Goal: Task Accomplishment & Management: Use online tool/utility

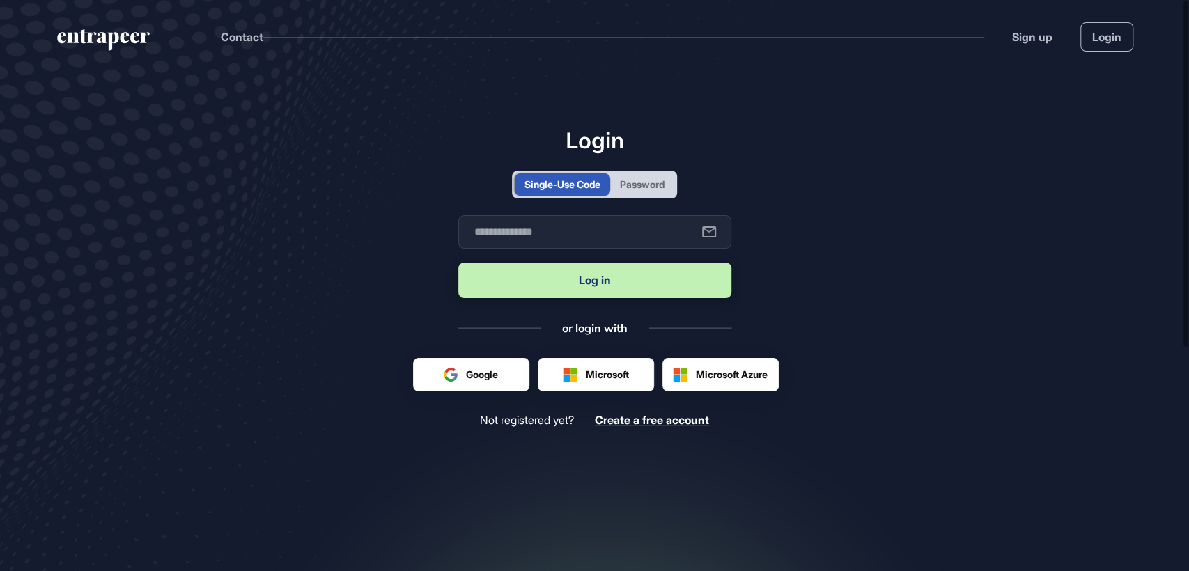
click at [654, 175] on div "Password" at bounding box center [642, 184] width 64 height 22
type input "**********"
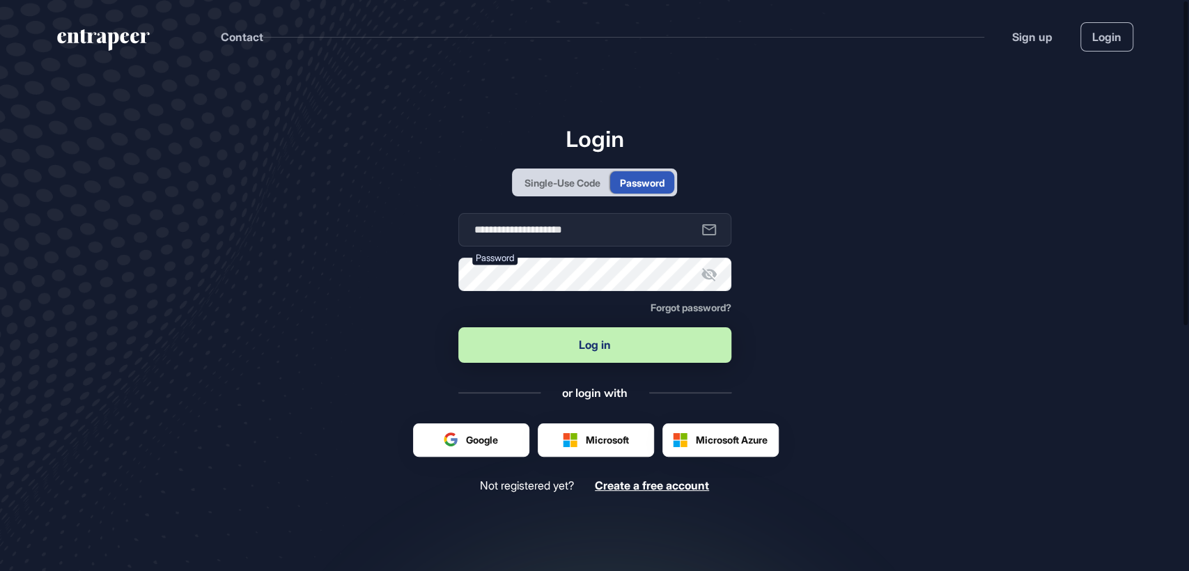
click at [568, 351] on button "Log in" at bounding box center [594, 345] width 273 height 36
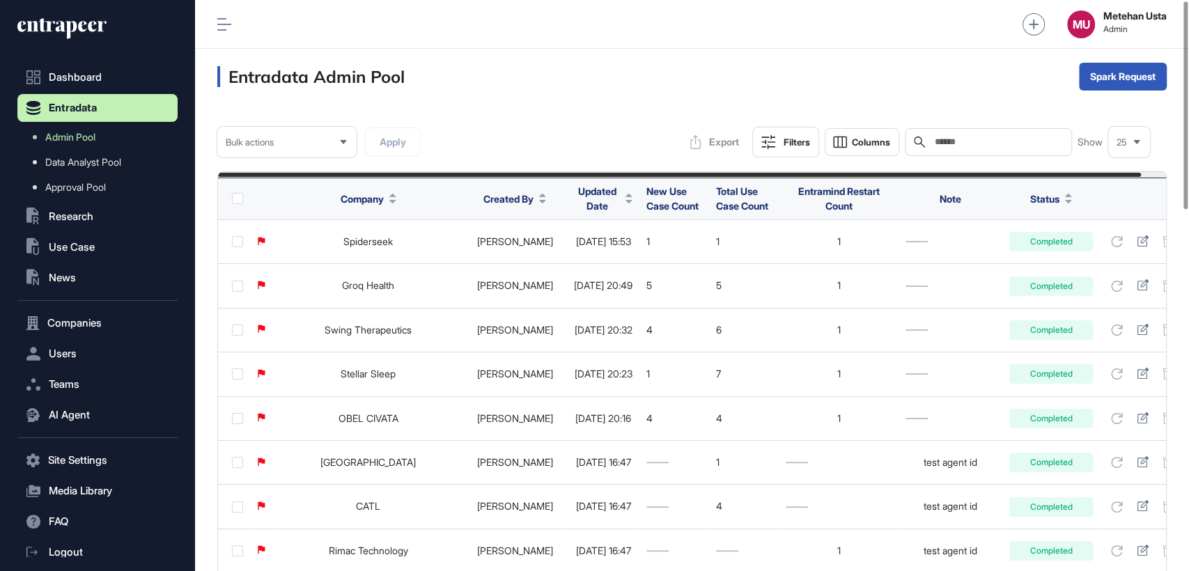
click at [579, 196] on span "Updated Date" at bounding box center [597, 198] width 46 height 29
click at [578, 252] on span "Sort Descending" at bounding box center [604, 257] width 56 height 12
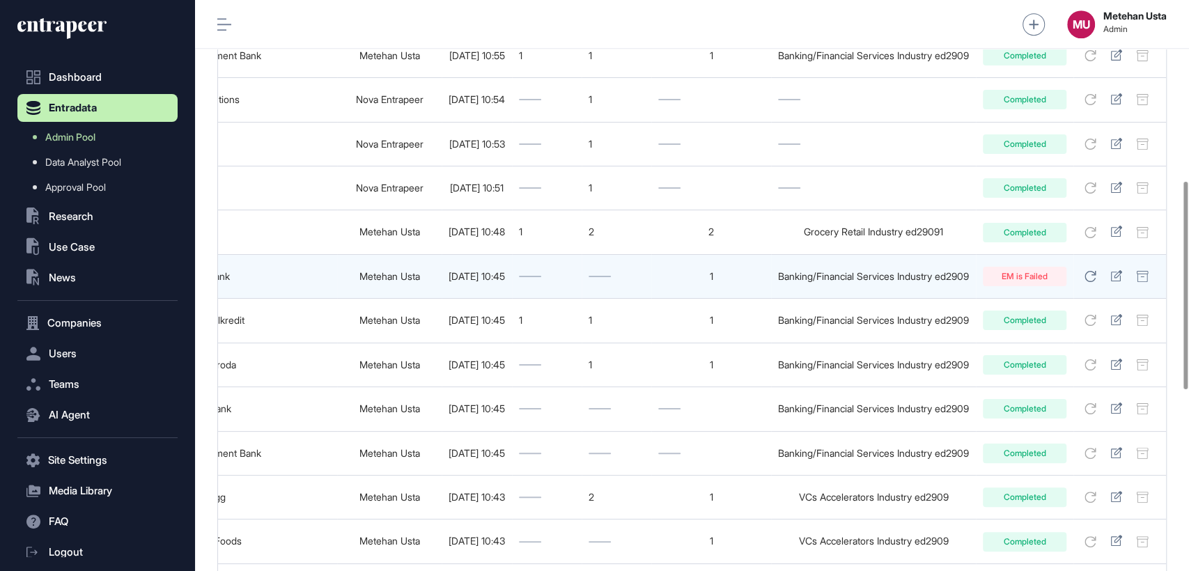
scroll to position [496, 0]
click at [1088, 281] on icon at bounding box center [1090, 275] width 12 height 11
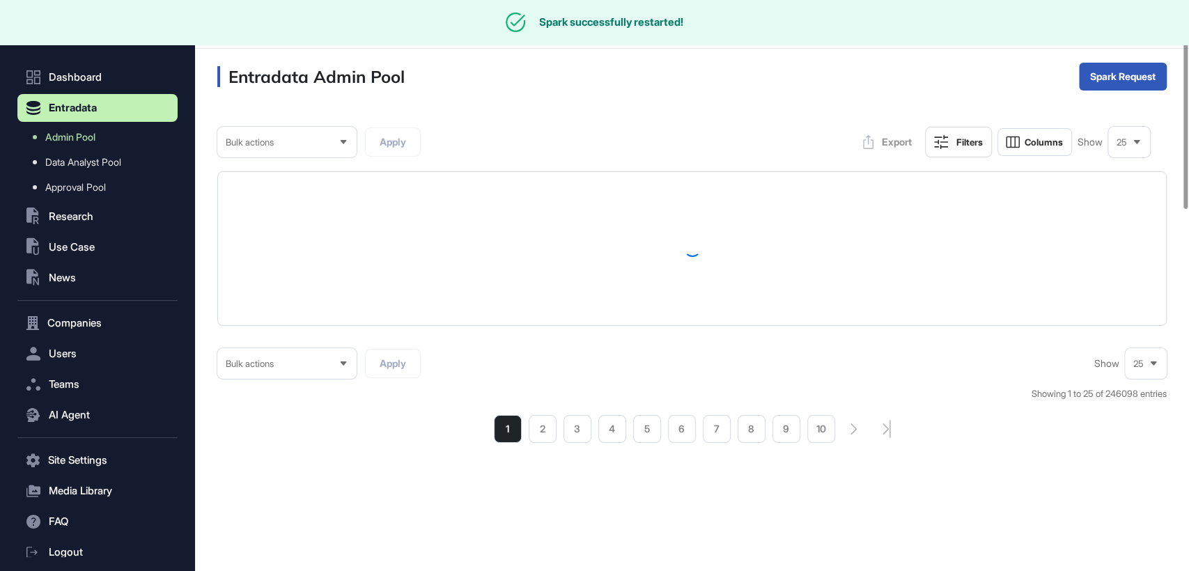
scroll to position [0, 0]
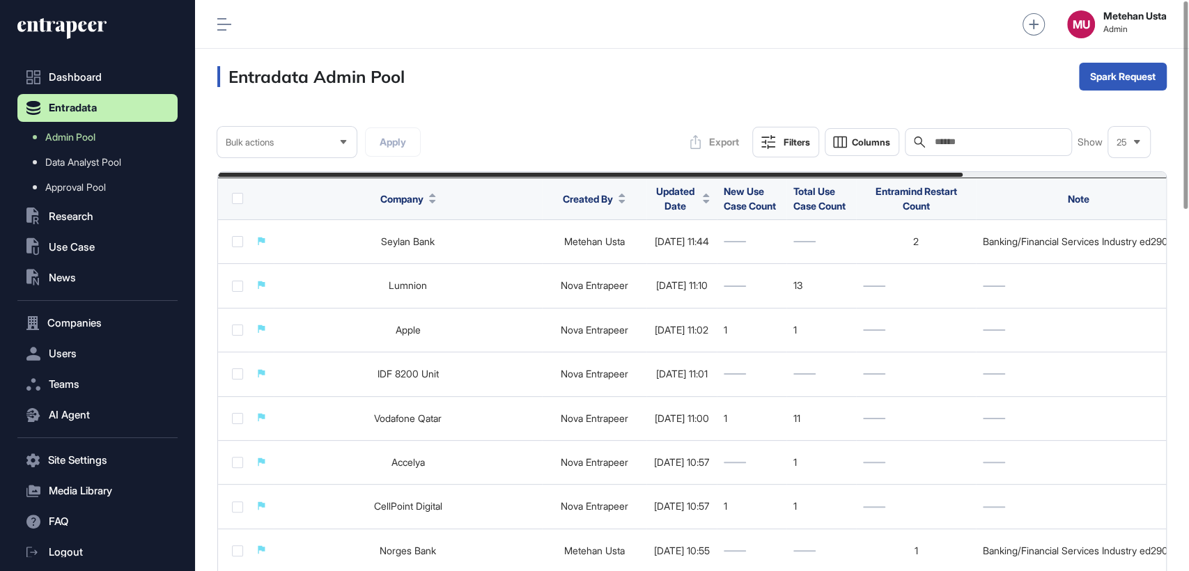
click at [1056, 150] on div "Search" at bounding box center [988, 142] width 167 height 28
click at [1050, 145] on input "text" at bounding box center [998, 141] width 130 height 11
paste input "**********"
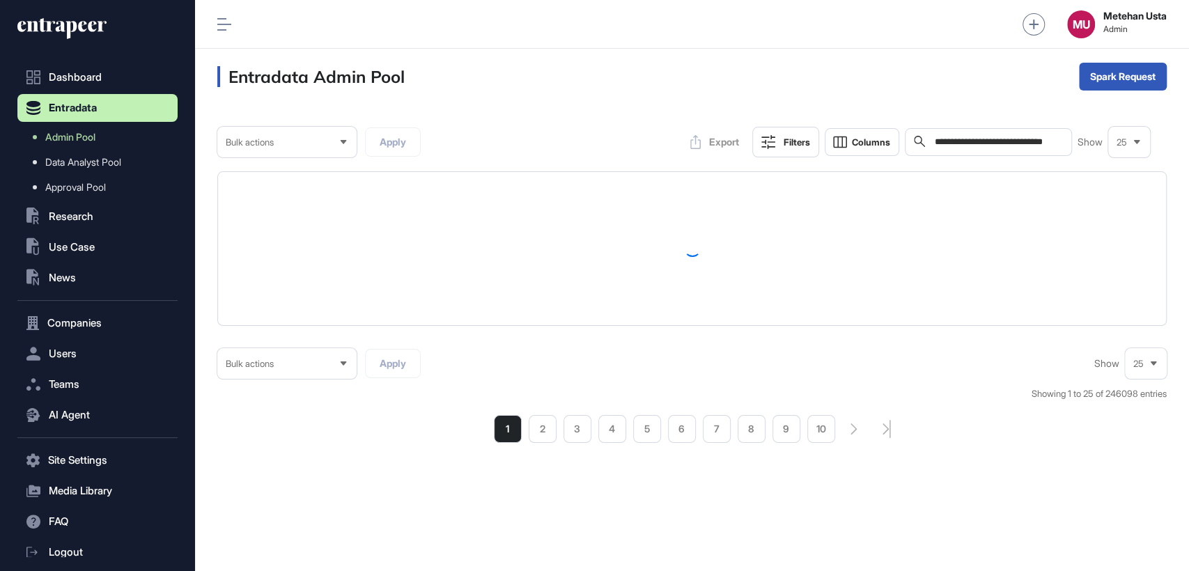
scroll to position [0, 10]
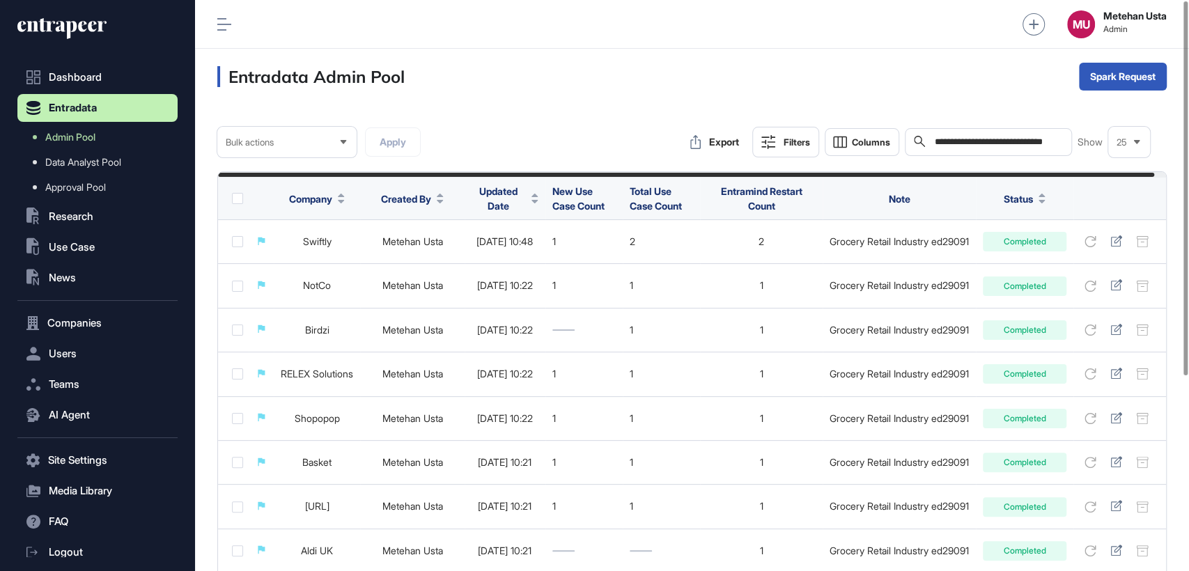
scroll to position [0, 10]
drag, startPoint x: 1033, startPoint y: 140, endPoint x: 1153, endPoint y: 146, distance: 120.6
click at [1153, 146] on div "**********" at bounding box center [691, 142] width 949 height 31
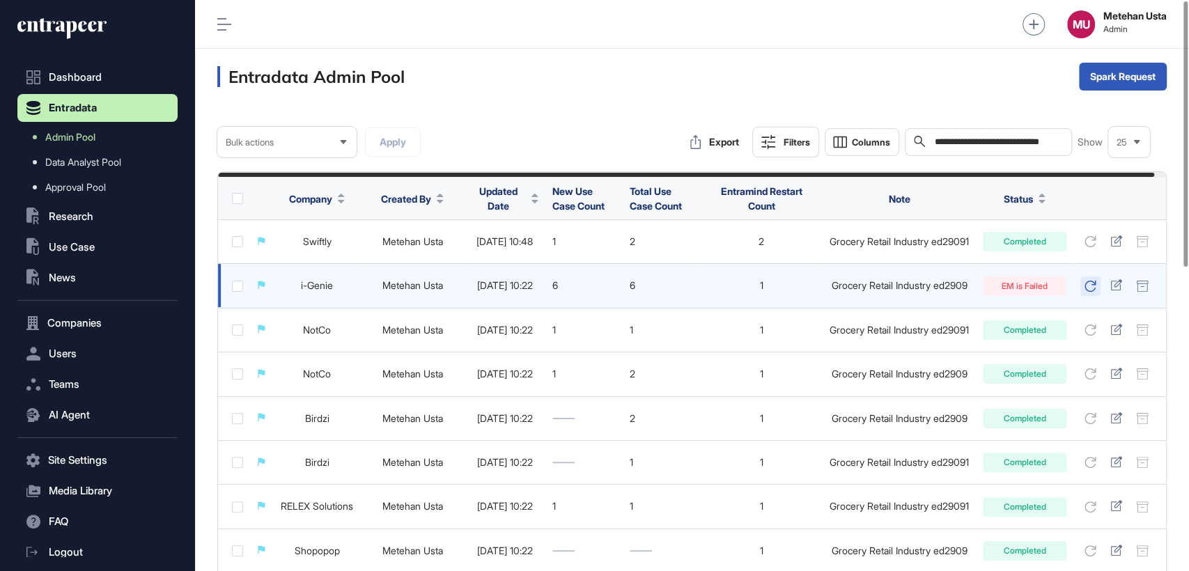
click at [1096, 285] on icon at bounding box center [1090, 286] width 12 height 11
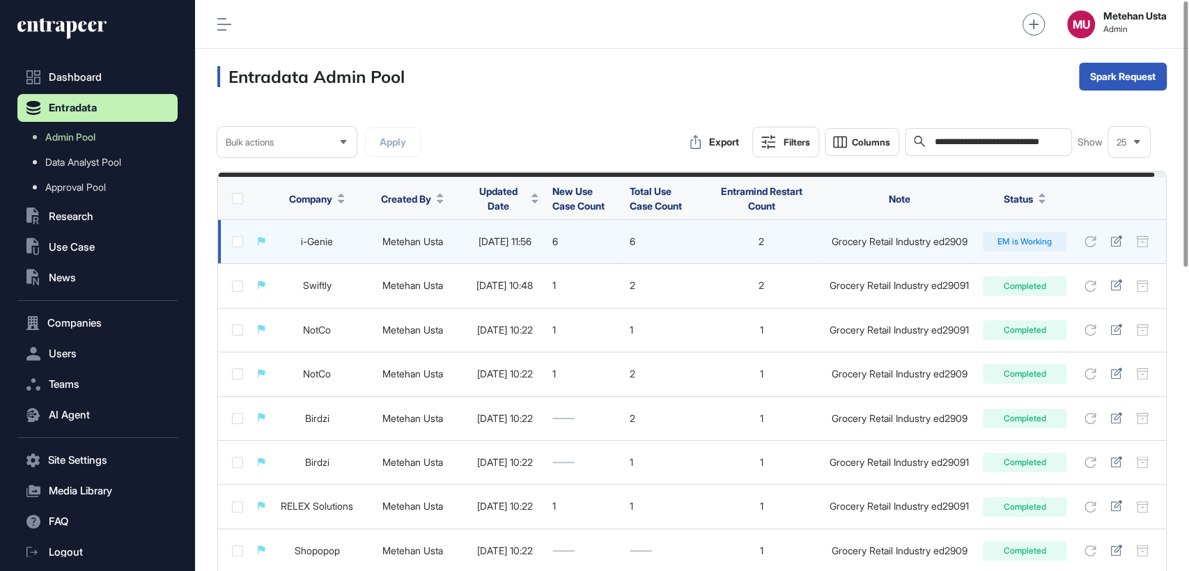
click at [320, 242] on link "i-Genie" at bounding box center [317, 241] width 32 height 12
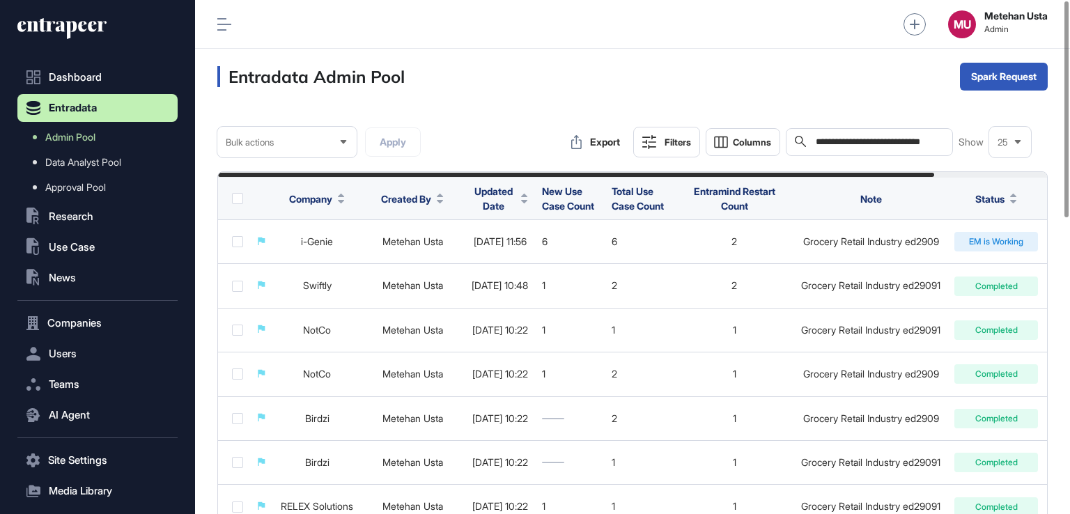
scroll to position [513, 875]
click at [898, 143] on input "**********" at bounding box center [879, 141] width 130 height 11
paste input "text"
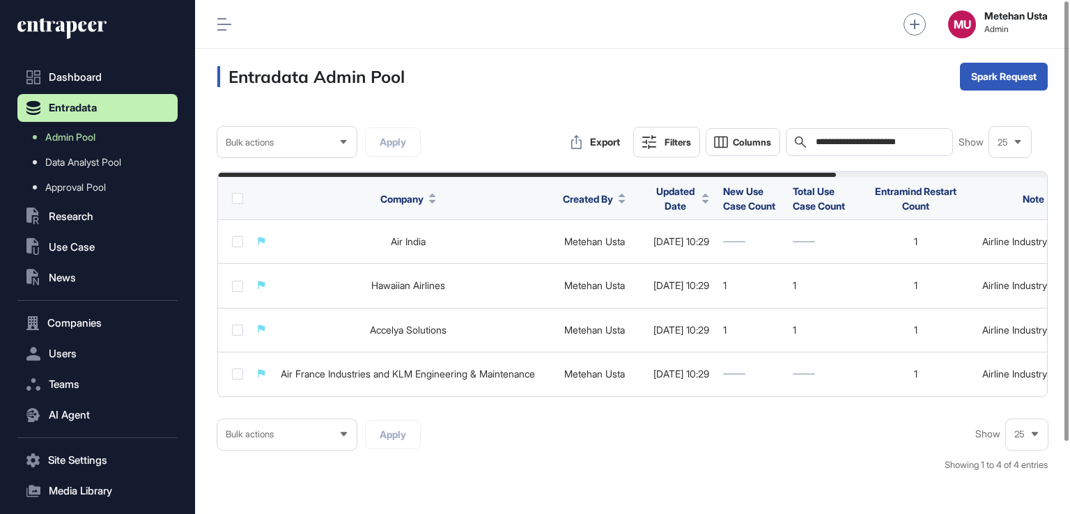
click at [226, 20] on icon at bounding box center [224, 24] width 14 height 13
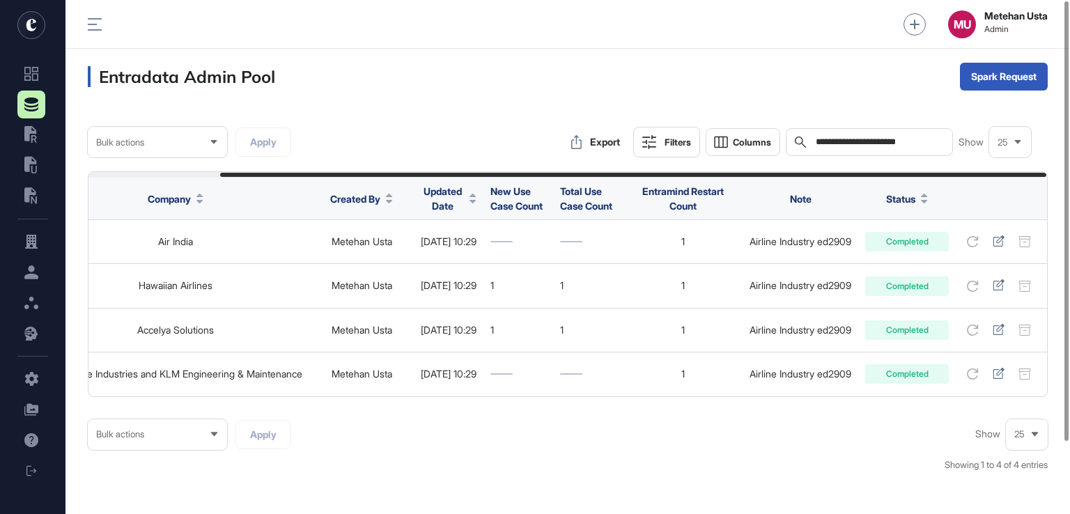
scroll to position [0, 152]
drag, startPoint x: 994, startPoint y: 240, endPoint x: 847, endPoint y: 83, distance: 214.8
click at [861, 84] on div "Entradata Admin Pool Spark Request" at bounding box center [567, 77] width 1004 height 56
click at [872, 142] on input "**********" at bounding box center [879, 141] width 130 height 11
click at [872, 143] on input "**********" at bounding box center [879, 141] width 130 height 11
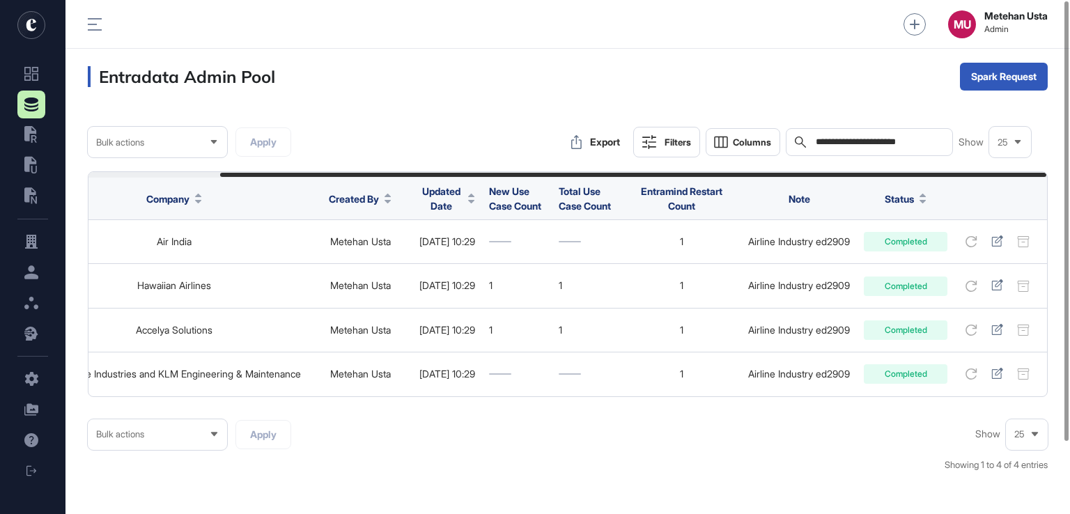
click at [872, 143] on input "**********" at bounding box center [879, 141] width 130 height 11
paste input "*********"
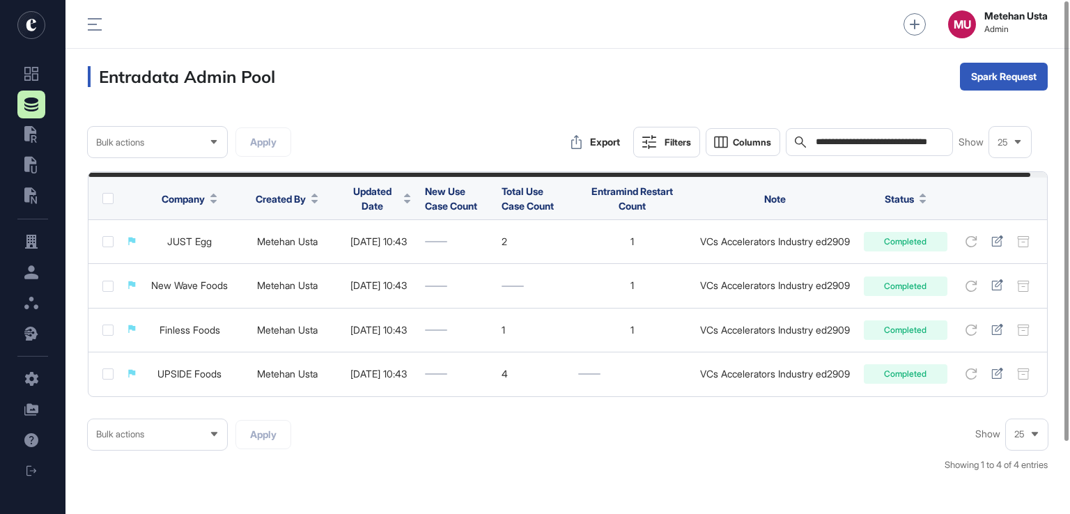
drag, startPoint x: 199, startPoint y: 286, endPoint x: 416, endPoint y: 94, distance: 289.5
click at [416, 95] on div "Entradata Admin Pool Spark Request" at bounding box center [567, 77] width 1004 height 56
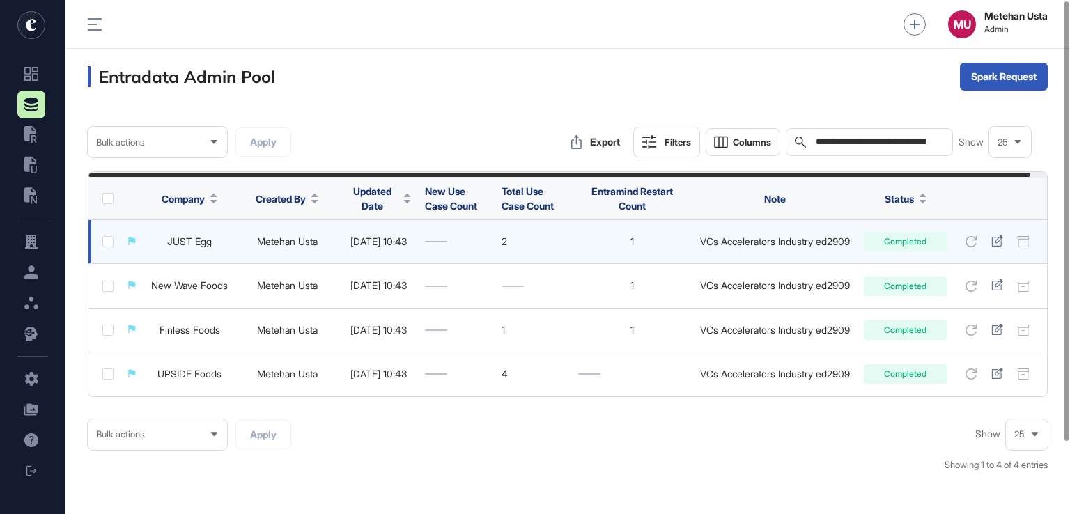
click at [198, 244] on link "JUST Egg" at bounding box center [189, 241] width 45 height 12
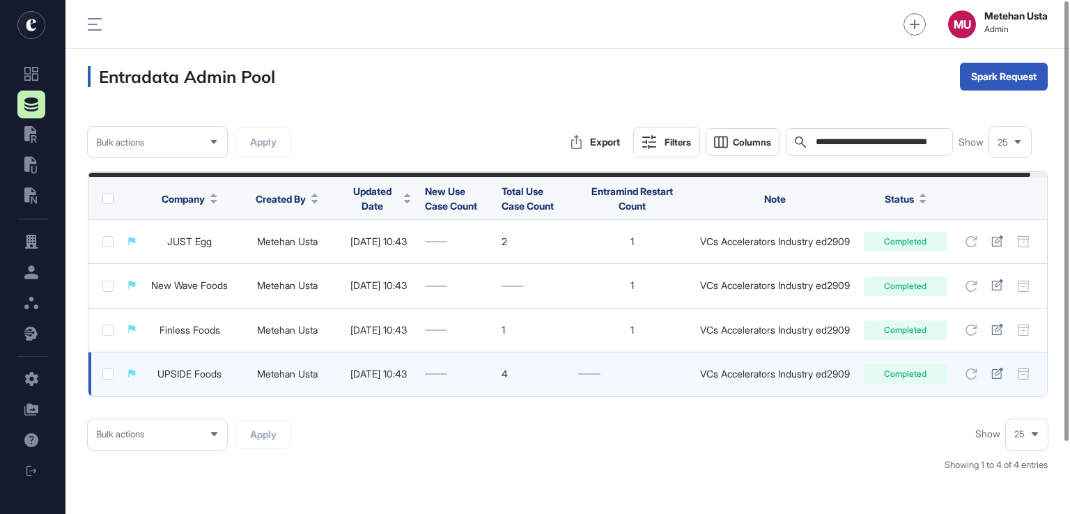
click at [191, 374] on link "UPSIDE Foods" at bounding box center [189, 374] width 64 height 12
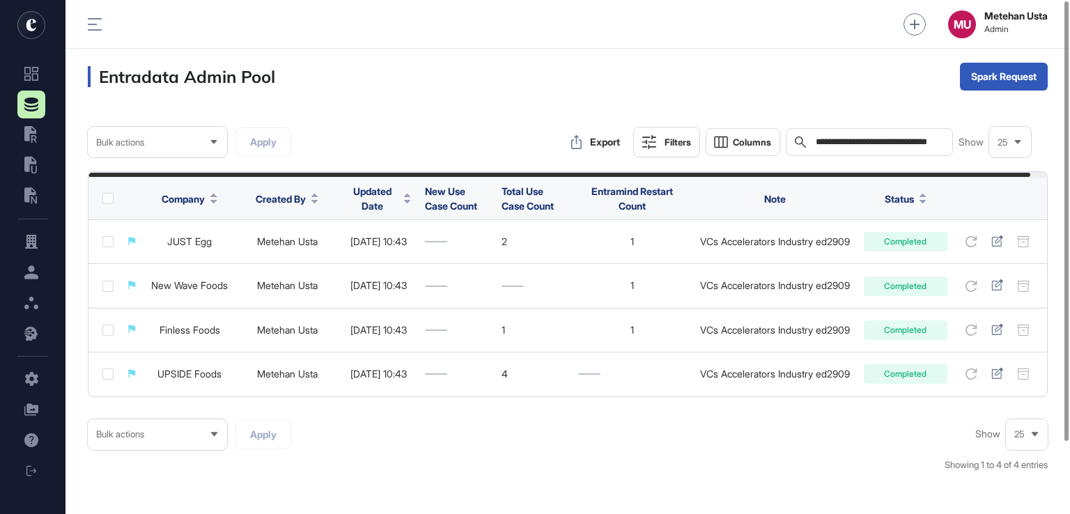
click at [894, 136] on input "**********" at bounding box center [879, 141] width 130 height 11
paste input "**********"
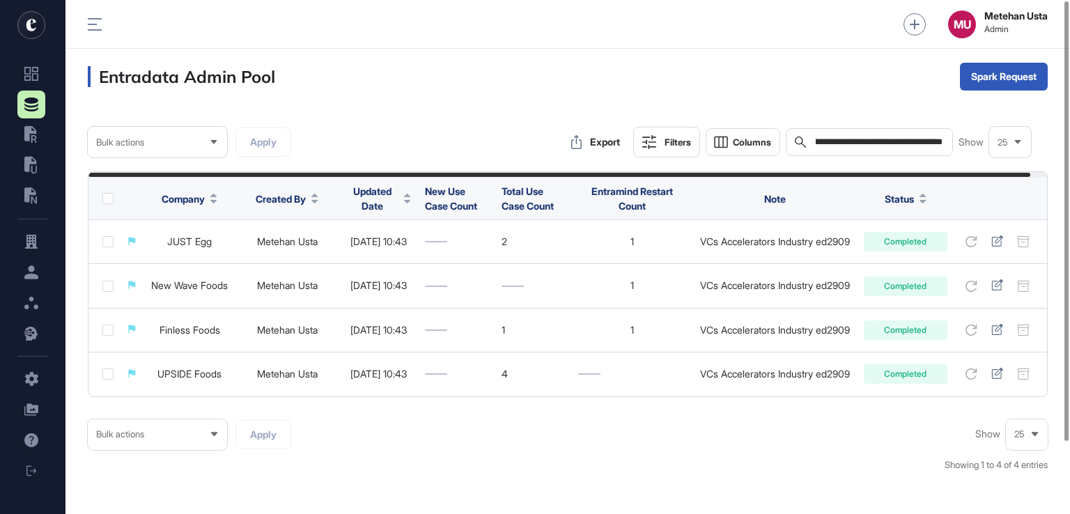
type input "**********"
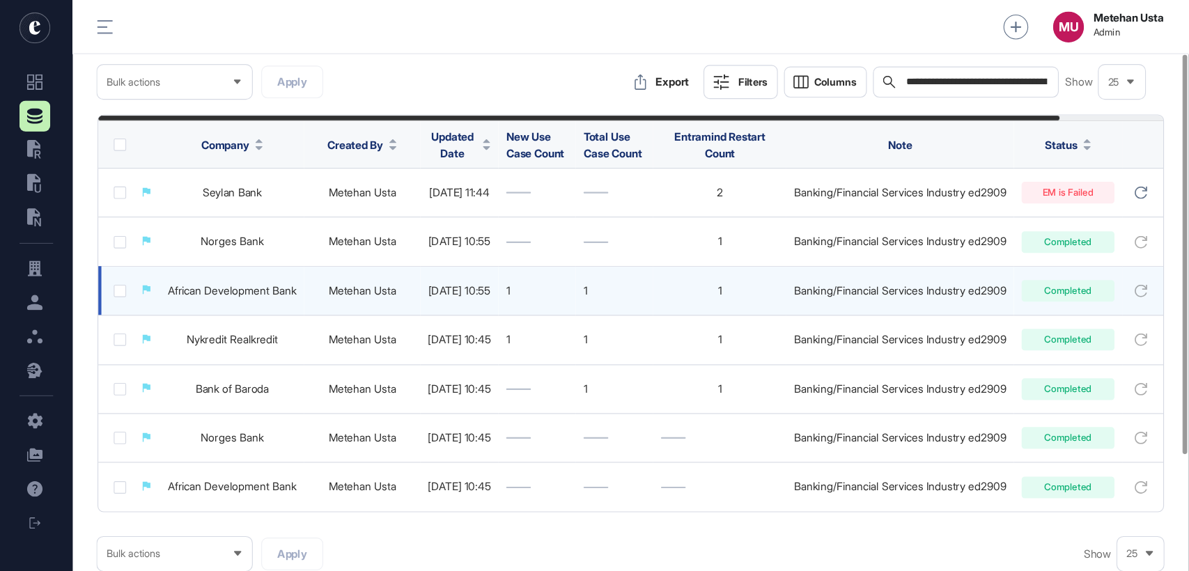
scroll to position [69, 0]
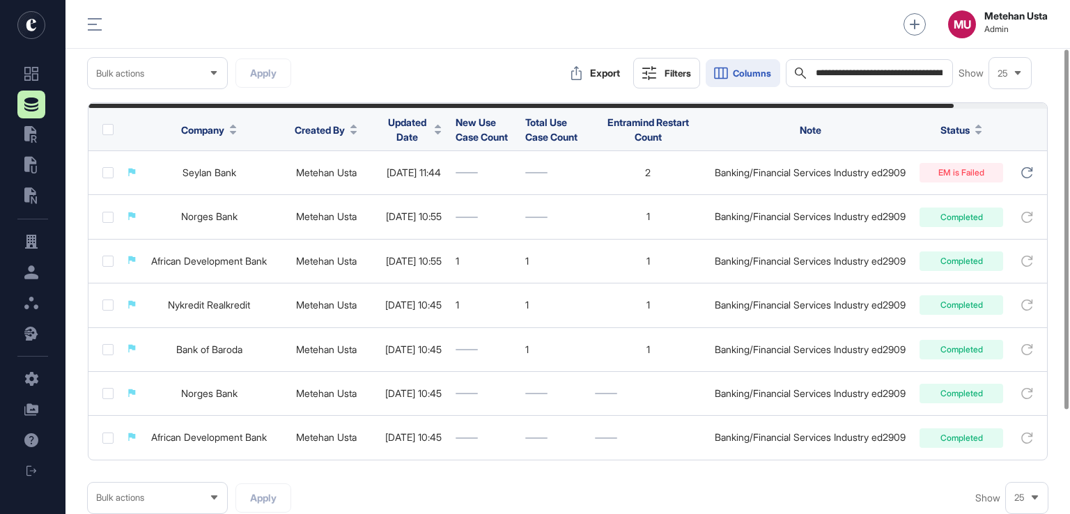
click at [749, 83] on button "Columns" at bounding box center [742, 73] width 75 height 28
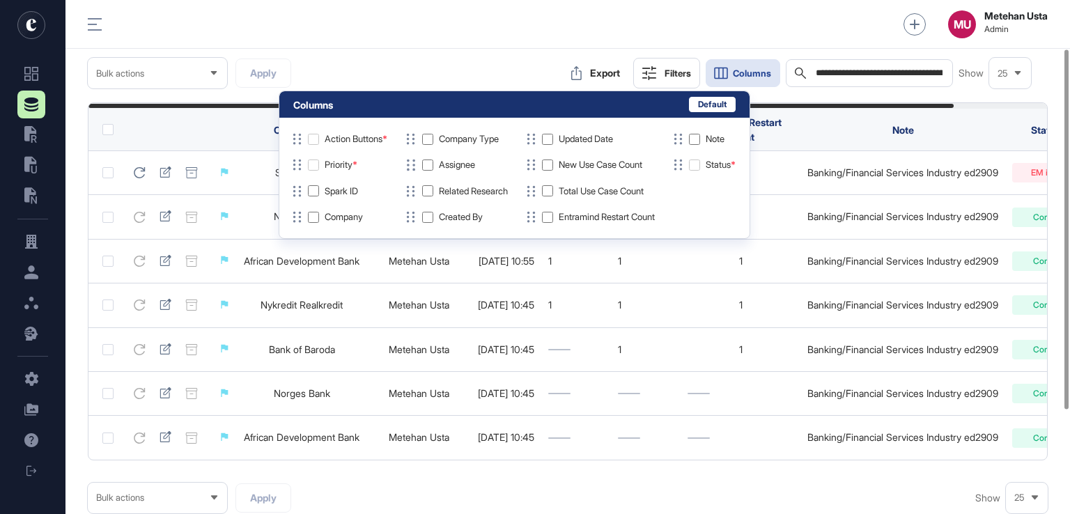
click at [425, 59] on div "**********" at bounding box center [568, 73] width 960 height 31
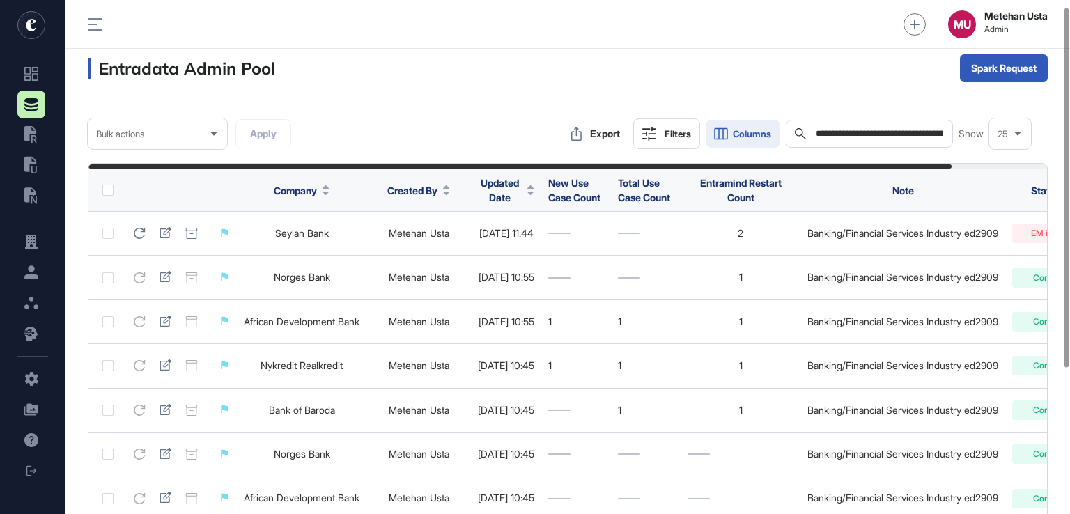
scroll to position [9, 0]
click at [877, 137] on input "**********" at bounding box center [879, 132] width 130 height 11
paste input "**********"
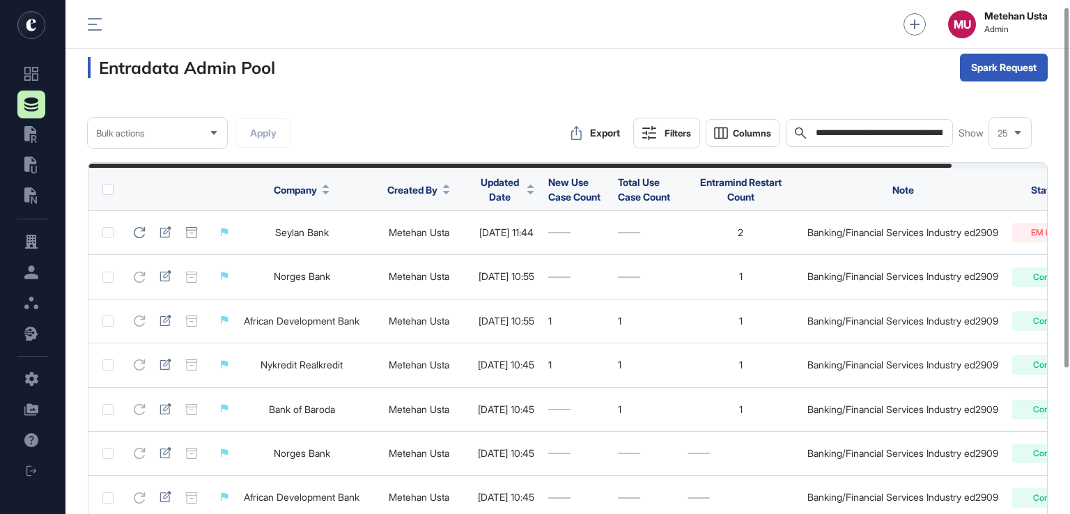
scroll to position [0, 111]
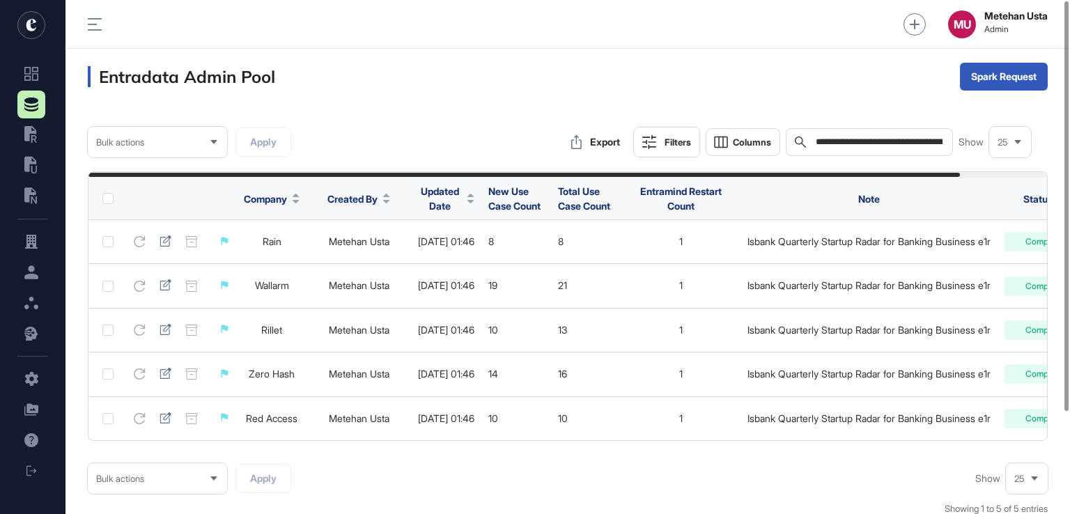
click at [838, 132] on div "**********" at bounding box center [868, 142] width 167 height 28
click at [843, 142] on input "**********" at bounding box center [879, 141] width 130 height 11
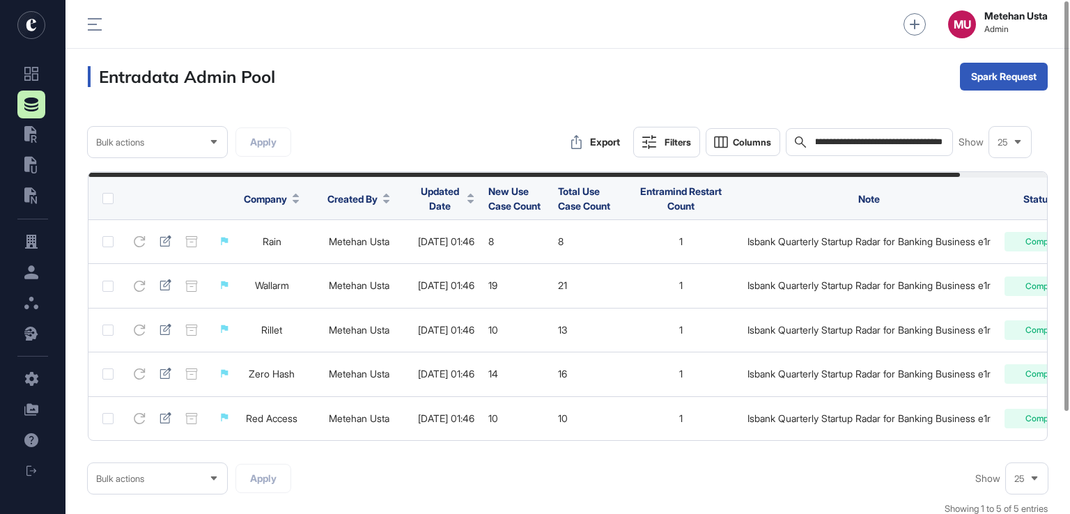
click at [843, 142] on input "**********" at bounding box center [879, 141] width 130 height 11
paste input "text"
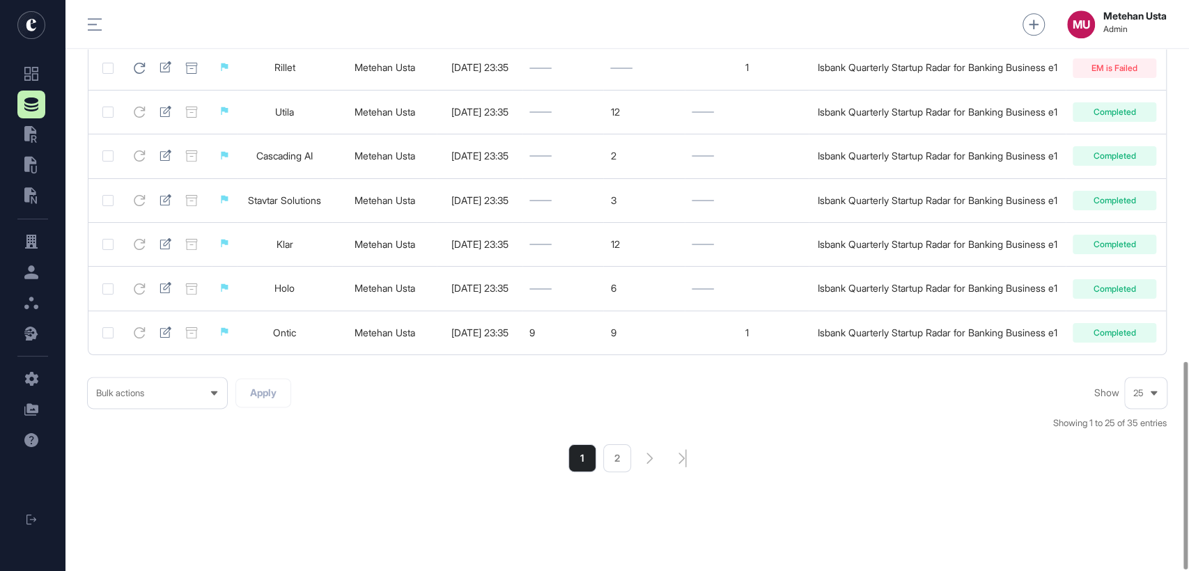
scroll to position [992, 0]
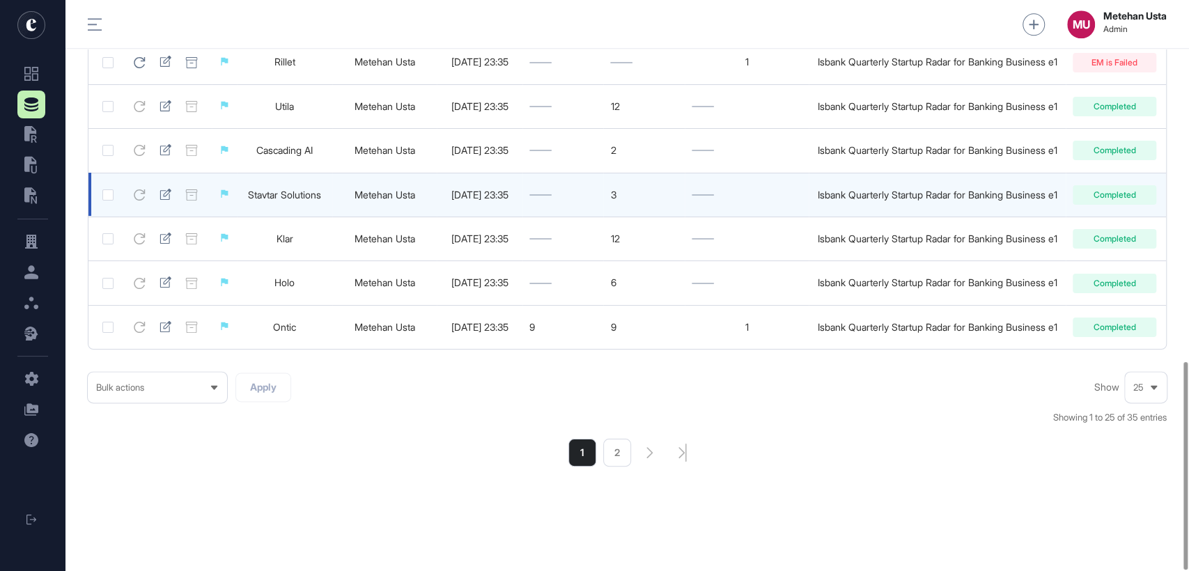
click at [930, 189] on div "Isbank Quarterly Startup Radar for Banking Business e1" at bounding box center [936, 194] width 243 height 11
copy tr "Isbank Quarterly Startup Radar for Banking Business e1 Completed"
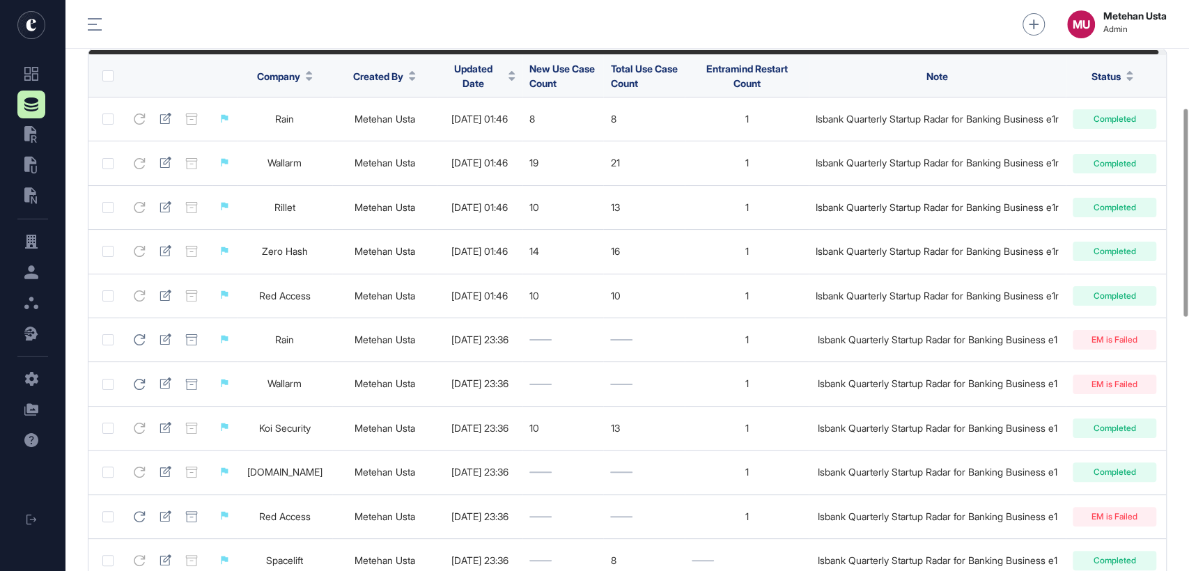
scroll to position [0, 0]
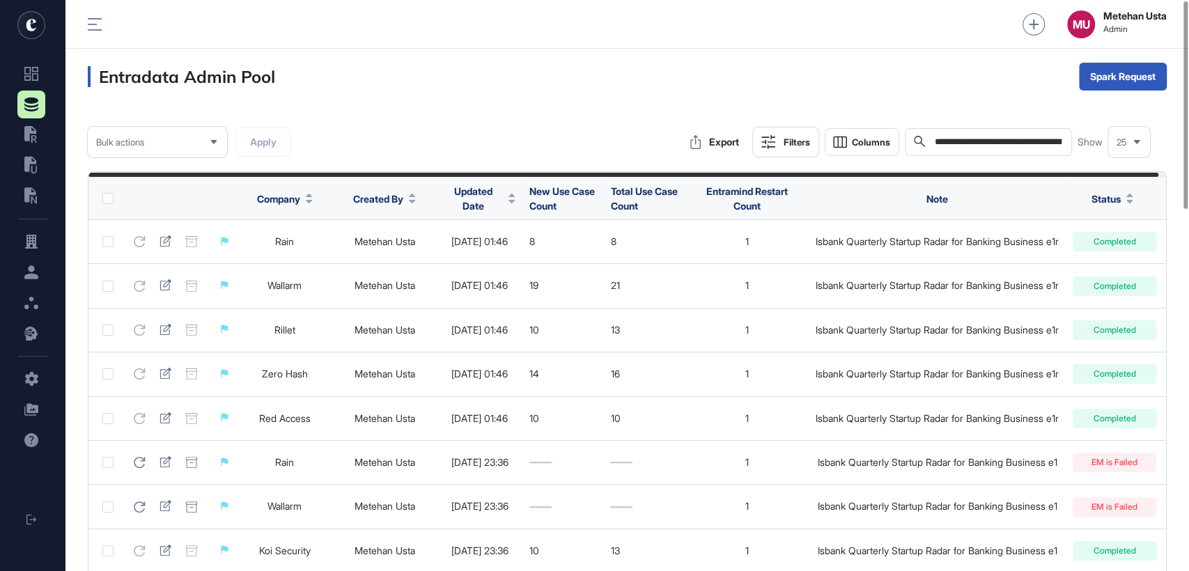
click at [980, 141] on input "**********" at bounding box center [998, 142] width 130 height 13
click at [981, 141] on input "**********" at bounding box center [998, 142] width 130 height 13
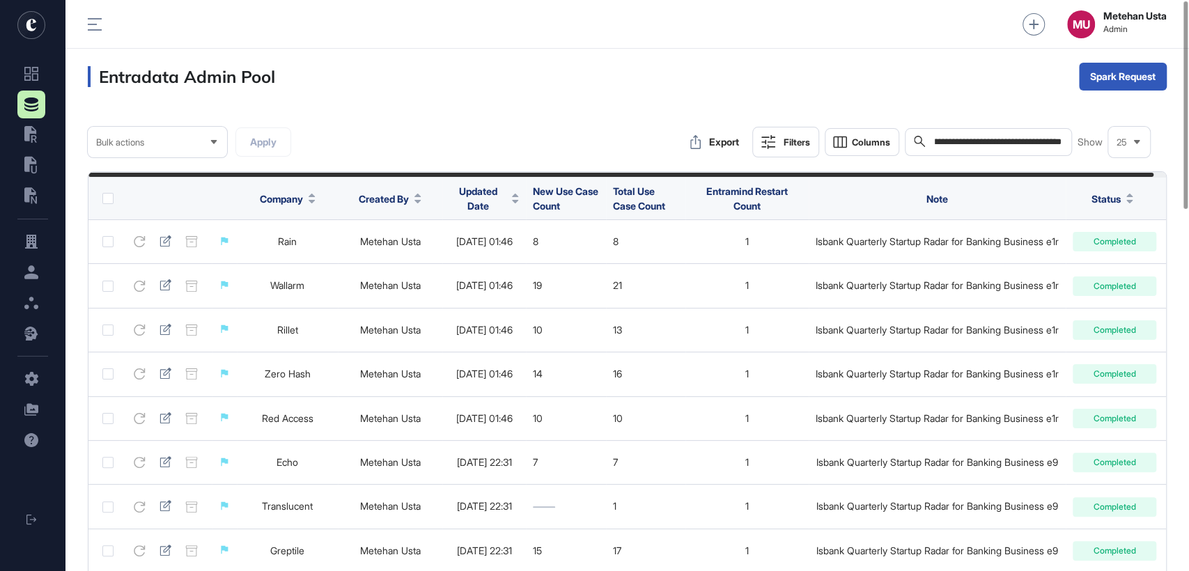
type input "**********"
click at [785, 146] on div "Filters" at bounding box center [796, 141] width 26 height 11
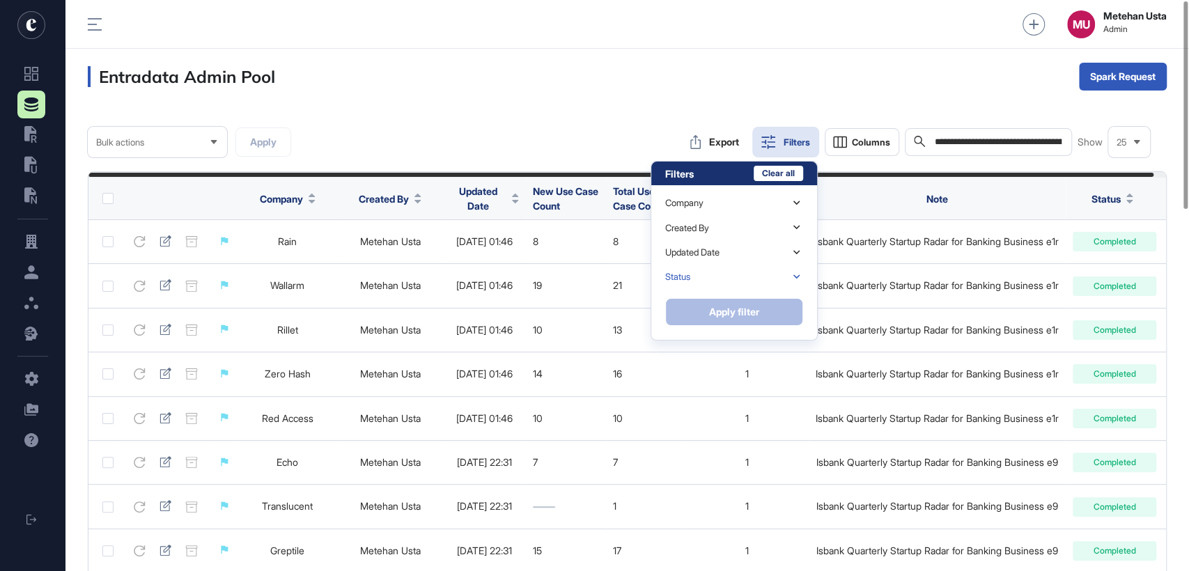
click at [700, 269] on div "Status" at bounding box center [734, 277] width 138 height 24
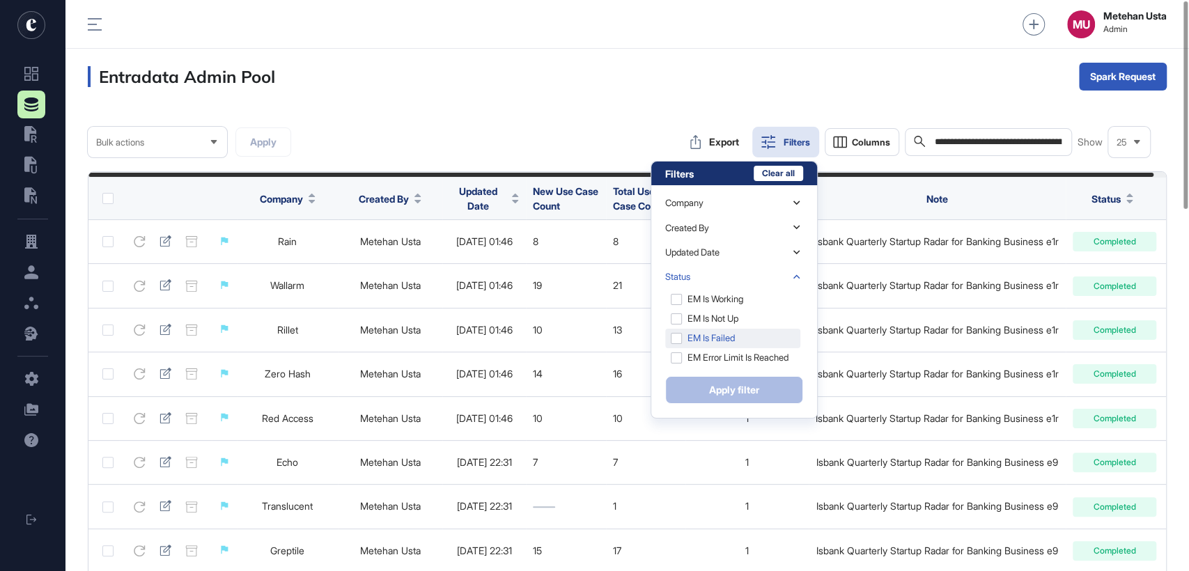
scroll to position [68, 0]
click at [676, 329] on div "EM is Failed" at bounding box center [732, 338] width 135 height 19
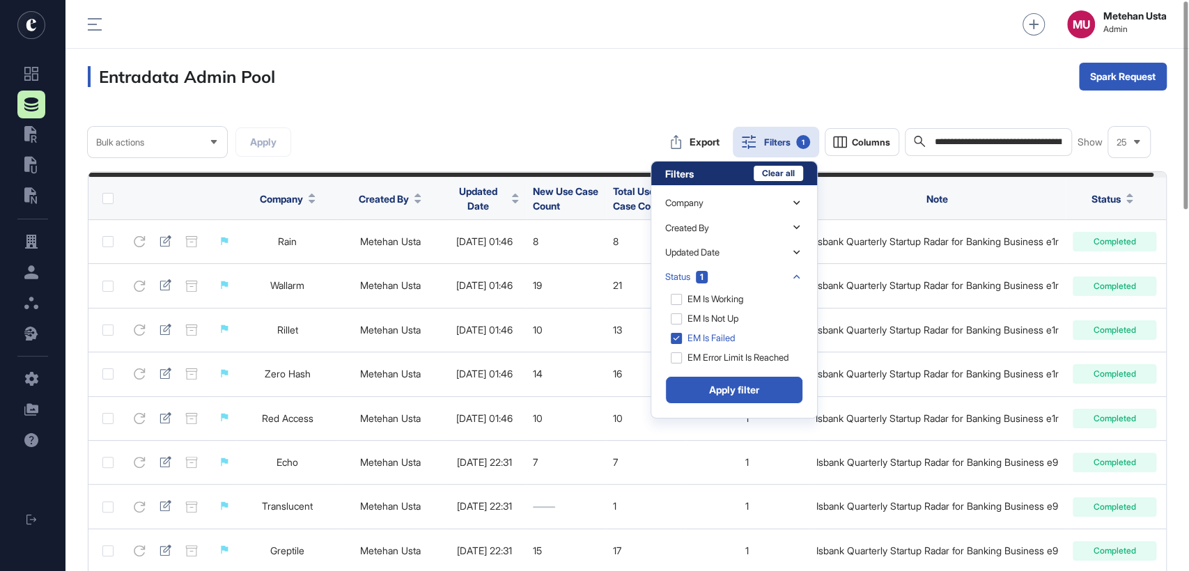
click at [714, 386] on button "Apply filter" at bounding box center [734, 390] width 138 height 28
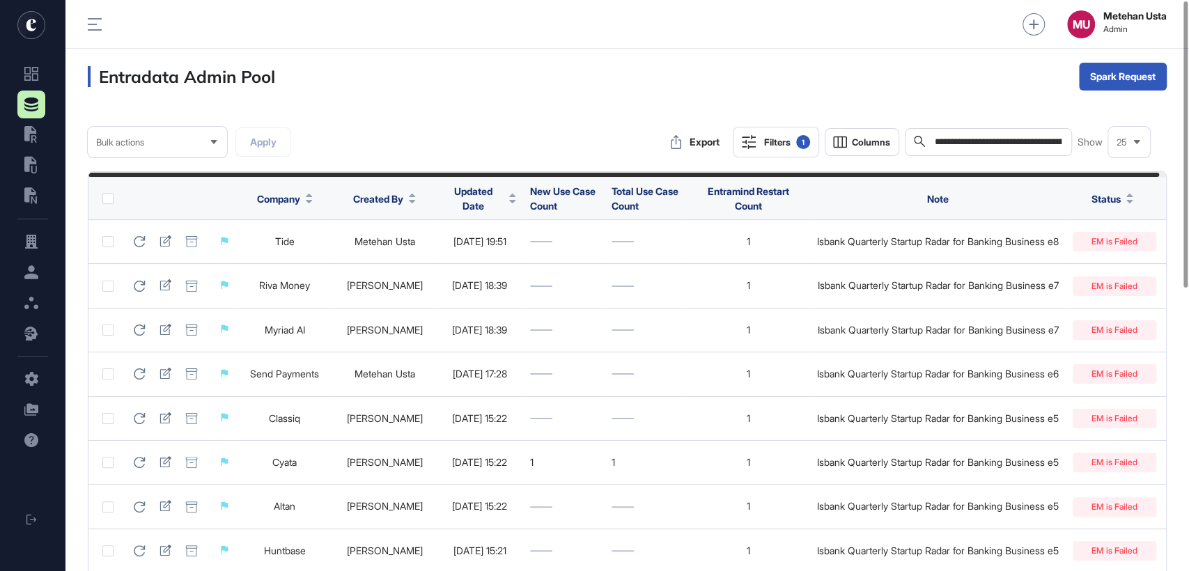
click at [102, 198] on label at bounding box center [107, 198] width 11 height 11
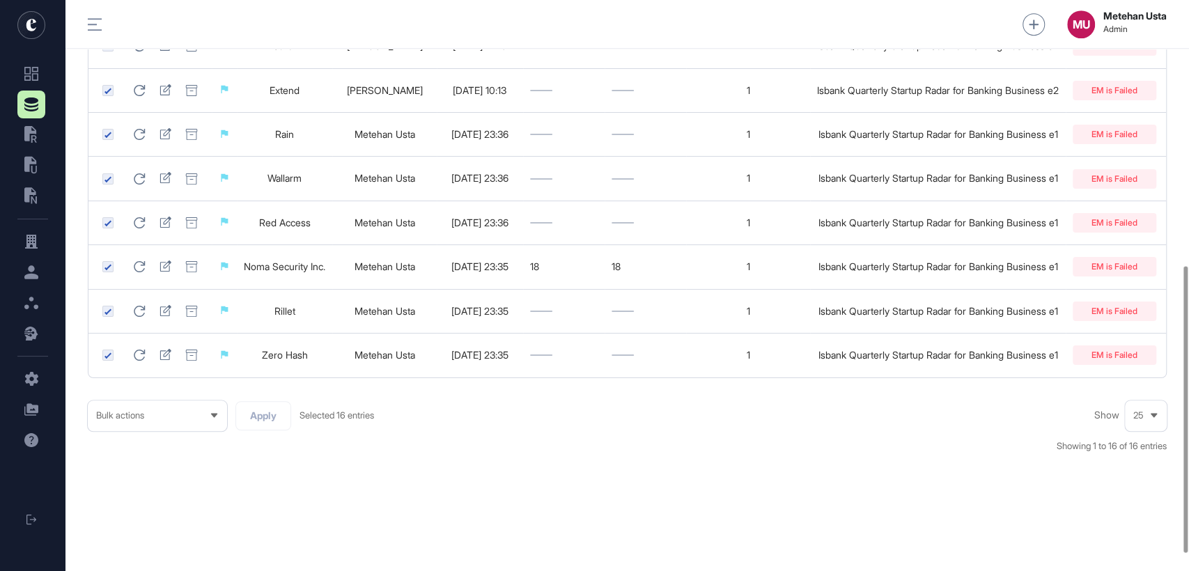
scroll to position [563, 0]
click at [143, 414] on span "Bulk actions" at bounding box center [120, 415] width 48 height 10
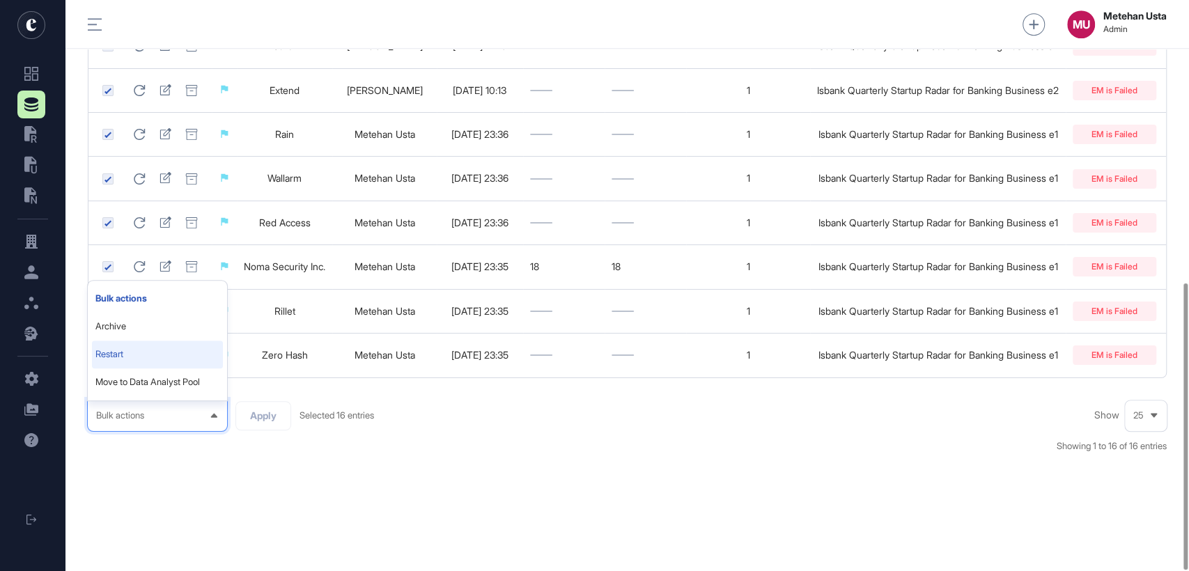
click at [120, 351] on li "Restart" at bounding box center [157, 354] width 131 height 28
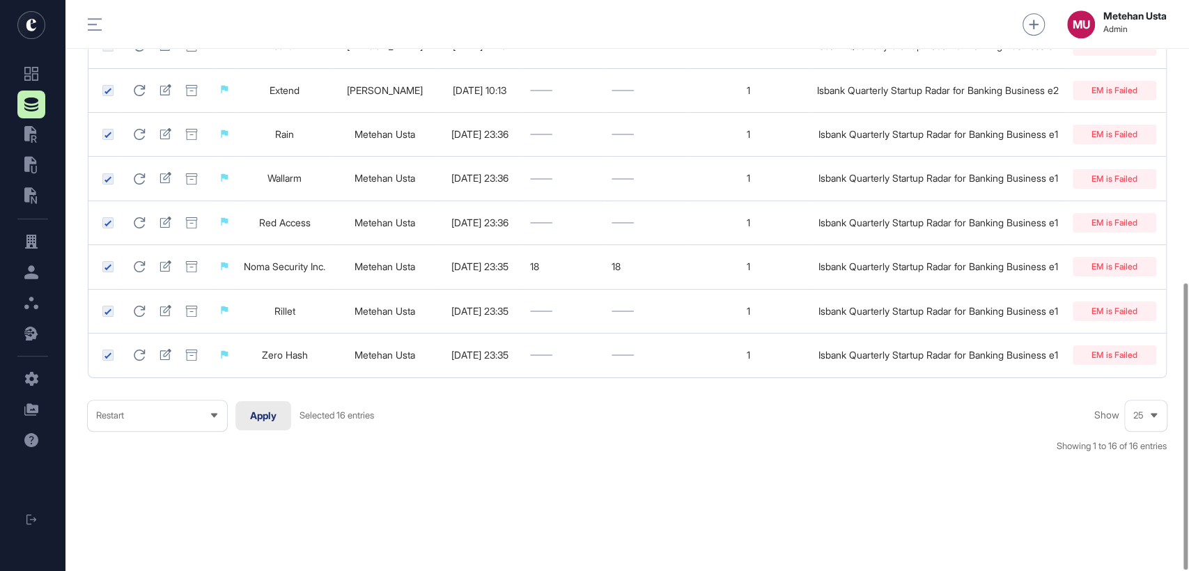
click at [242, 412] on button "Apply" at bounding box center [263, 415] width 56 height 29
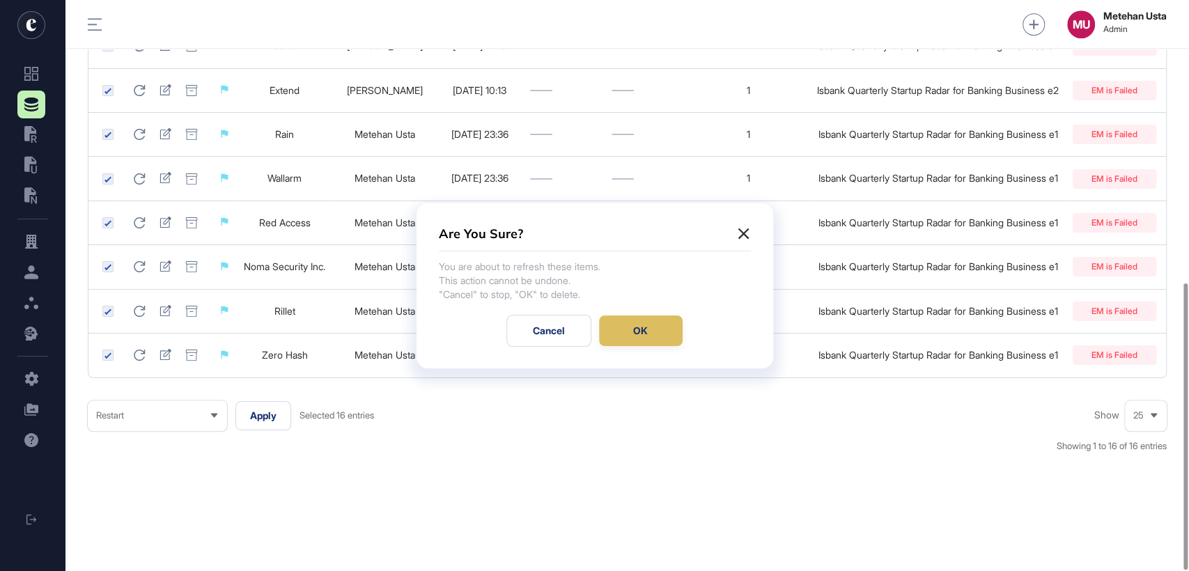
click at [622, 333] on div "OK" at bounding box center [641, 330] width 84 height 31
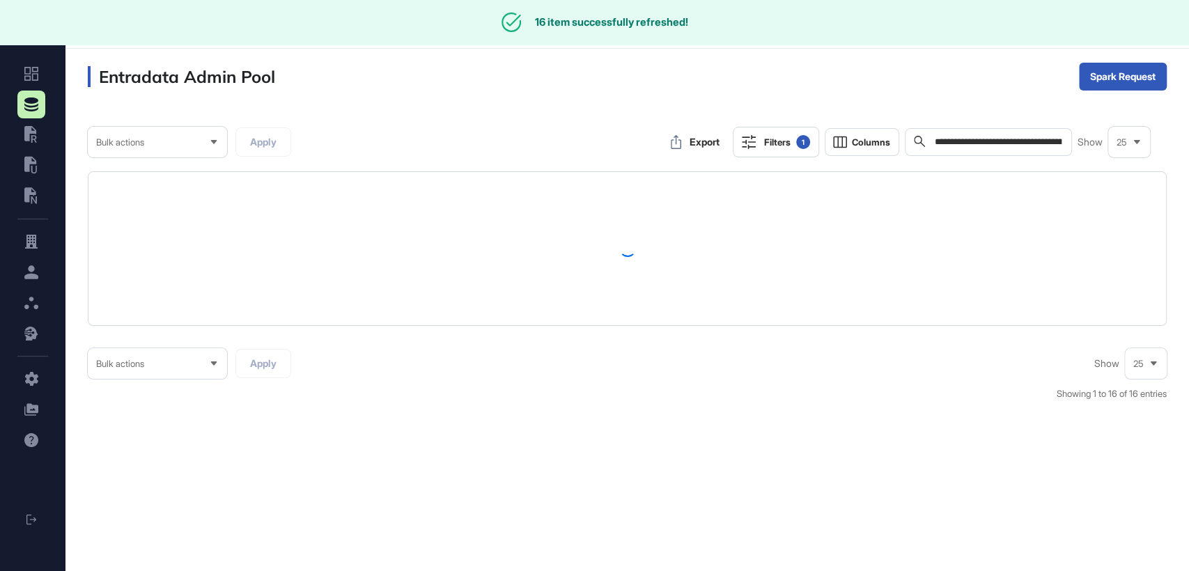
scroll to position [0, 0]
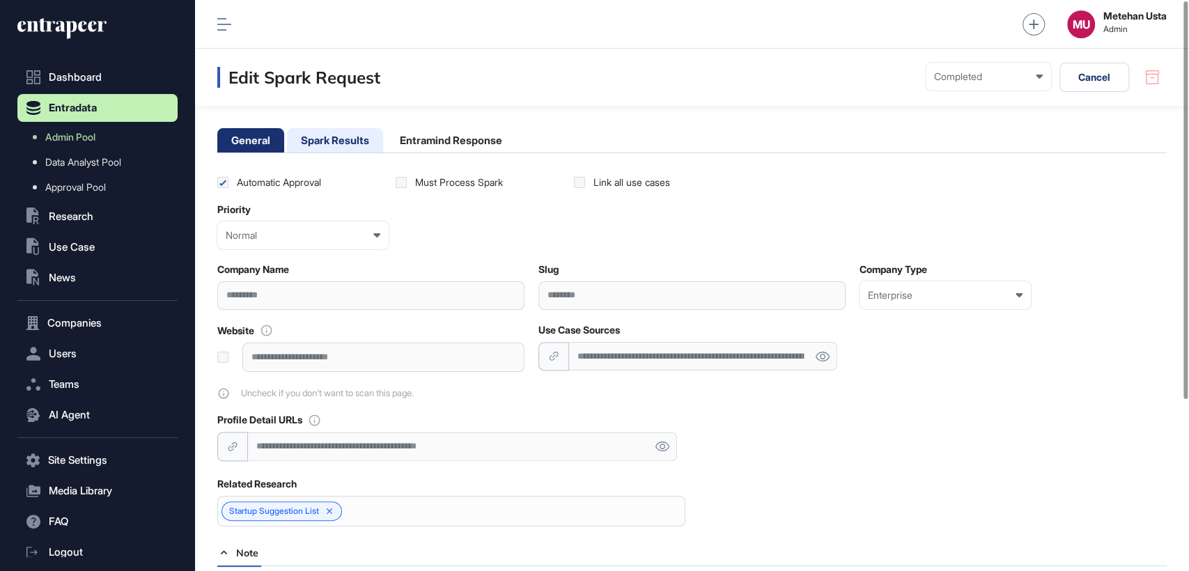
click at [331, 144] on li "Spark Results" at bounding box center [335, 140] width 96 height 24
click at [343, 138] on li "Spark Results" at bounding box center [335, 140] width 96 height 24
click at [338, 136] on li "Spark Results" at bounding box center [335, 140] width 96 height 24
click at [326, 143] on li "Spark Results" at bounding box center [335, 140] width 96 height 24
drag, startPoint x: 317, startPoint y: 130, endPoint x: 390, endPoint y: 155, distance: 77.5
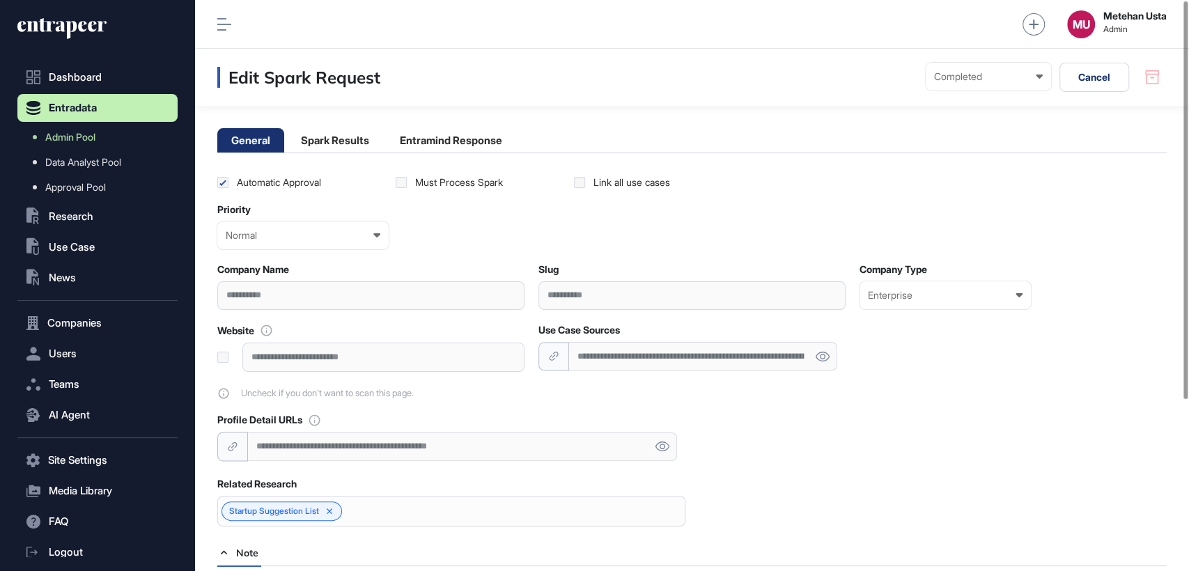
click at [317, 130] on li "Spark Results" at bounding box center [335, 140] width 96 height 24
click at [334, 143] on li "Spark Results" at bounding box center [335, 140] width 96 height 24
click at [338, 140] on li "Spark Results" at bounding box center [335, 140] width 96 height 24
click at [320, 146] on li "Spark Results" at bounding box center [335, 140] width 96 height 24
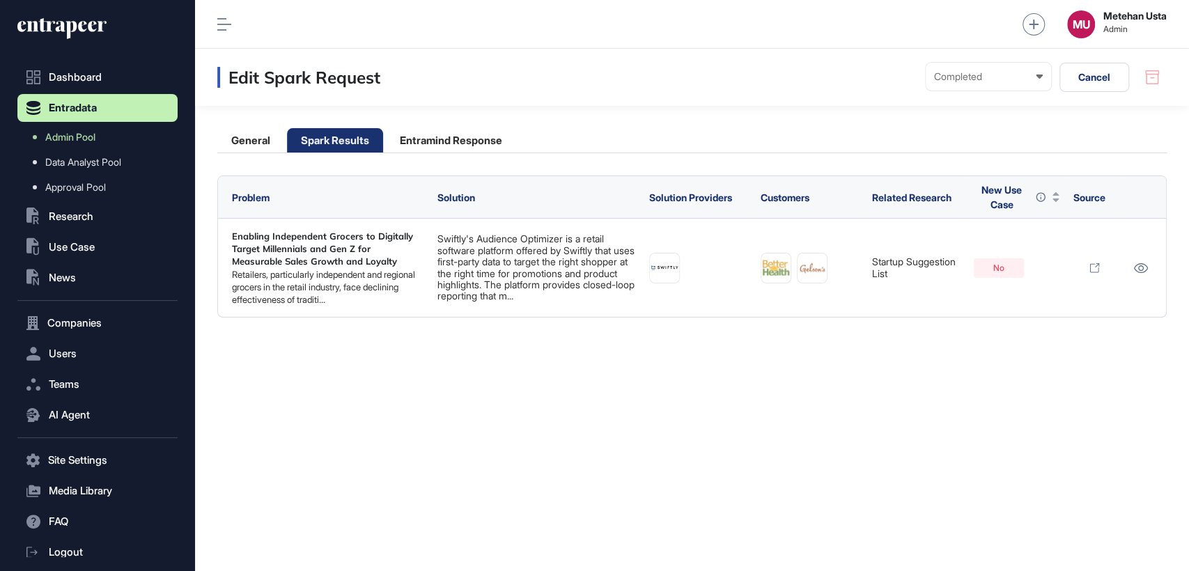
click at [664, 457] on div "Edit Spark Request Completed Ready In progress Completed EM is Working EM is no…" at bounding box center [692, 310] width 994 height 522
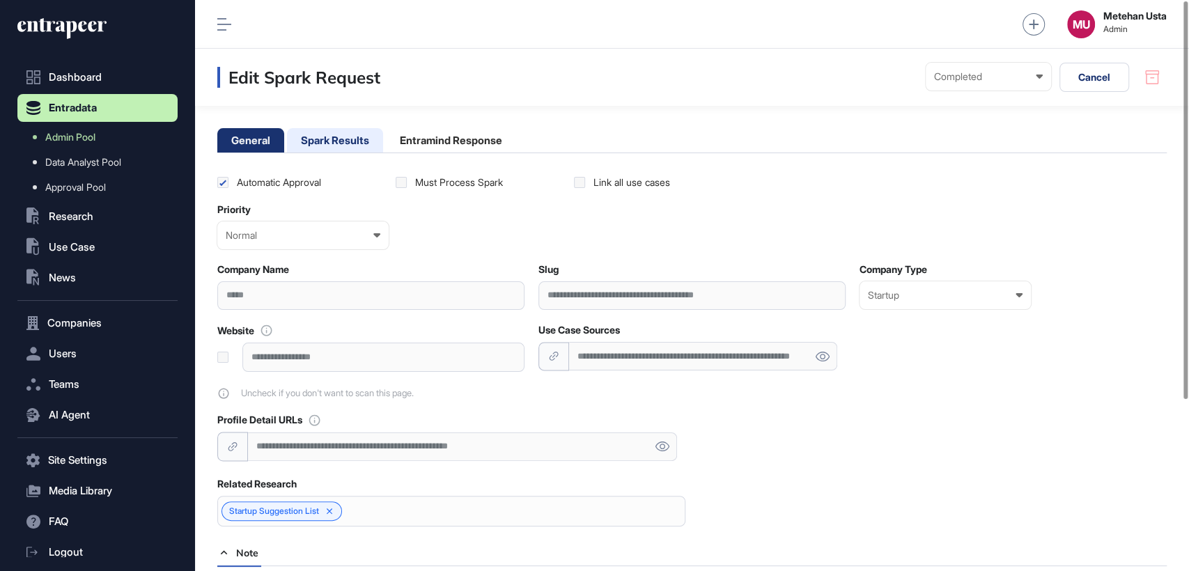
click at [322, 139] on li "Spark Results" at bounding box center [335, 140] width 96 height 24
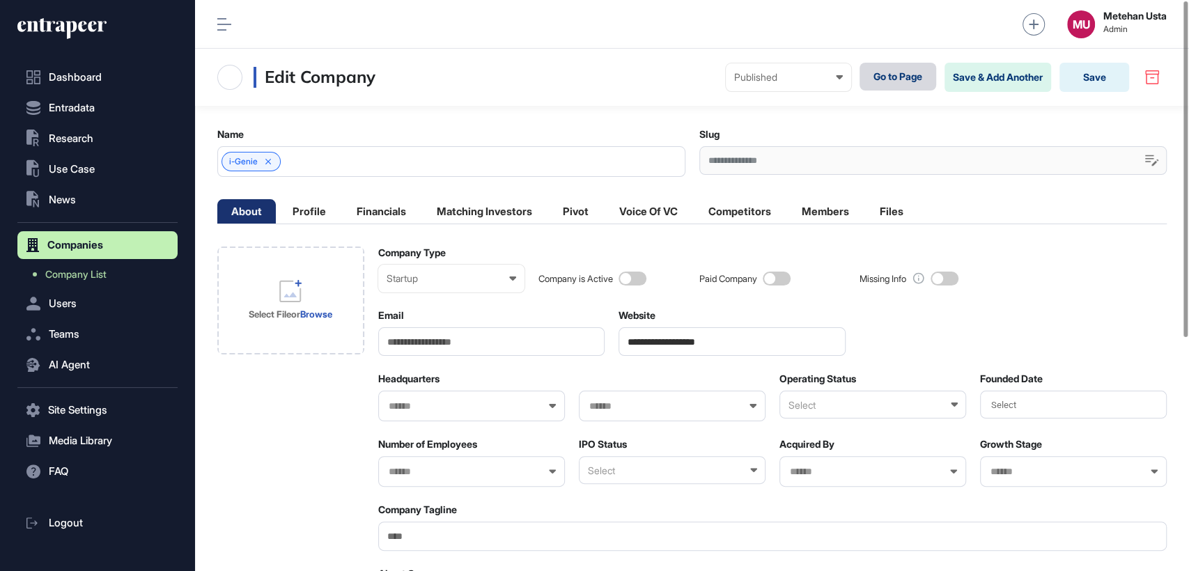
click at [872, 75] on link "Go to Page" at bounding box center [897, 77] width 77 height 28
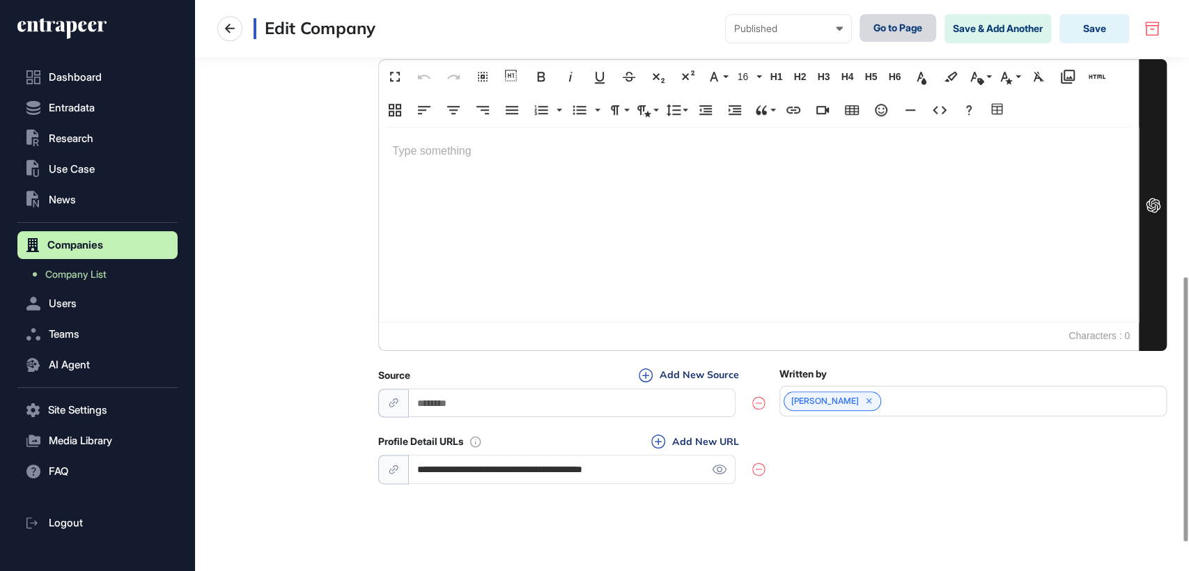
scroll to position [658, 0]
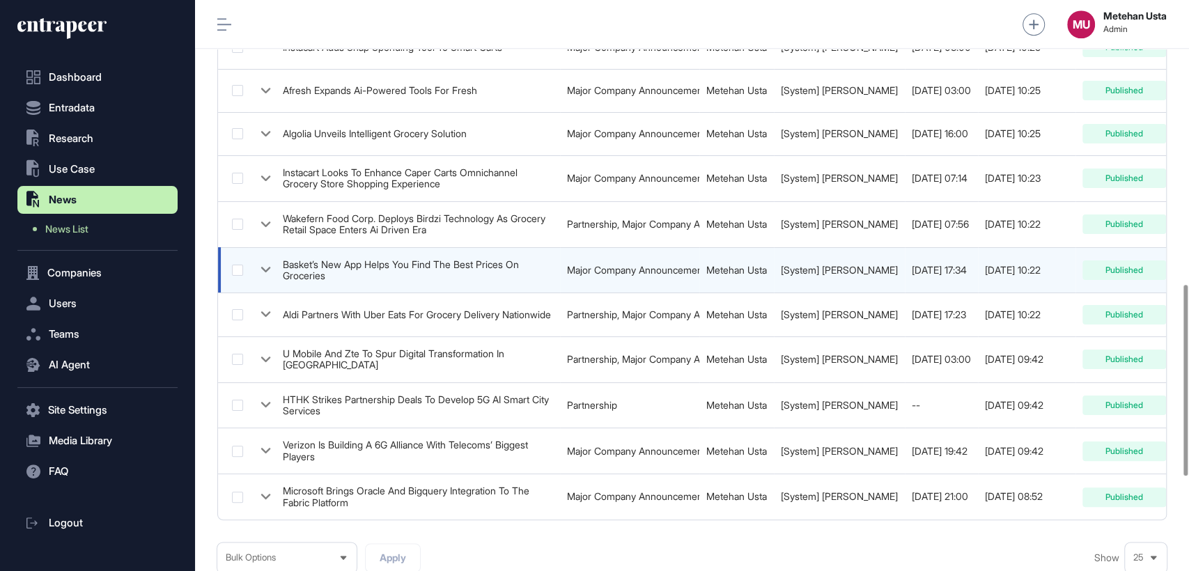
scroll to position [847, 0]
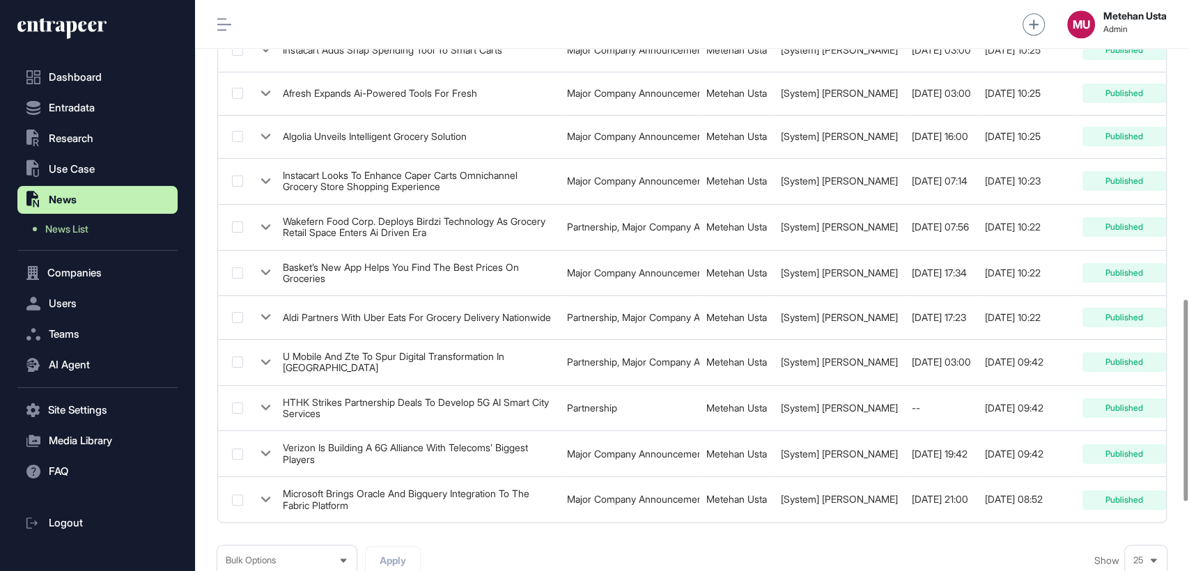
click at [236, 24] on div "MU Metehan Usta Admin" at bounding box center [692, 24] width 994 height 49
click at [220, 22] on icon at bounding box center [224, 24] width 14 height 13
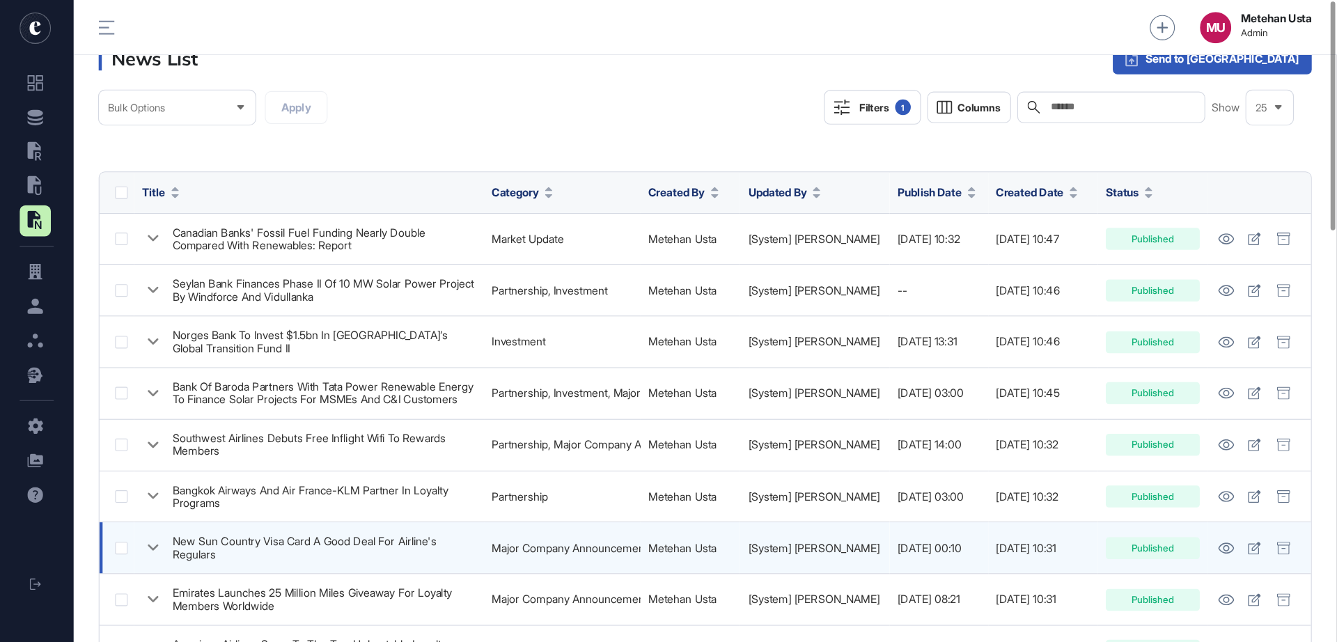
scroll to position [0, 0]
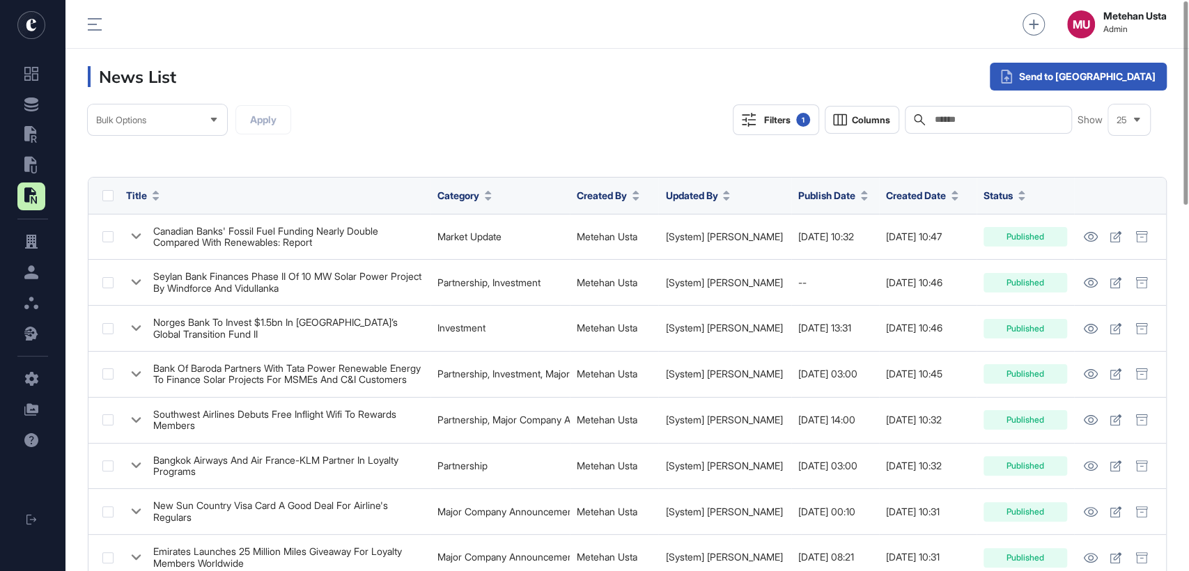
click at [776, 120] on div "Filters 1" at bounding box center [787, 120] width 46 height 14
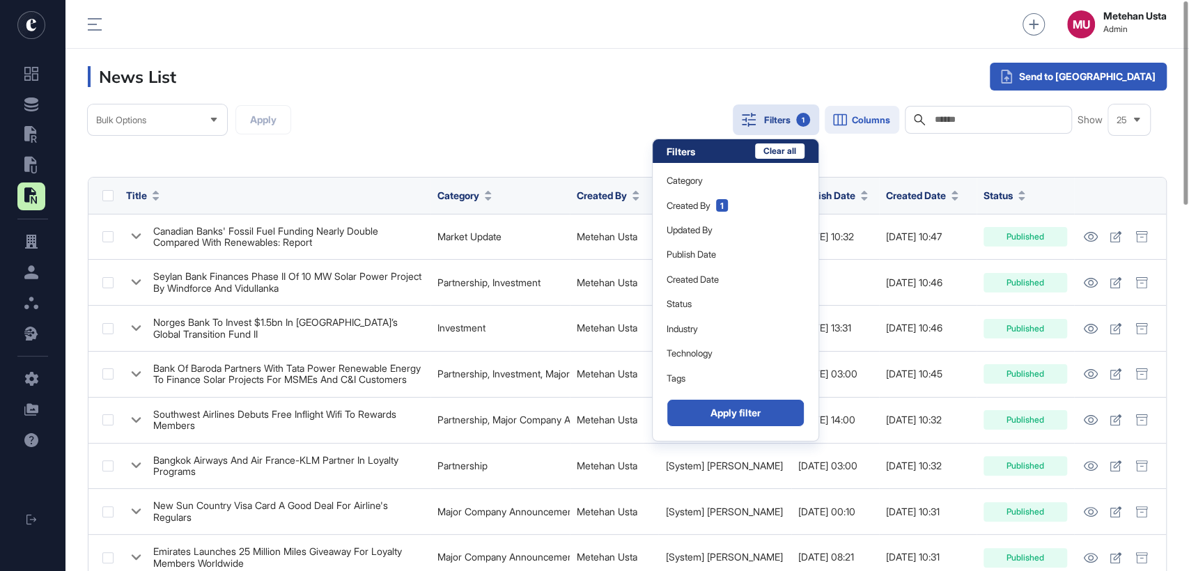
click at [857, 120] on span "Columns" at bounding box center [871, 120] width 38 height 10
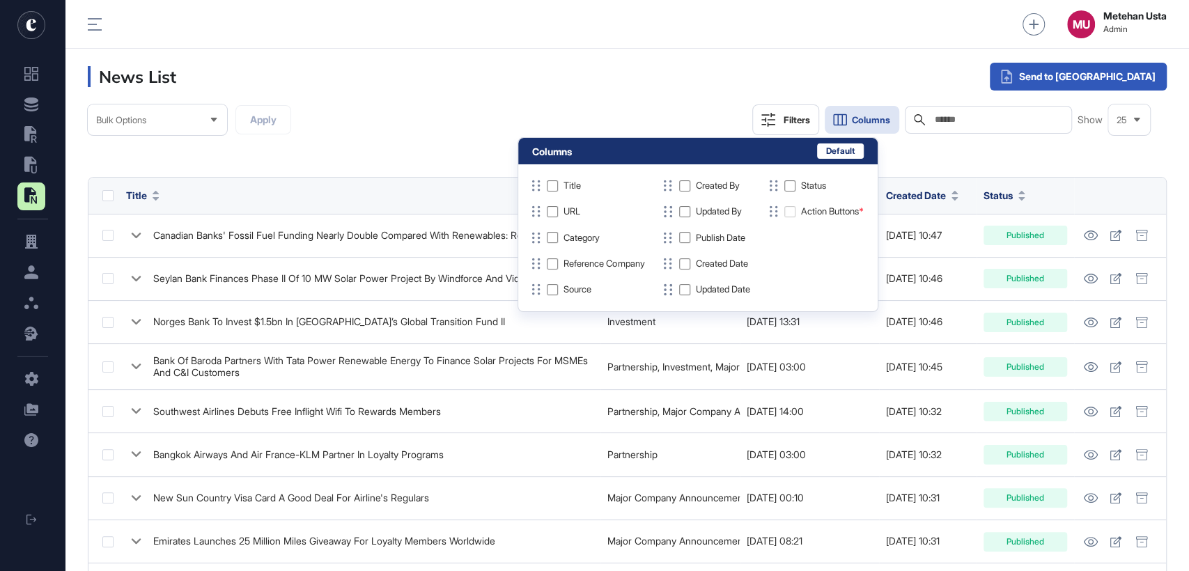
click at [691, 244] on div "Publish Date" at bounding box center [704, 237] width 89 height 15
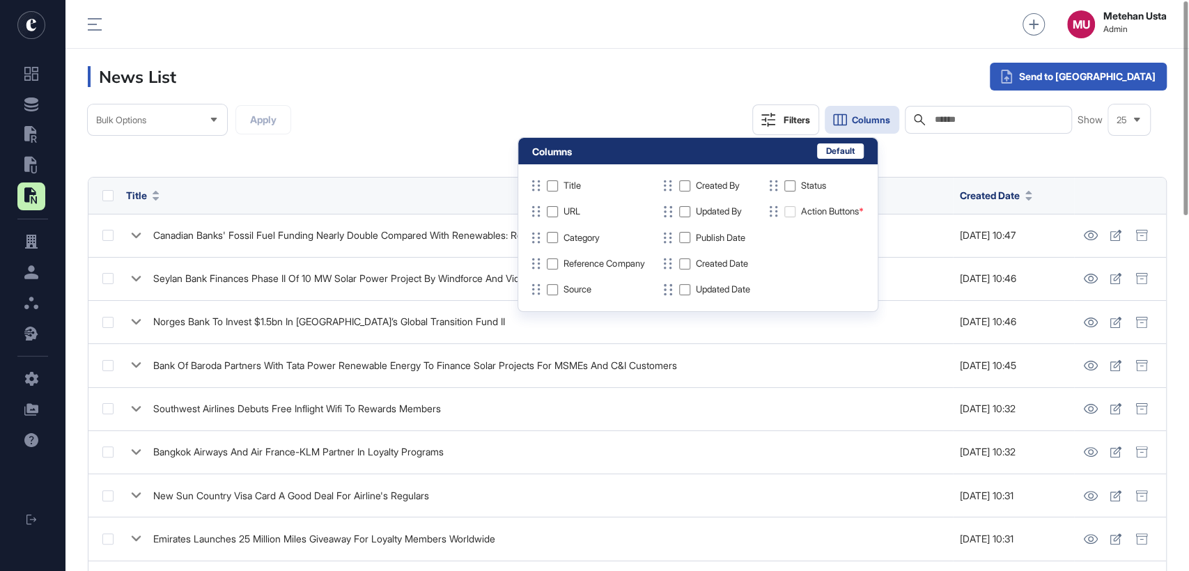
click at [659, 41] on div "MU Metehan Usta Admin" at bounding box center [626, 24] width 1123 height 49
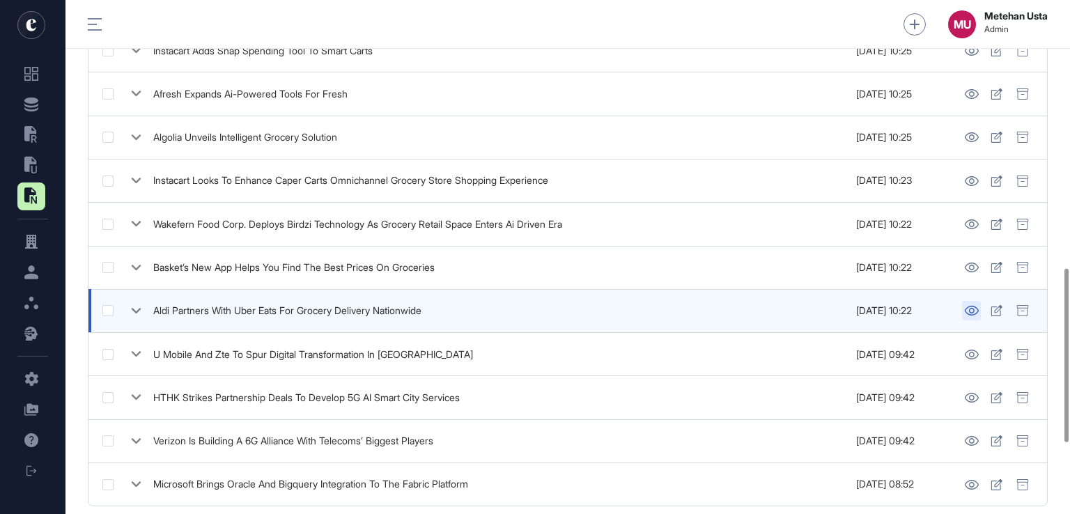
scroll to position [792, 0]
click at [973, 307] on icon at bounding box center [971, 310] width 14 height 10
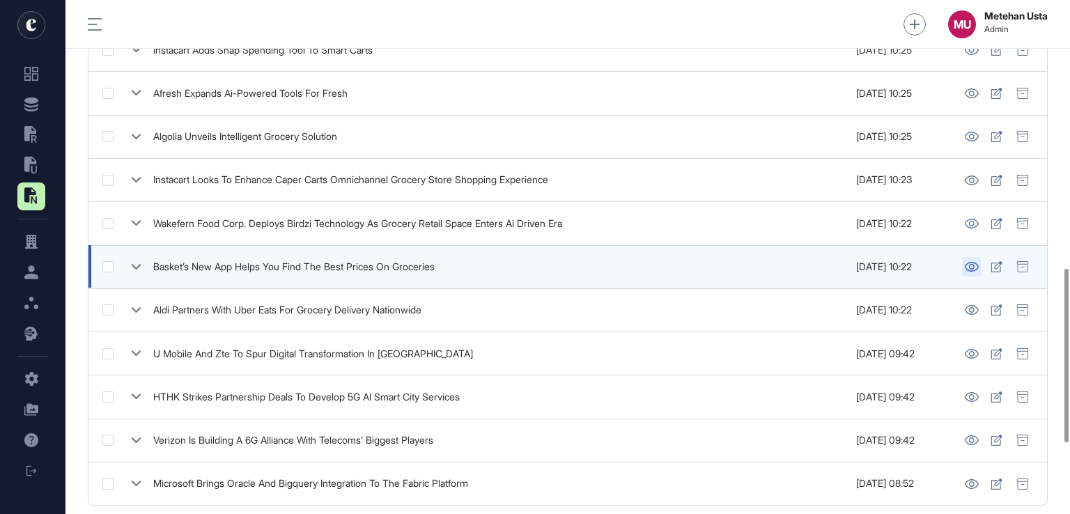
click at [969, 264] on icon at bounding box center [971, 267] width 15 height 10
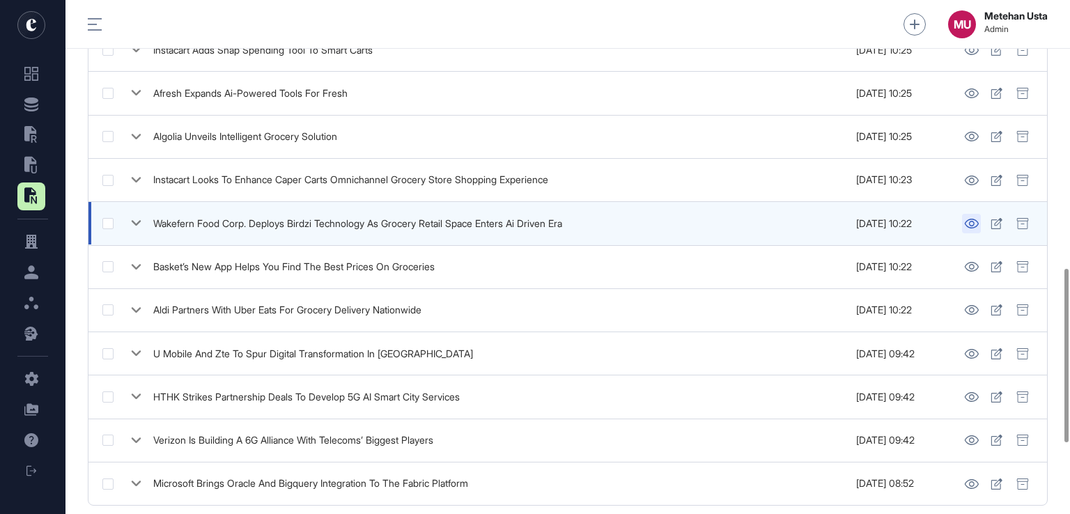
click at [969, 222] on icon at bounding box center [971, 224] width 15 height 10
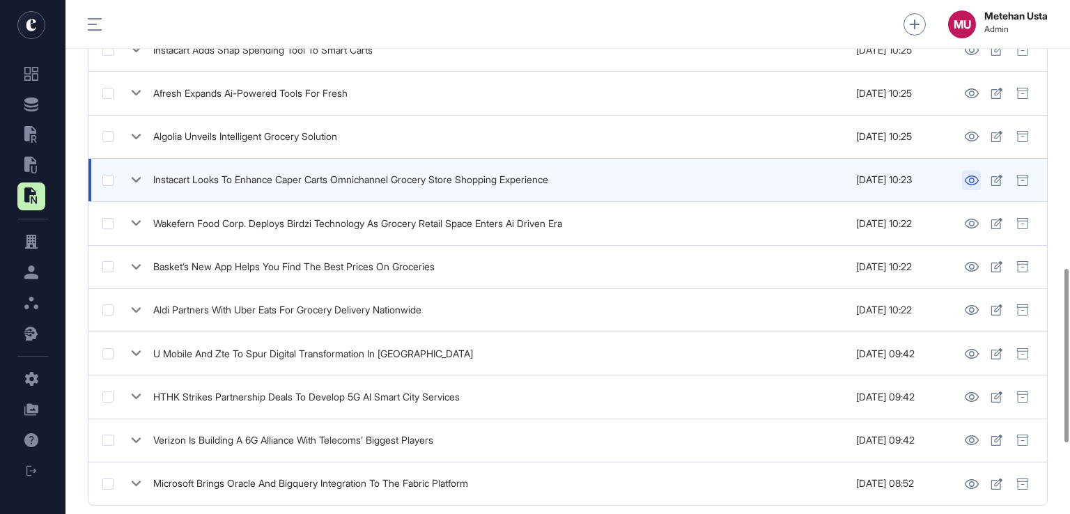
click at [971, 175] on icon at bounding box center [971, 180] width 15 height 10
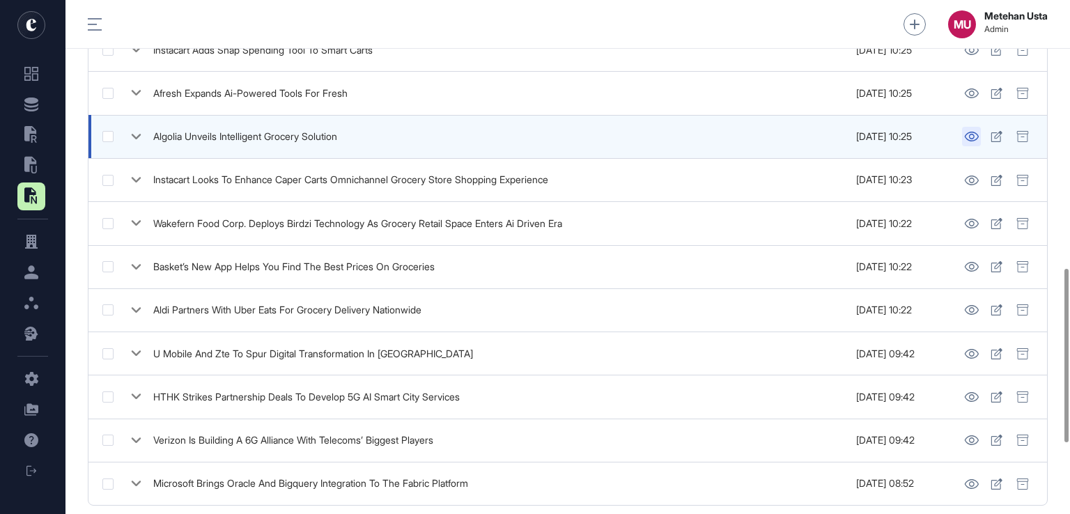
click at [968, 134] on icon at bounding box center [971, 137] width 15 height 10
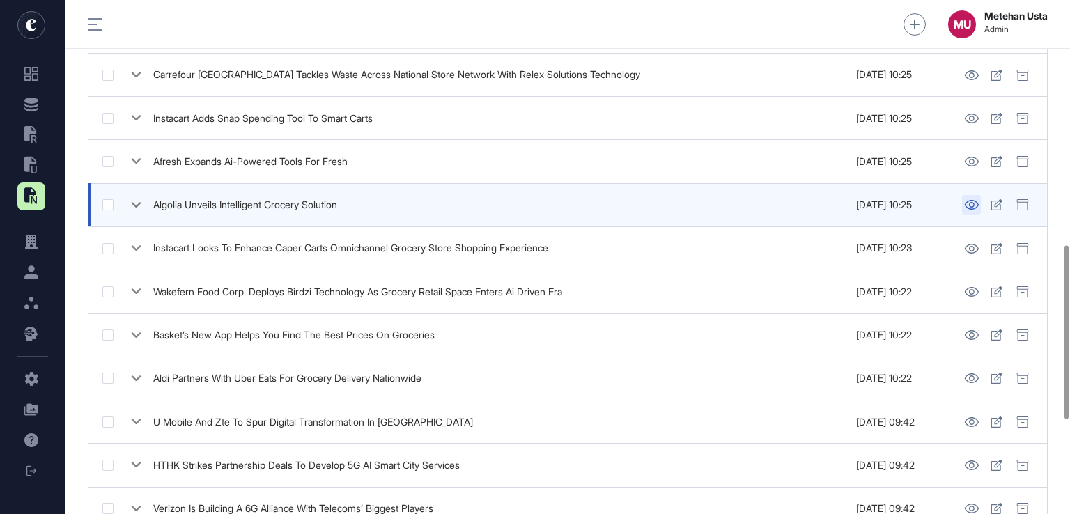
scroll to position [723, 0]
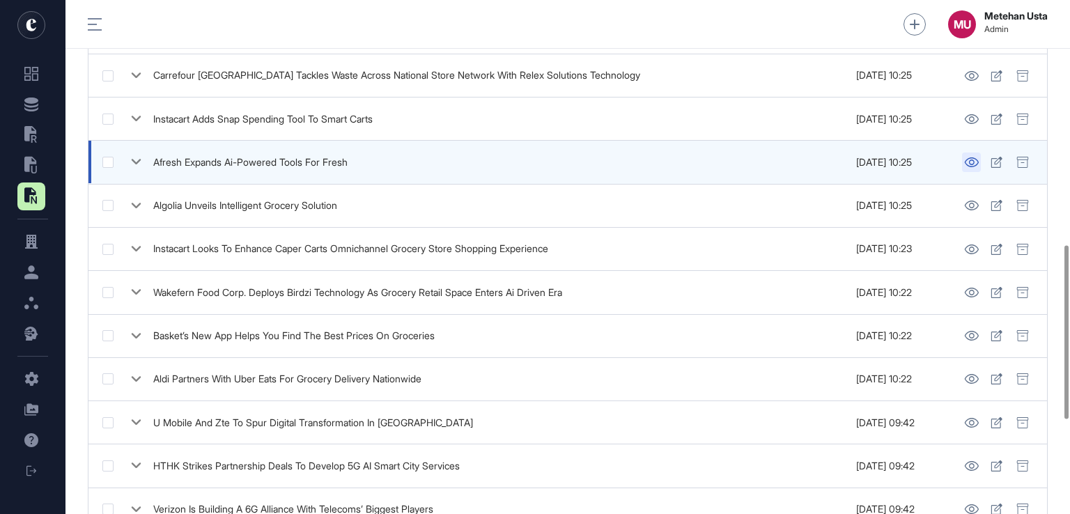
click at [973, 161] on icon at bounding box center [971, 162] width 14 height 10
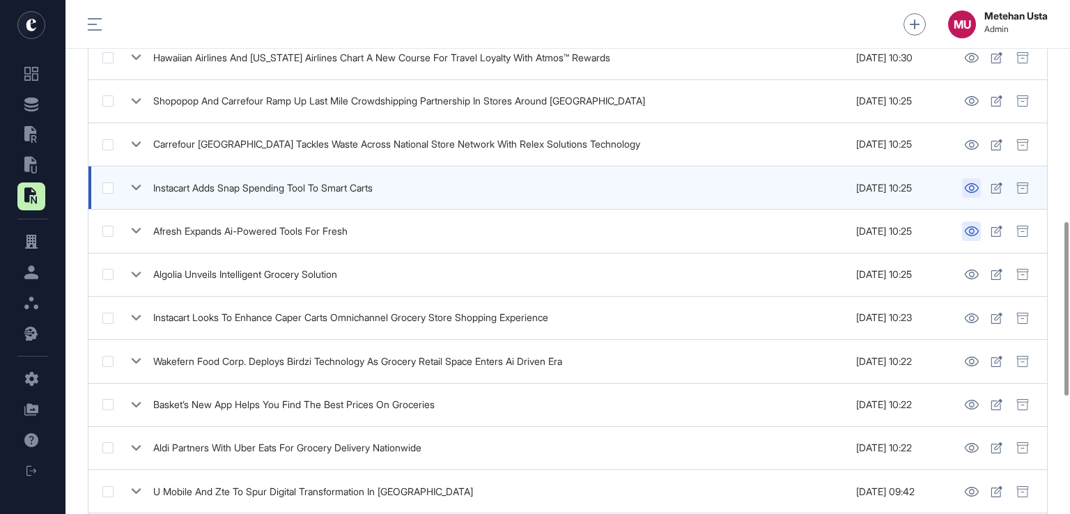
scroll to position [655, 0]
click at [969, 186] on icon at bounding box center [971, 188] width 14 height 10
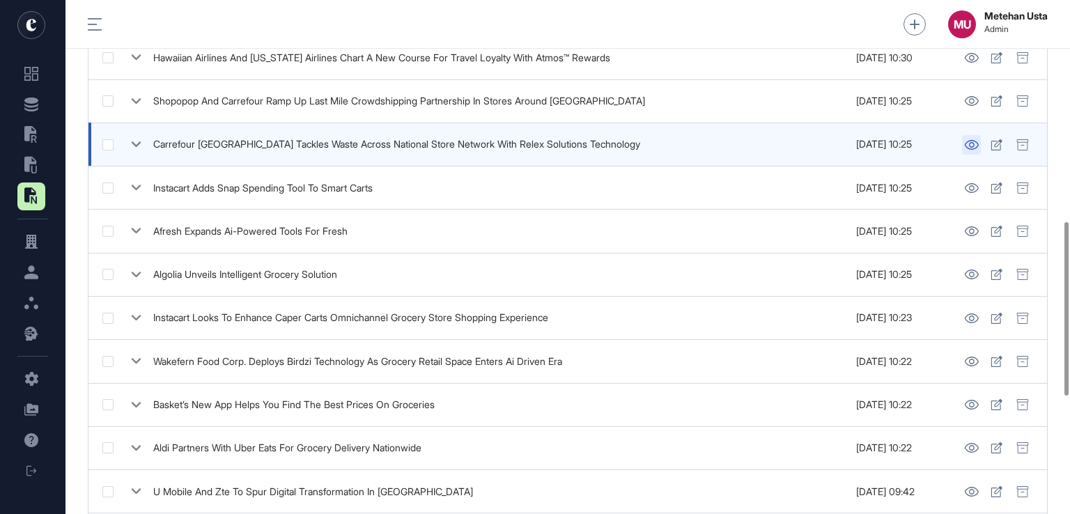
click at [971, 141] on icon at bounding box center [971, 145] width 15 height 10
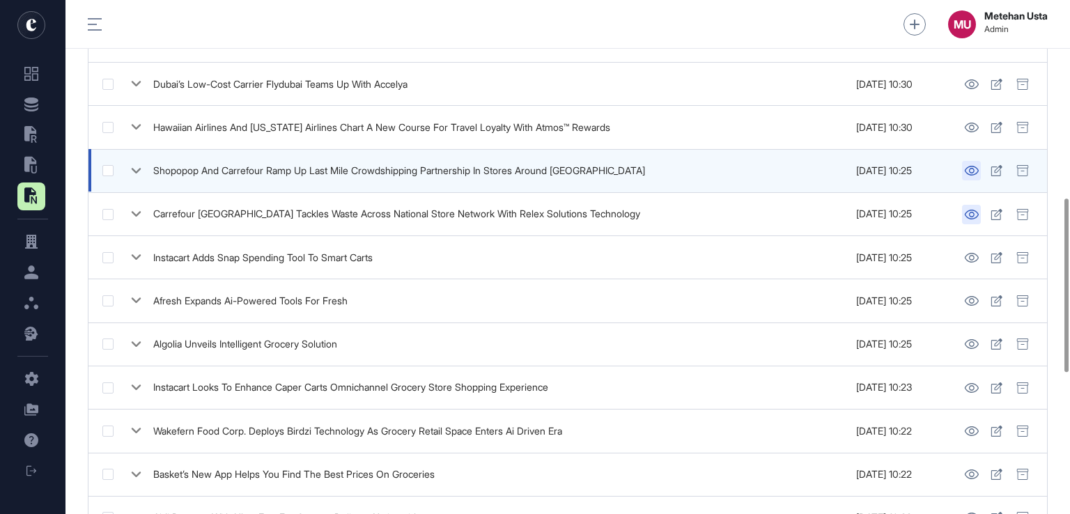
scroll to position [585, 0]
click at [971, 168] on icon at bounding box center [971, 171] width 15 height 10
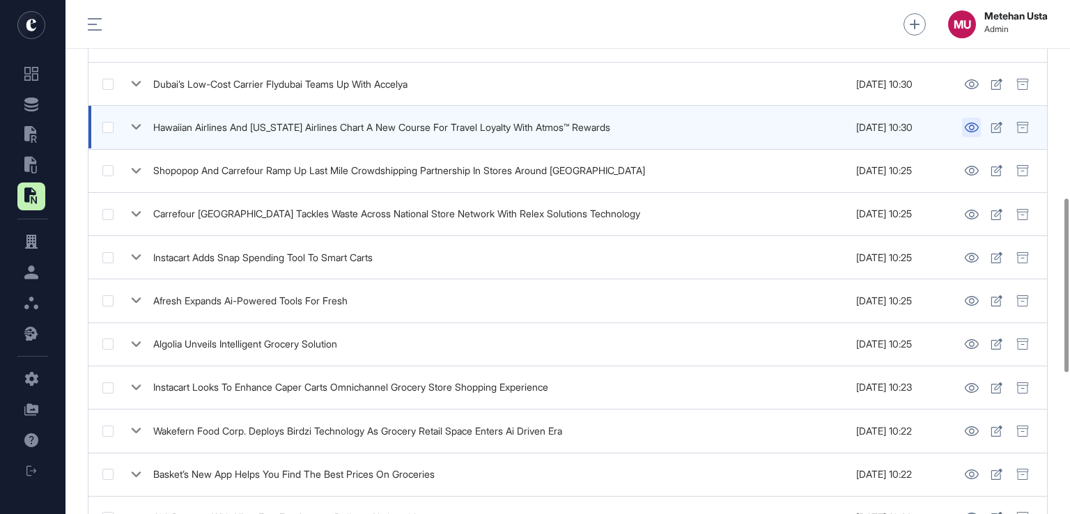
click at [970, 127] on icon at bounding box center [971, 128] width 14 height 10
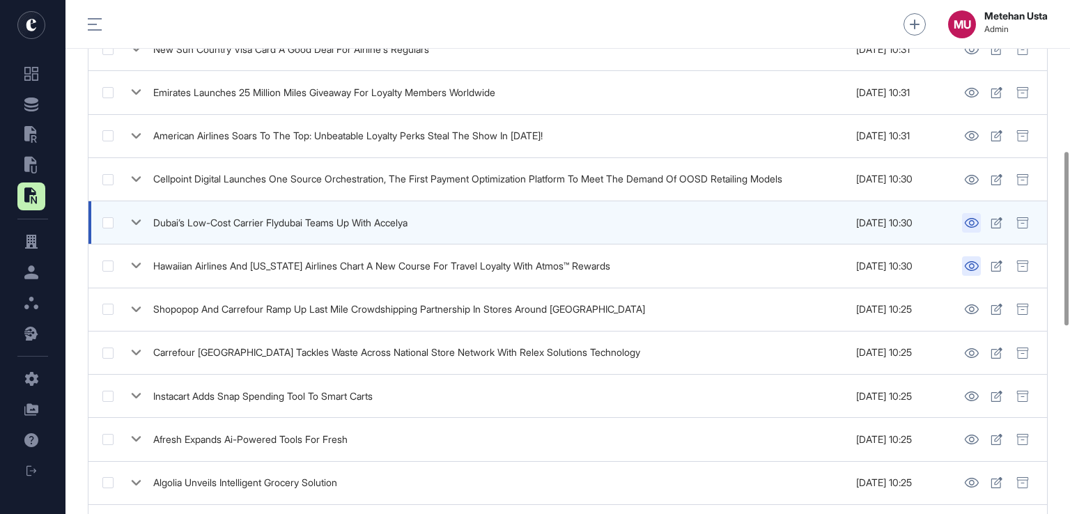
scroll to position [446, 0]
click at [969, 221] on icon at bounding box center [971, 224] width 15 height 10
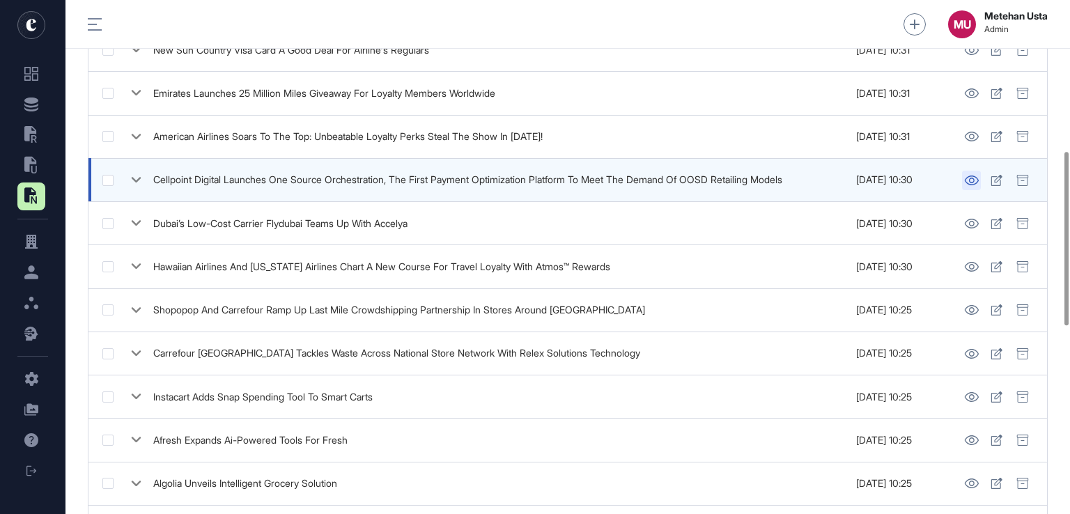
click at [971, 178] on icon at bounding box center [971, 180] width 15 height 10
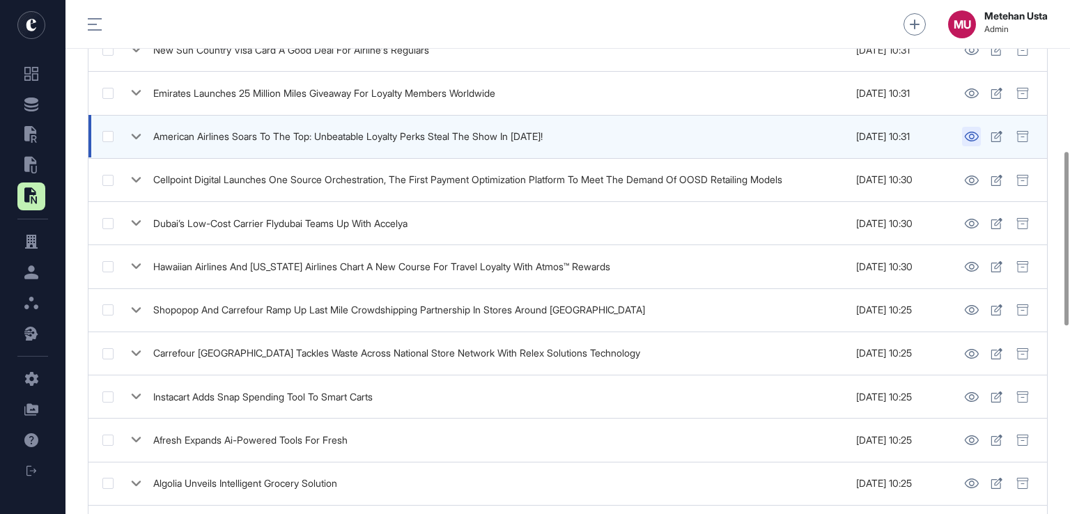
click at [973, 132] on icon at bounding box center [971, 137] width 14 height 10
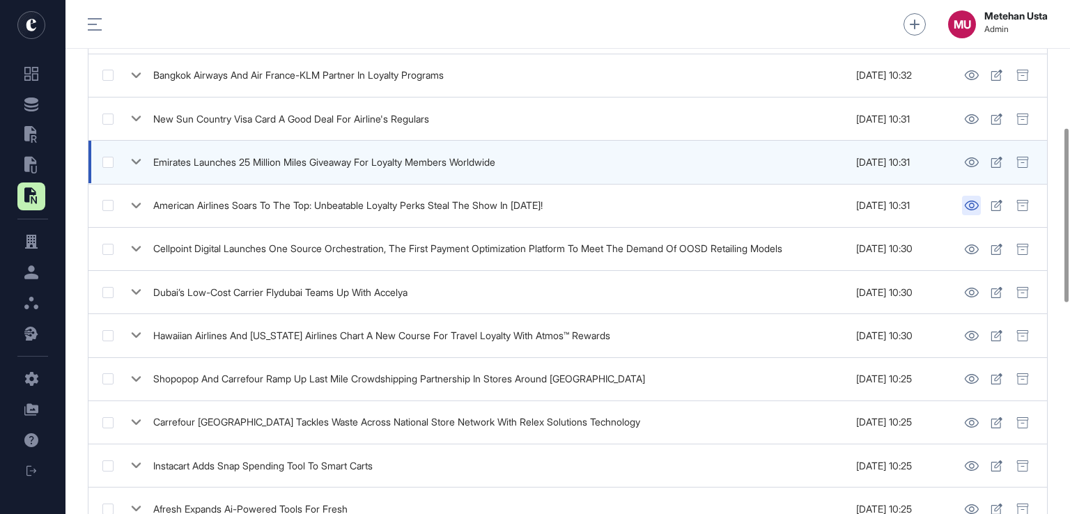
scroll to position [376, 0]
click at [972, 158] on icon at bounding box center [971, 163] width 15 height 10
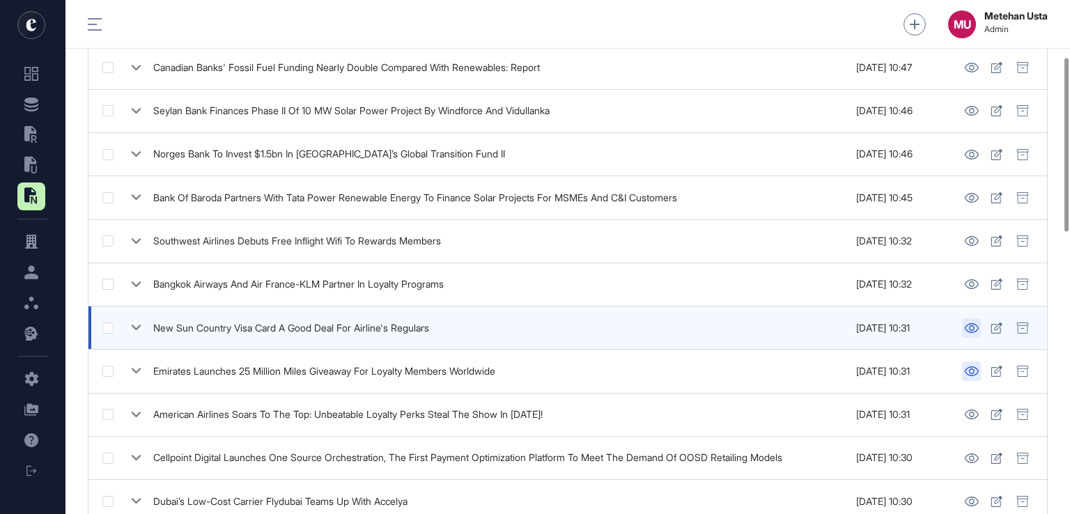
scroll to position [167, 0]
click at [969, 327] on icon at bounding box center [971, 329] width 15 height 10
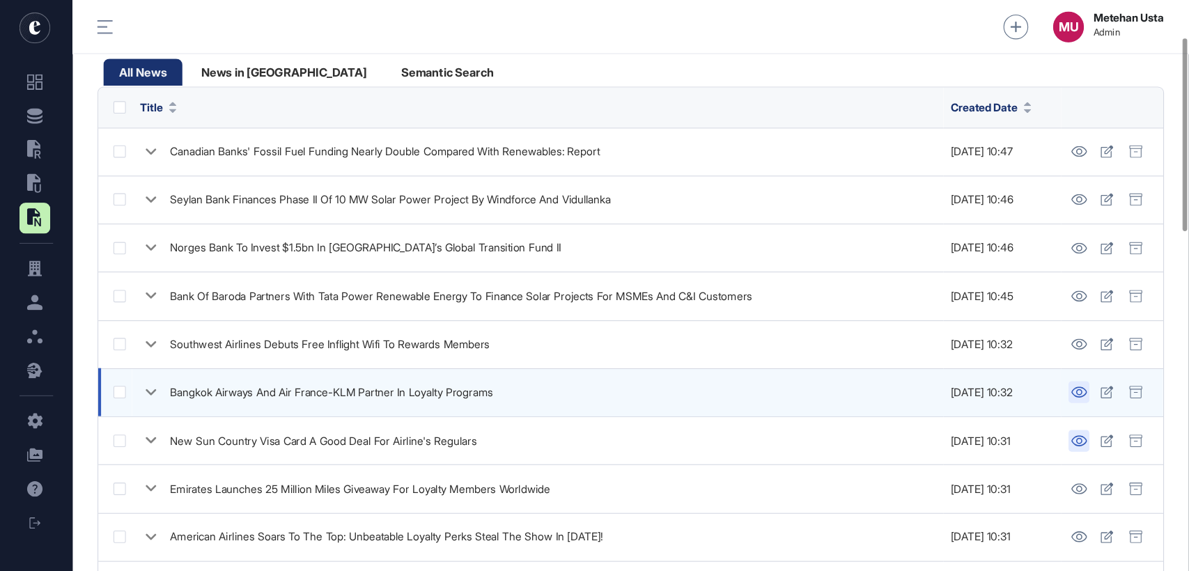
scroll to position [98, 0]
click at [973, 353] on icon at bounding box center [971, 354] width 14 height 10
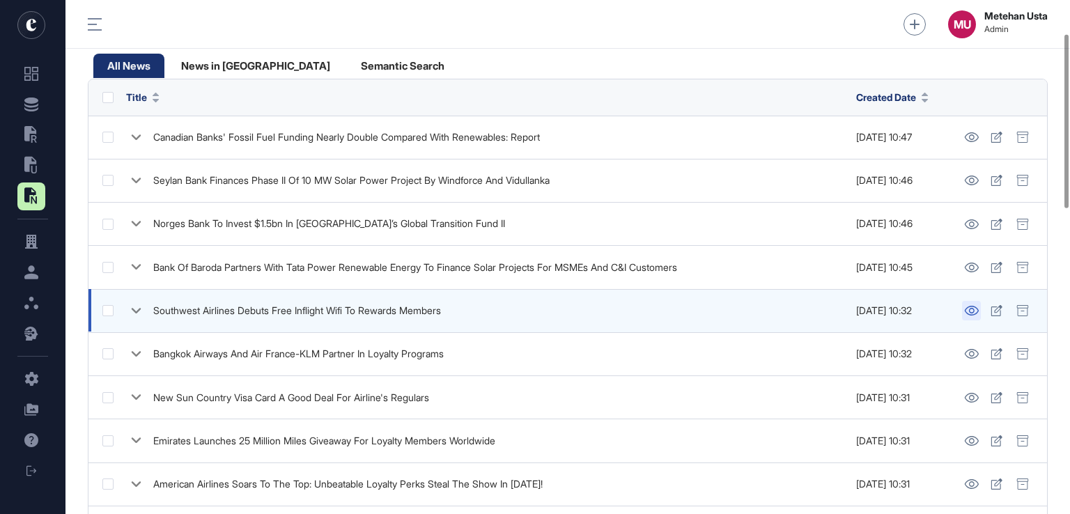
click at [972, 310] on icon at bounding box center [971, 311] width 15 height 10
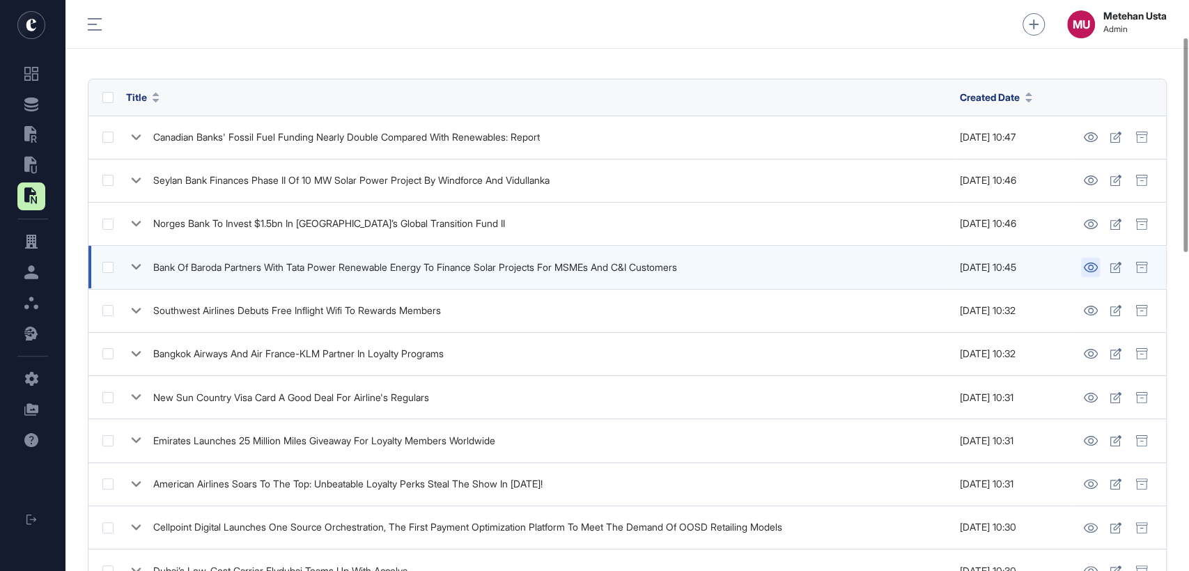
click at [1089, 265] on icon at bounding box center [1090, 268] width 14 height 10
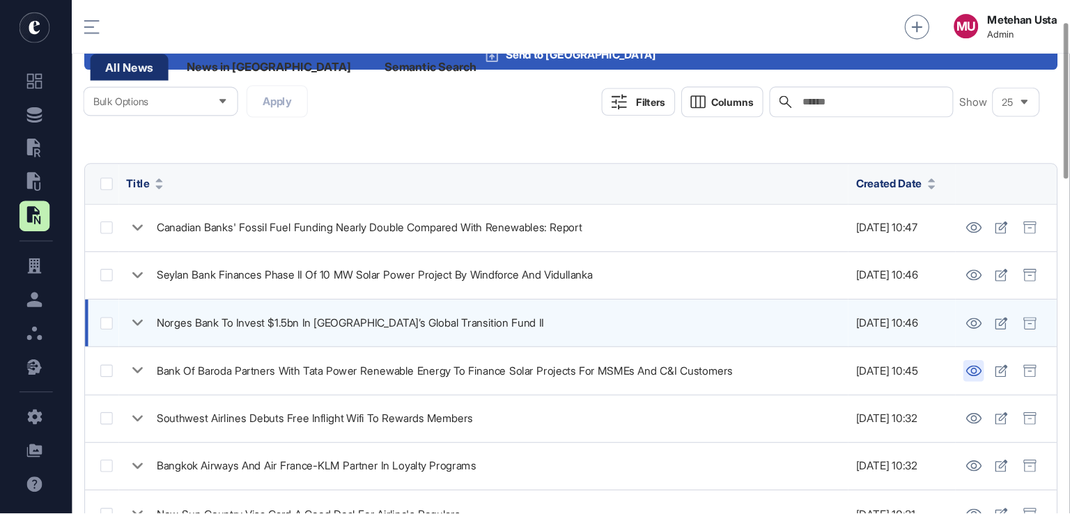
scroll to position [65, 0]
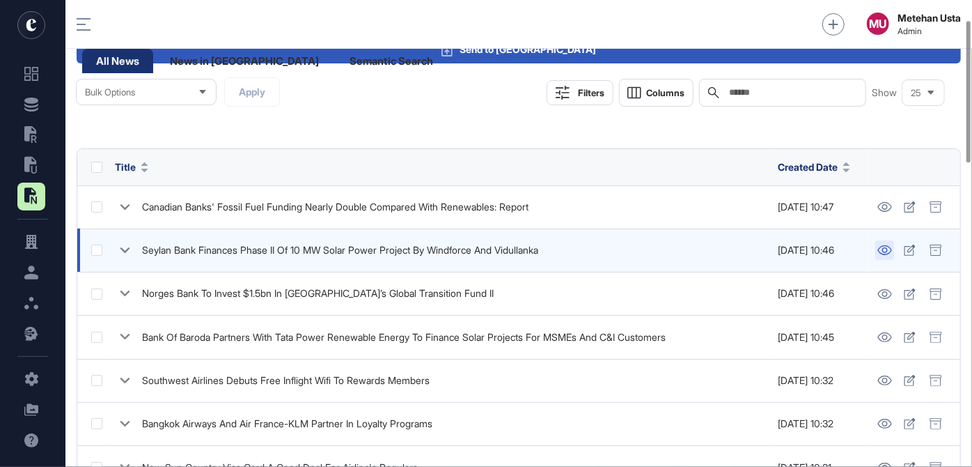
click at [884, 251] on icon at bounding box center [884, 250] width 15 height 10
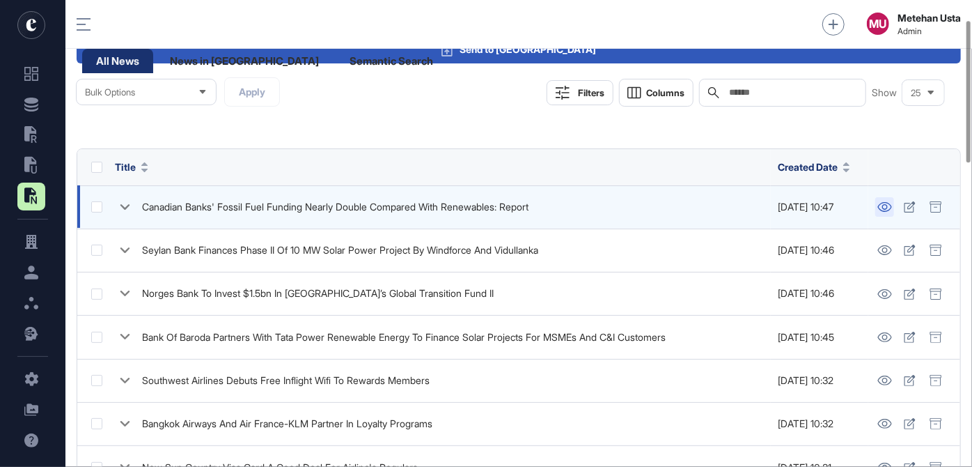
click at [883, 205] on icon at bounding box center [885, 207] width 14 height 10
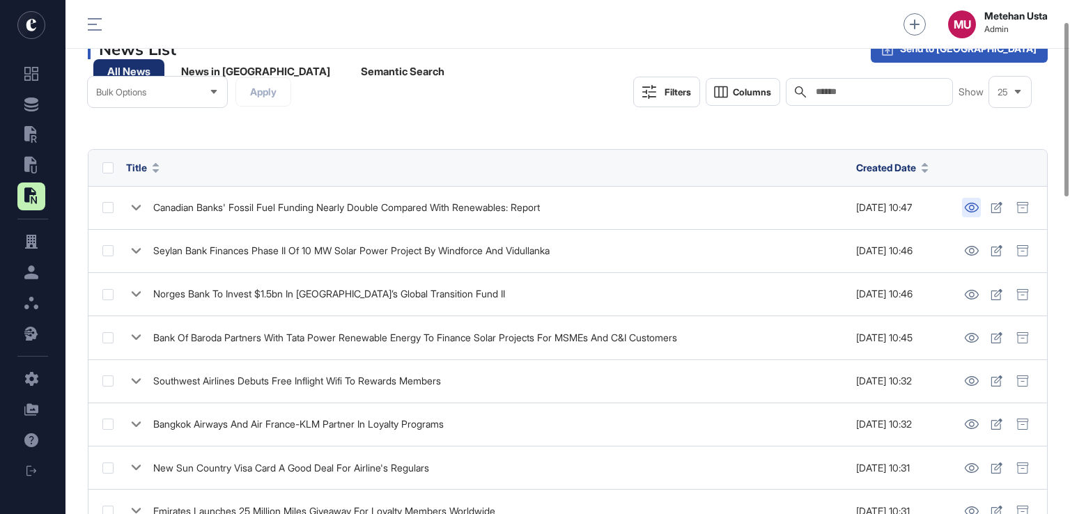
scroll to position [0, 0]
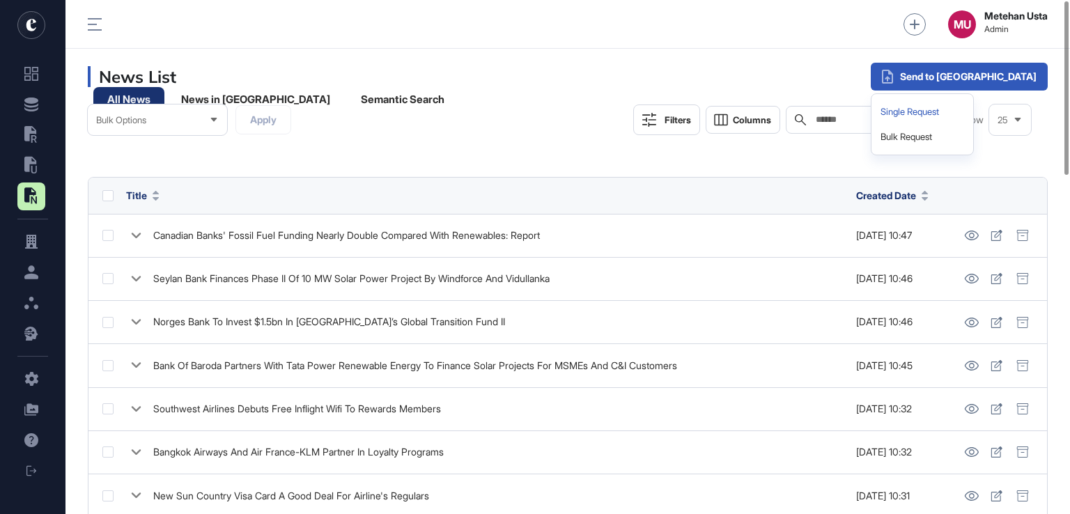
click at [967, 107] on div "Single Request" at bounding box center [922, 112] width 91 height 25
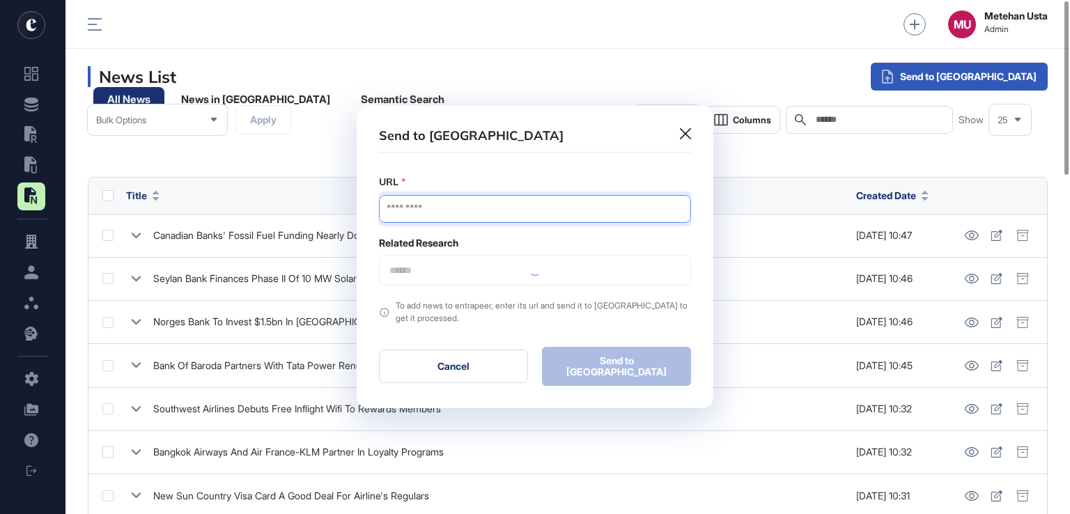
click at [423, 208] on input "URL" at bounding box center [535, 209] width 312 height 28
paste input "**********"
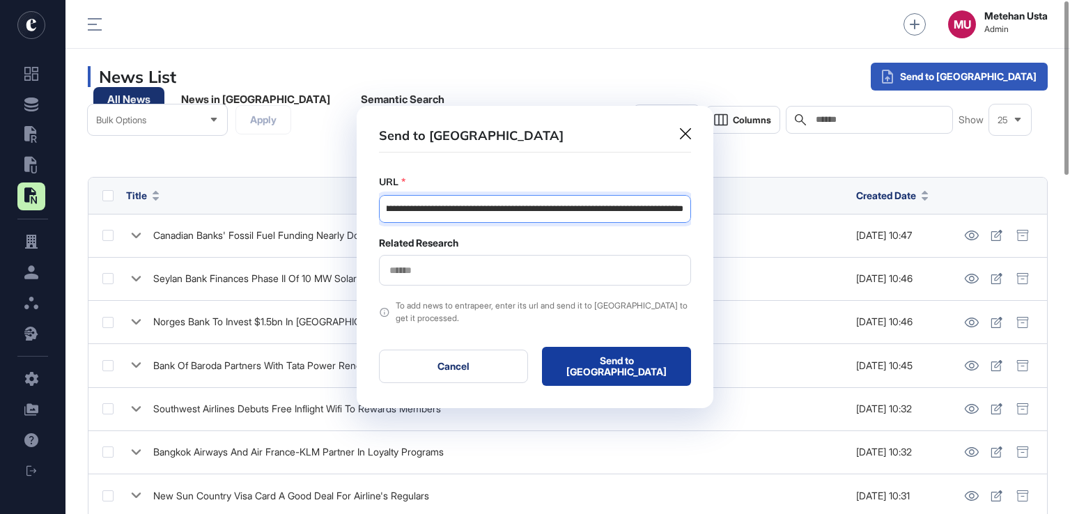
type input "**********"
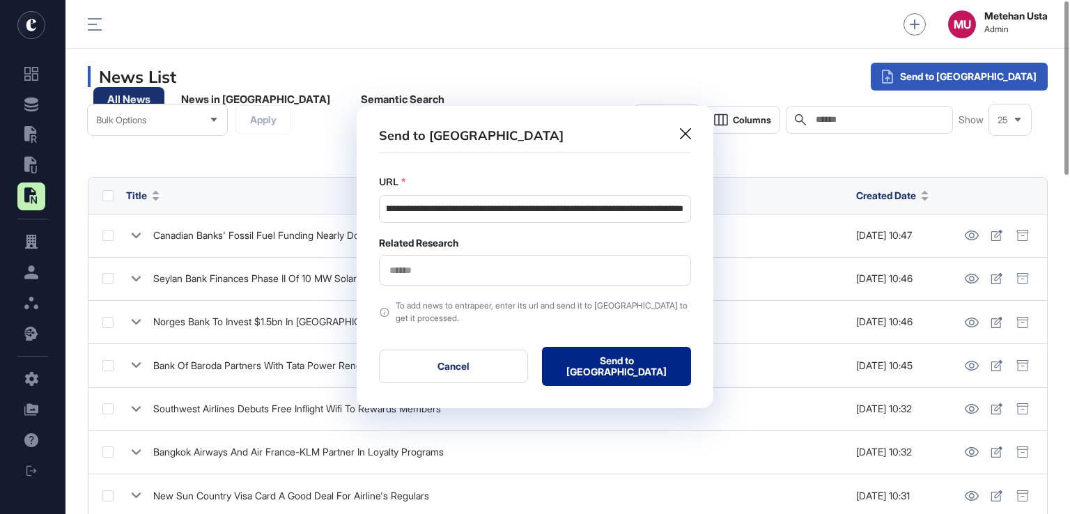
click at [618, 350] on button "Send to Portia" at bounding box center [616, 366] width 149 height 39
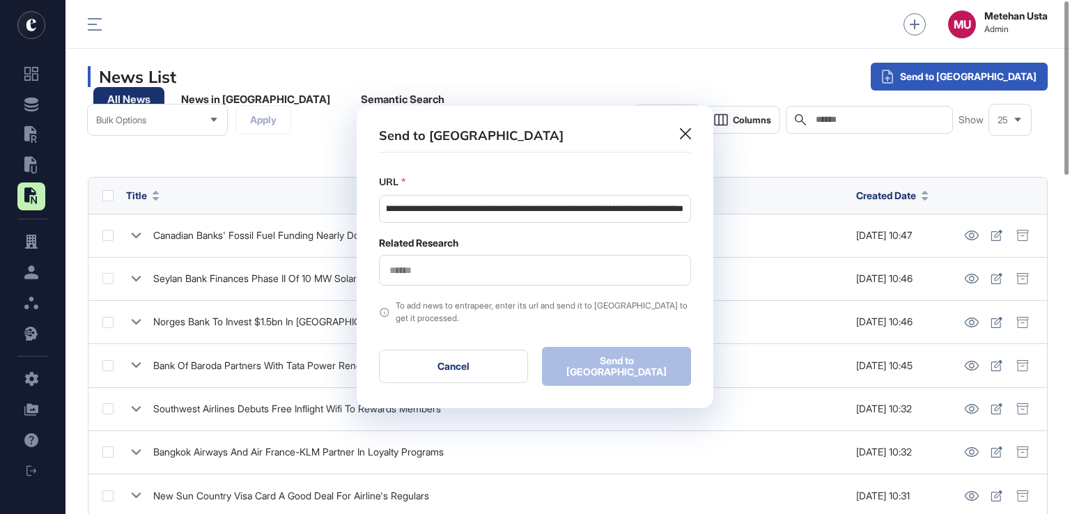
scroll to position [0, 0]
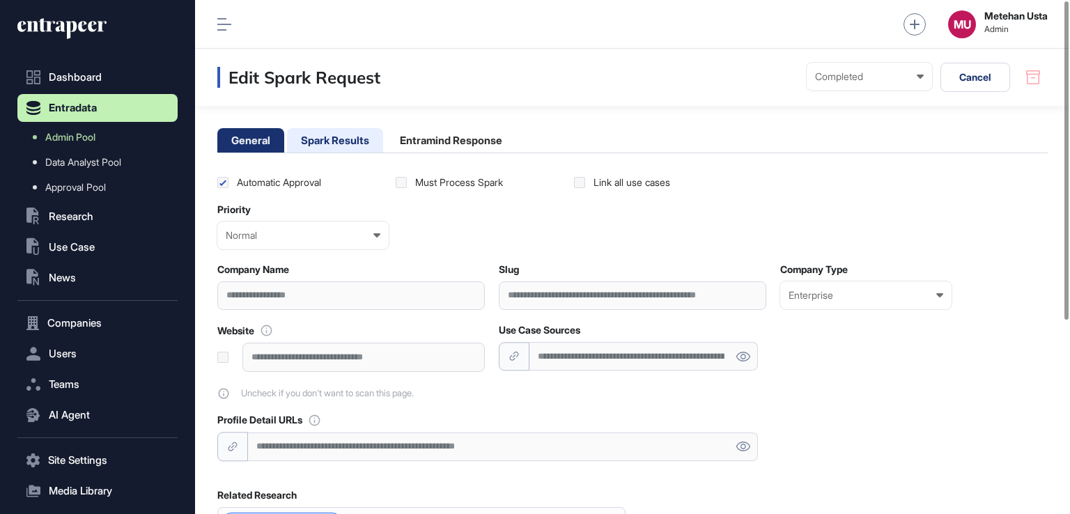
click at [340, 145] on li "Spark Results" at bounding box center [335, 140] width 96 height 24
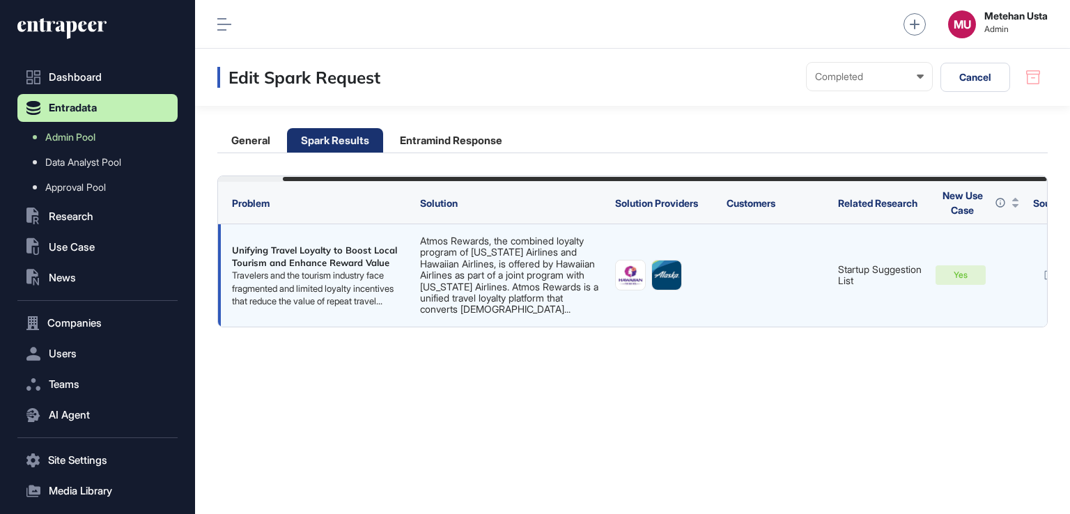
scroll to position [0, 70]
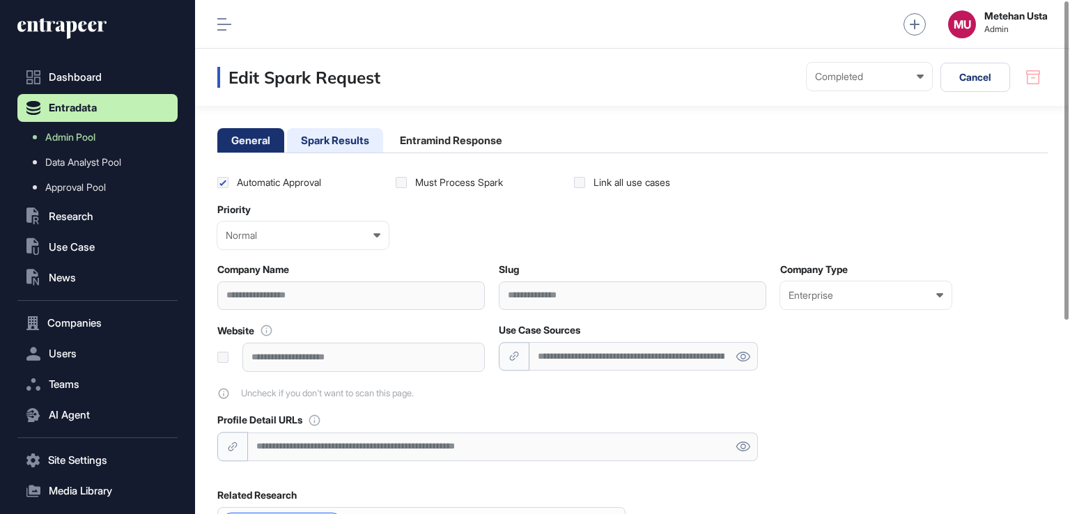
click at [329, 139] on li "Spark Results" at bounding box center [335, 140] width 96 height 24
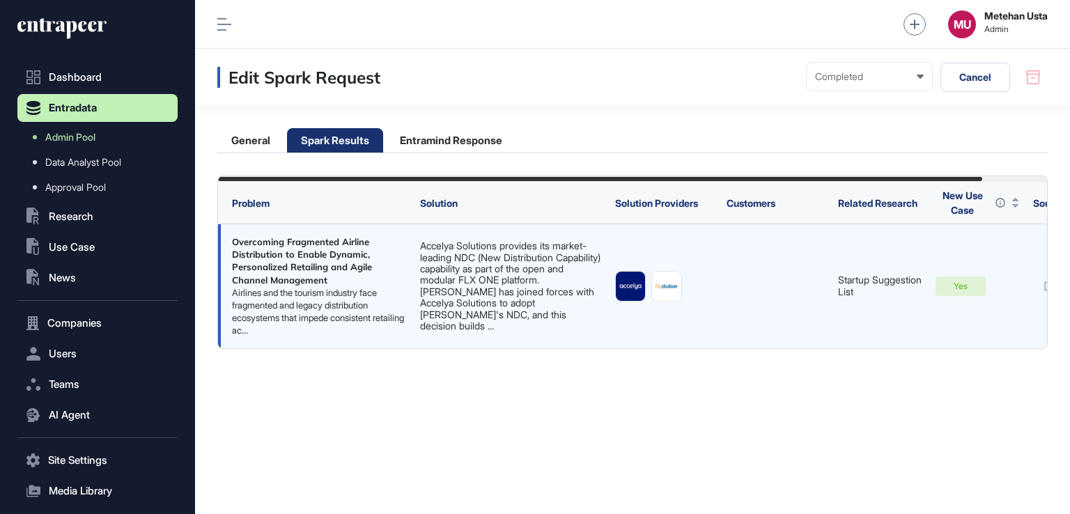
scroll to position [0, 70]
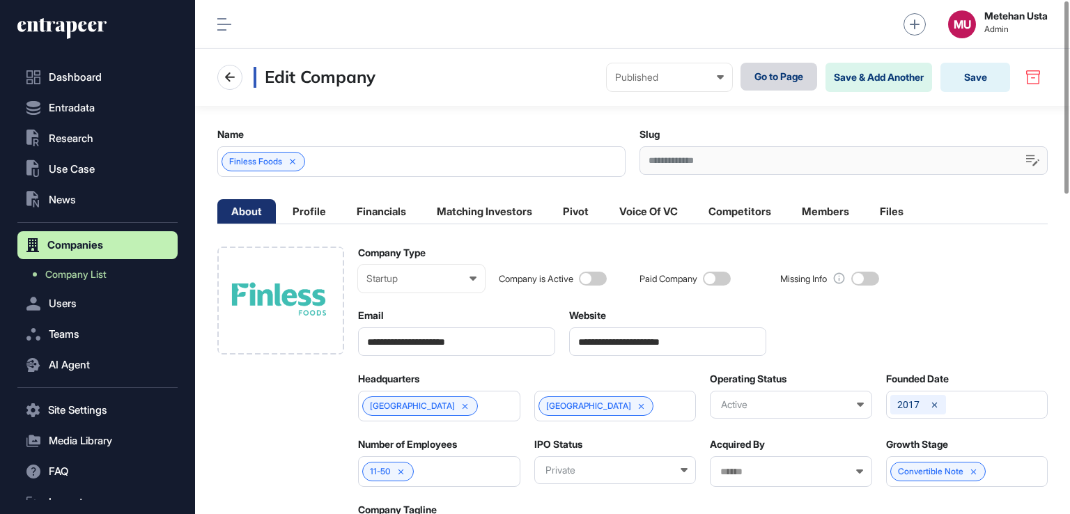
click at [788, 81] on link "Go to Page" at bounding box center [778, 77] width 77 height 28
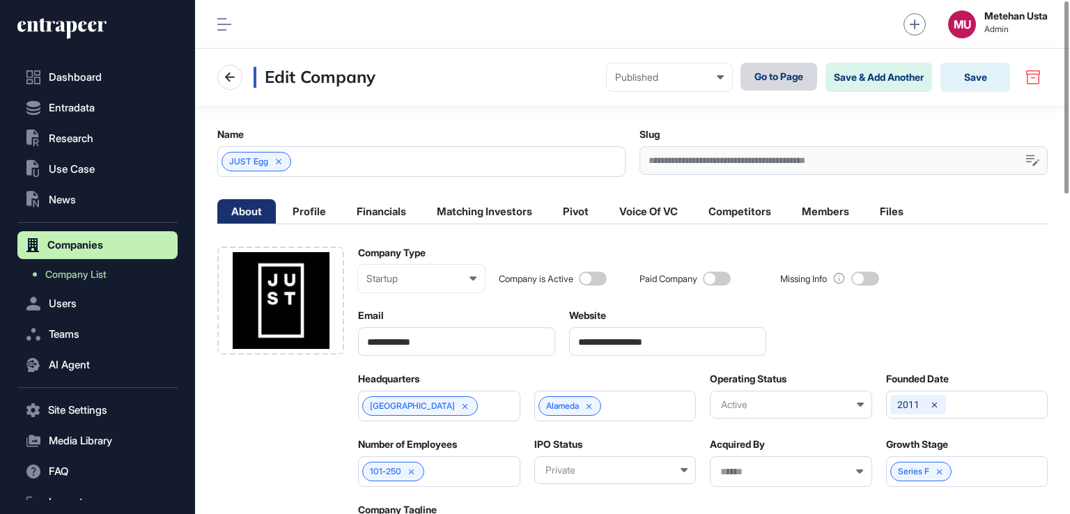
click at [786, 76] on link "Go to Page" at bounding box center [778, 77] width 77 height 28
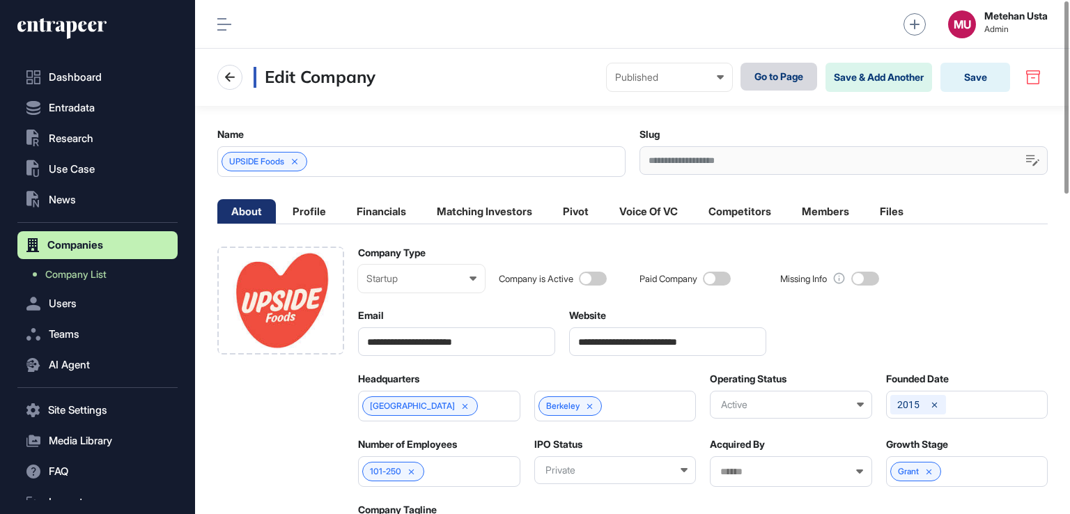
click at [785, 76] on link "Go to Page" at bounding box center [778, 77] width 77 height 28
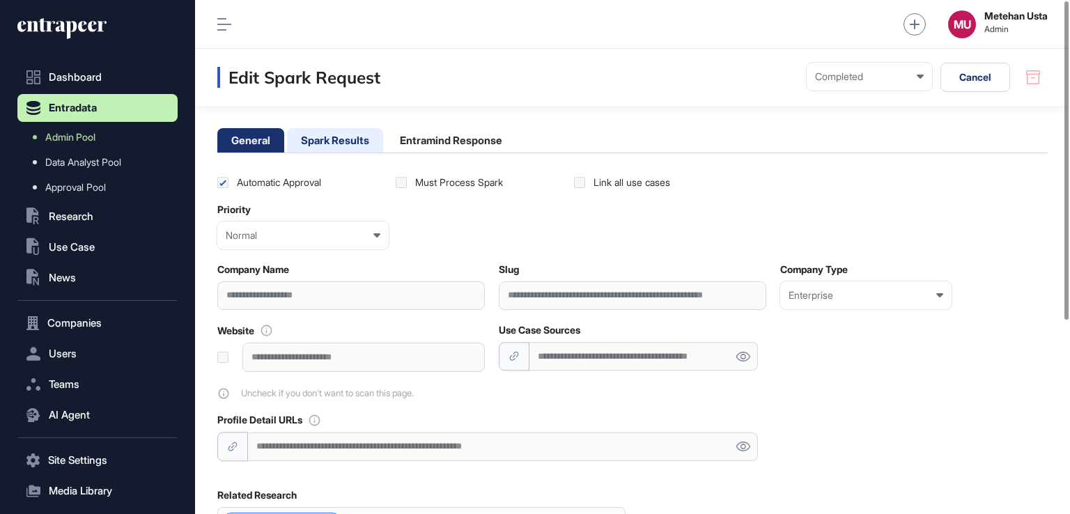
click at [318, 135] on li "Spark Results" at bounding box center [335, 140] width 96 height 24
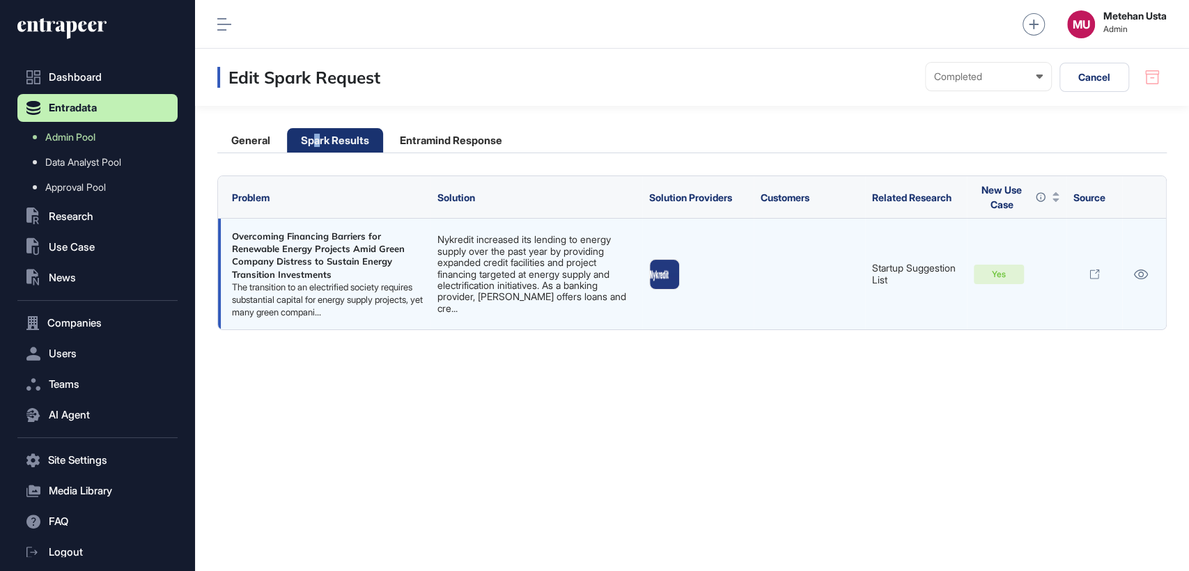
scroll to position [542, 160]
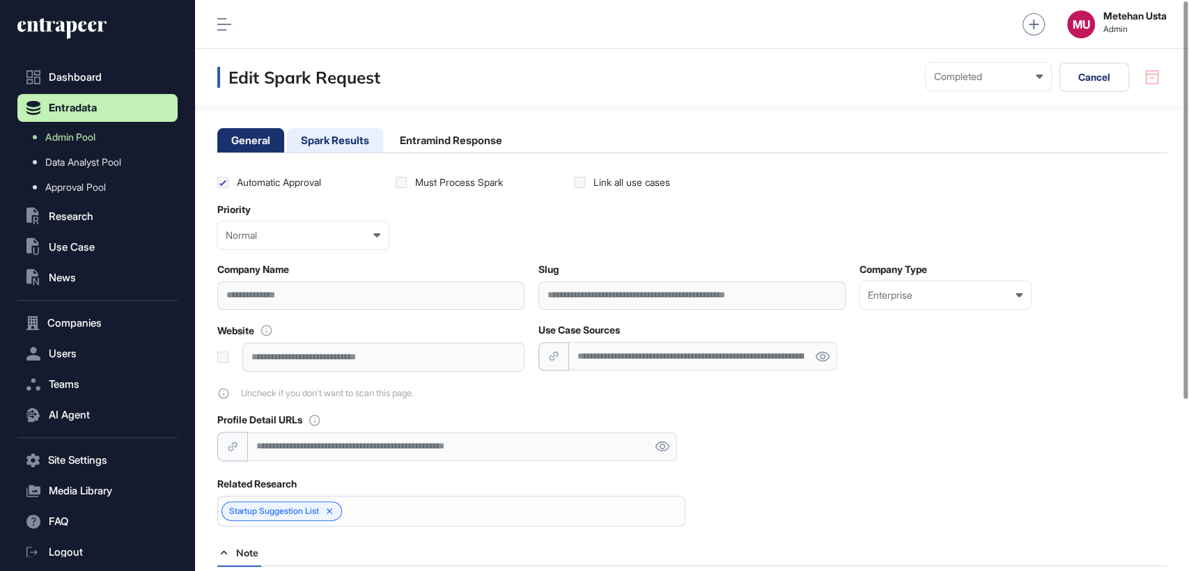
click at [342, 141] on li "Spark Results" at bounding box center [335, 140] width 96 height 24
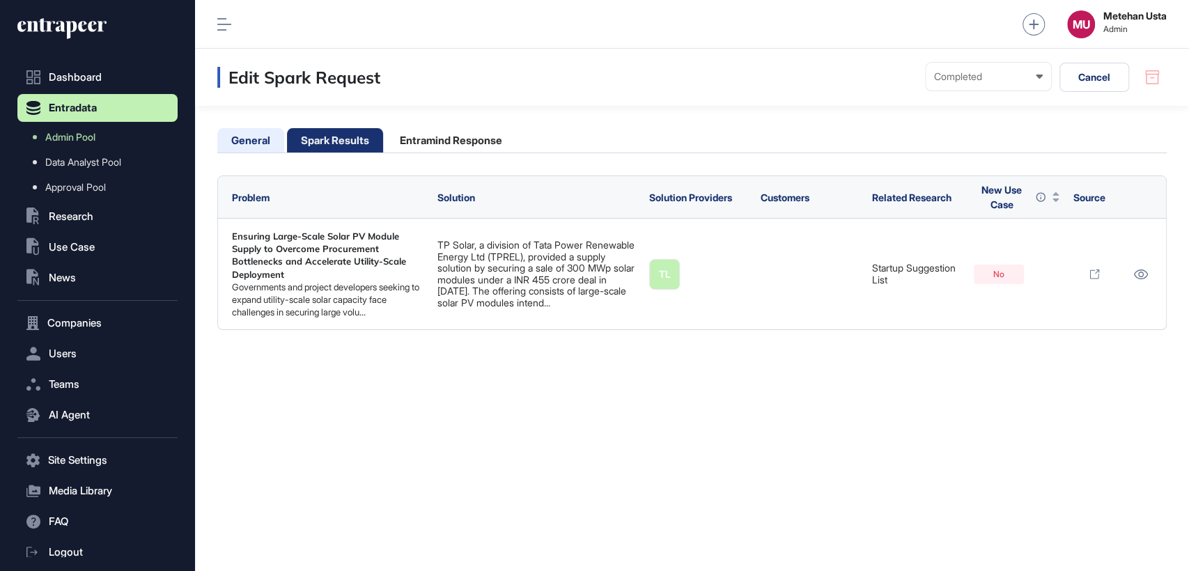
click at [259, 145] on li "General" at bounding box center [250, 140] width 67 height 24
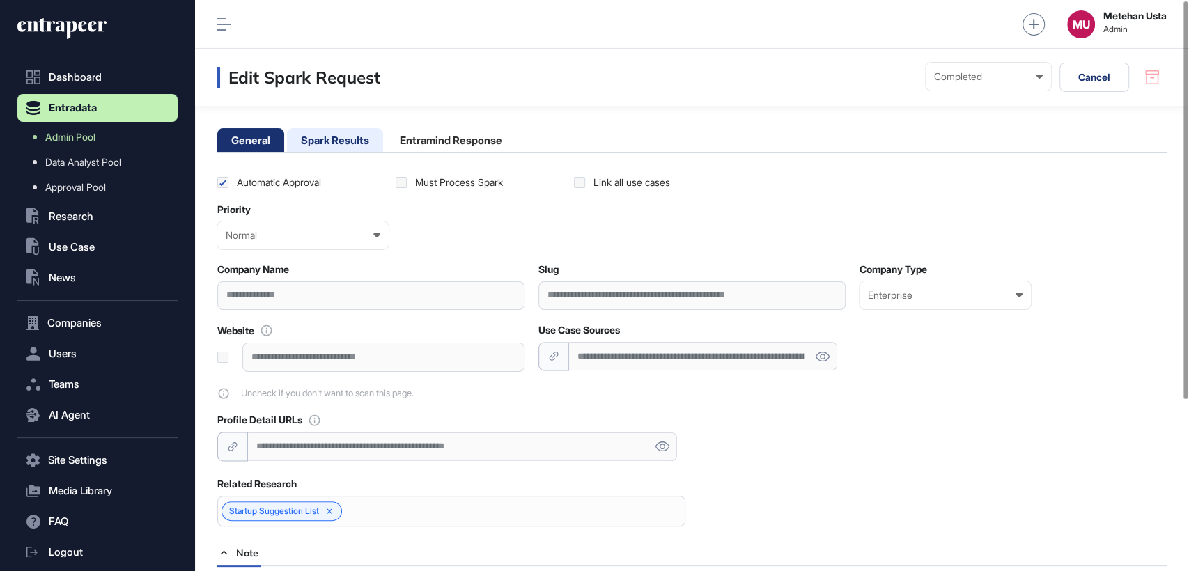
click at [313, 137] on li "Spark Results" at bounding box center [335, 140] width 96 height 24
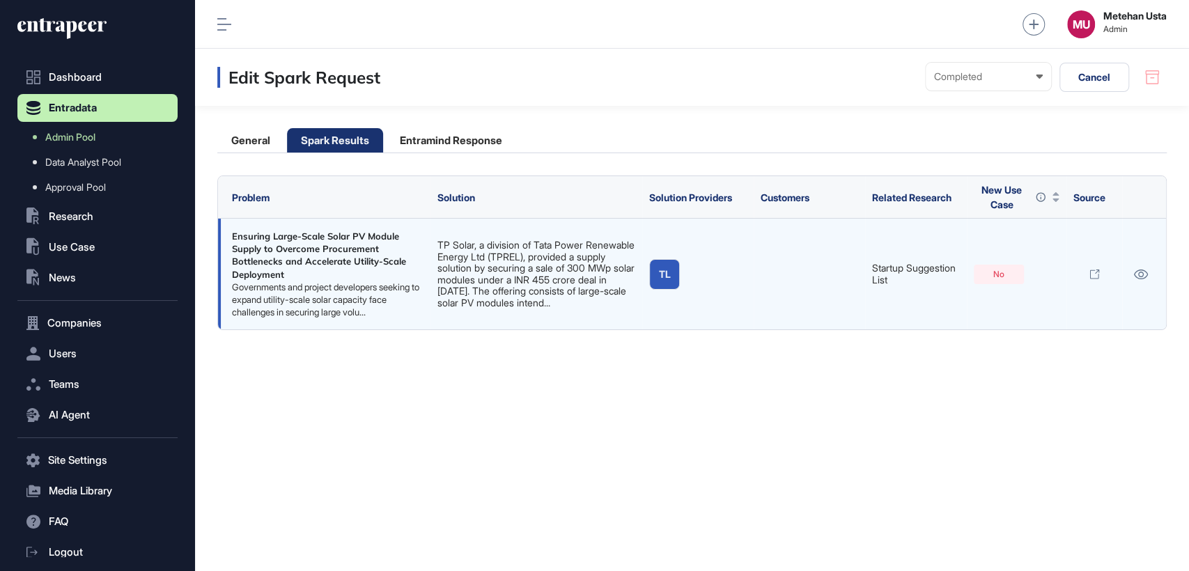
click at [535, 289] on link "TP Solar, a division of Tata Power Renewable Energy Ltd (TPREL), provided a sup…" at bounding box center [535, 273] width 197 height 69
click at [1148, 279] on link at bounding box center [1140, 274] width 23 height 18
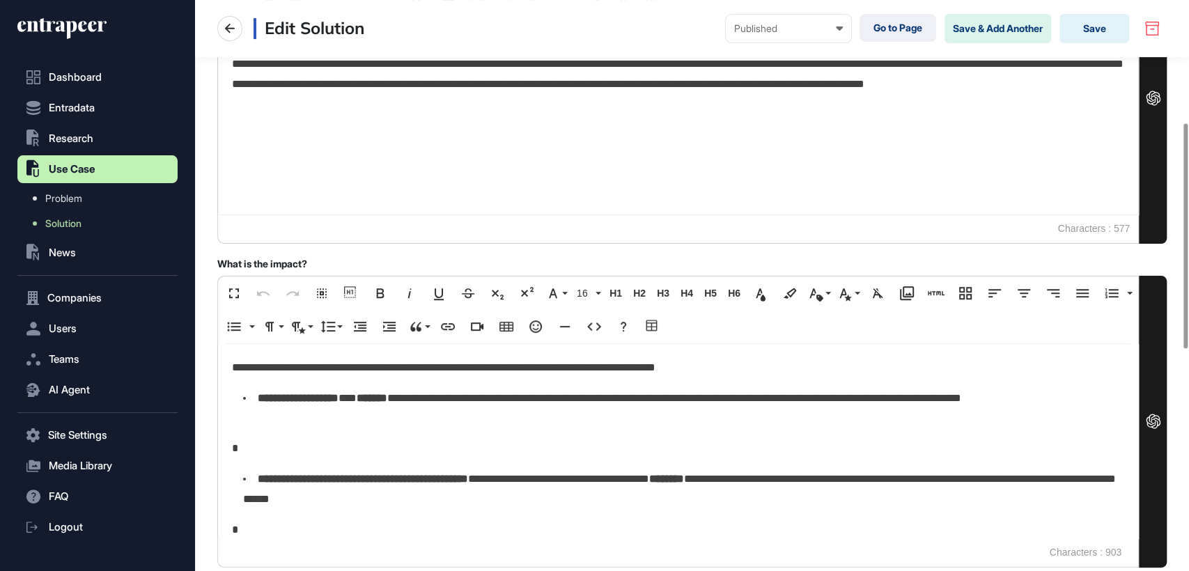
scroll to position [310, 0]
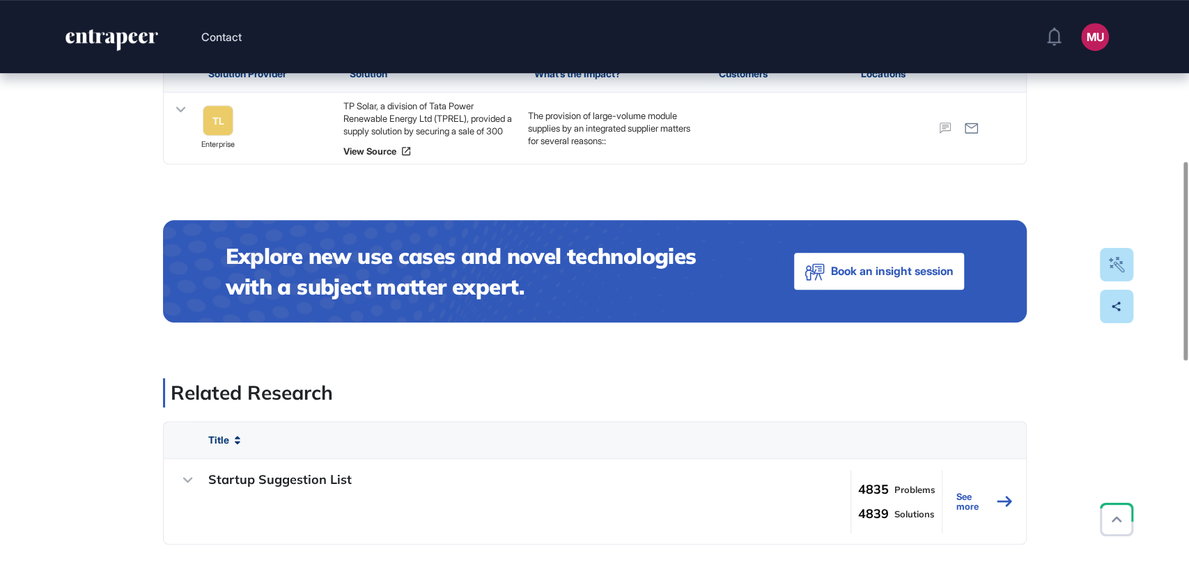
scroll to position [463, 0]
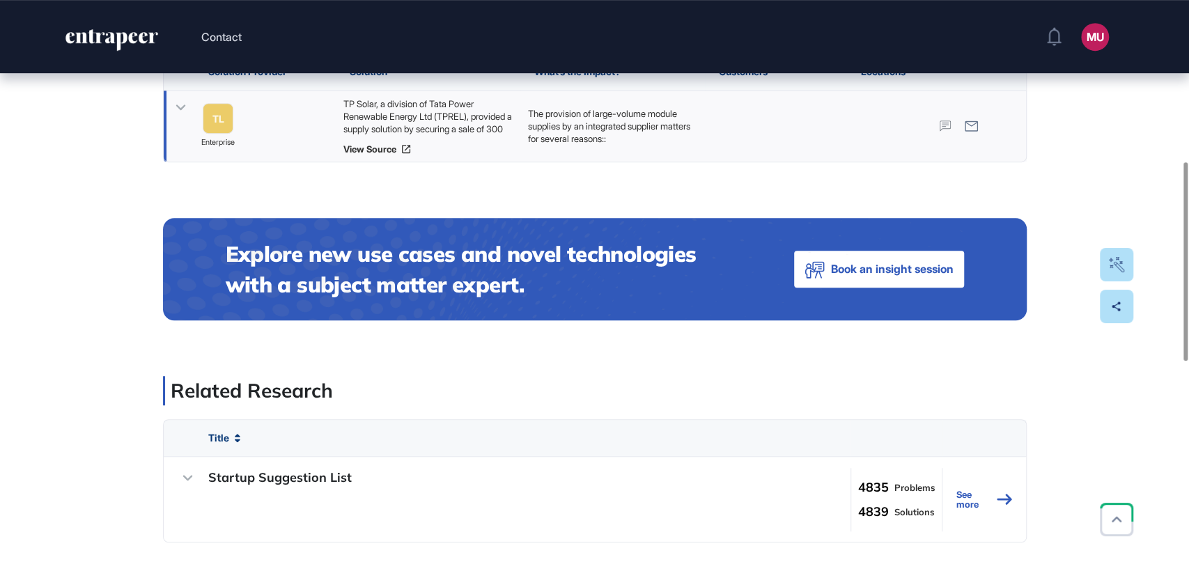
click at [176, 118] on icon at bounding box center [181, 107] width 20 height 20
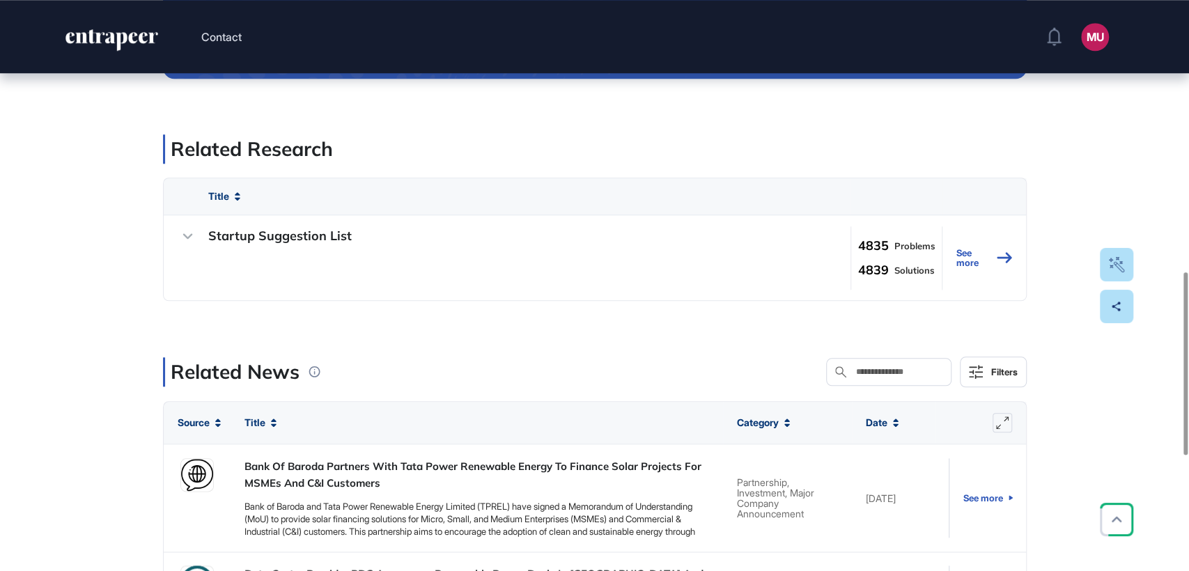
scroll to position [850, 0]
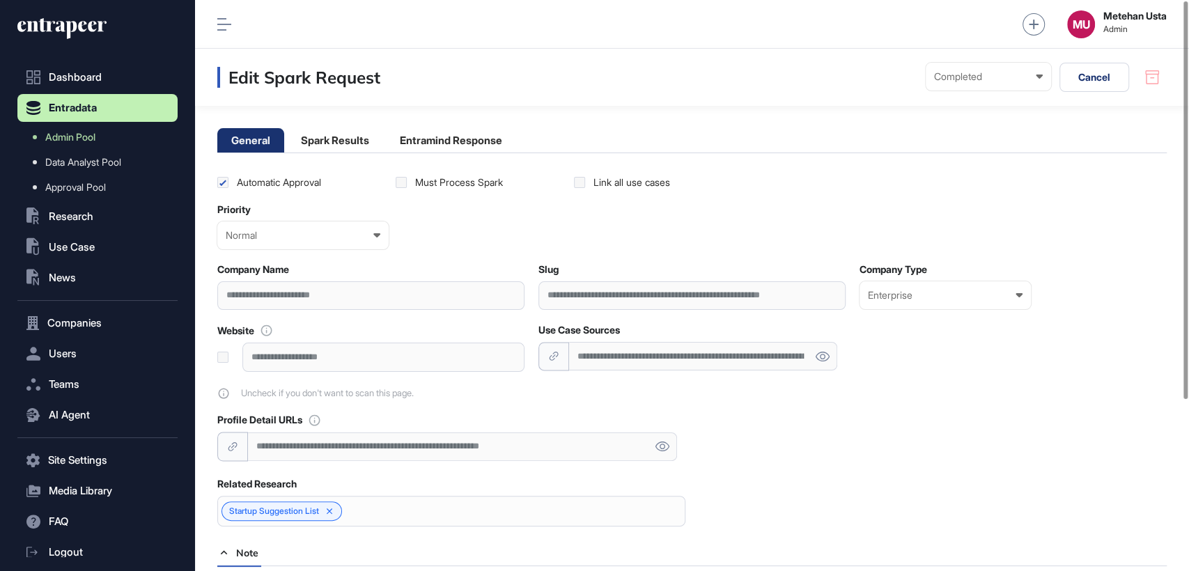
click at [336, 152] on main "**********" at bounding box center [692, 409] width 994 height 606
drag, startPoint x: 336, startPoint y: 141, endPoint x: 340, endPoint y: 162, distance: 21.5
click at [336, 143] on li "Spark Results" at bounding box center [335, 140] width 96 height 24
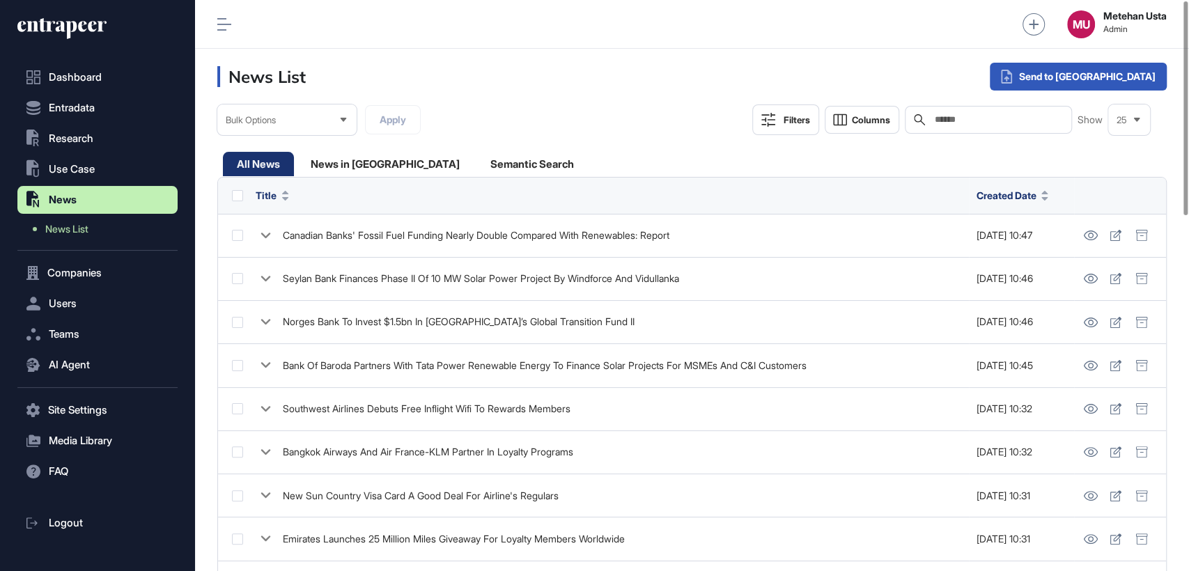
click at [1021, 120] on input "text" at bounding box center [998, 119] width 130 height 11
paste input "**********"
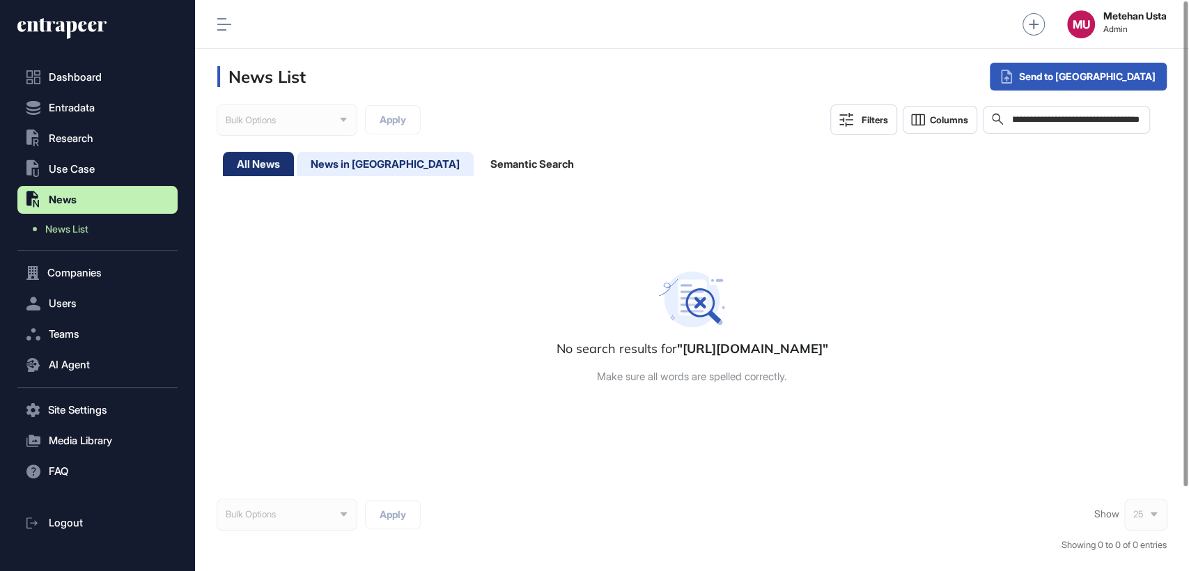
type input "**********"
click at [355, 157] on div "News in [GEOGRAPHIC_DATA]" at bounding box center [385, 164] width 177 height 24
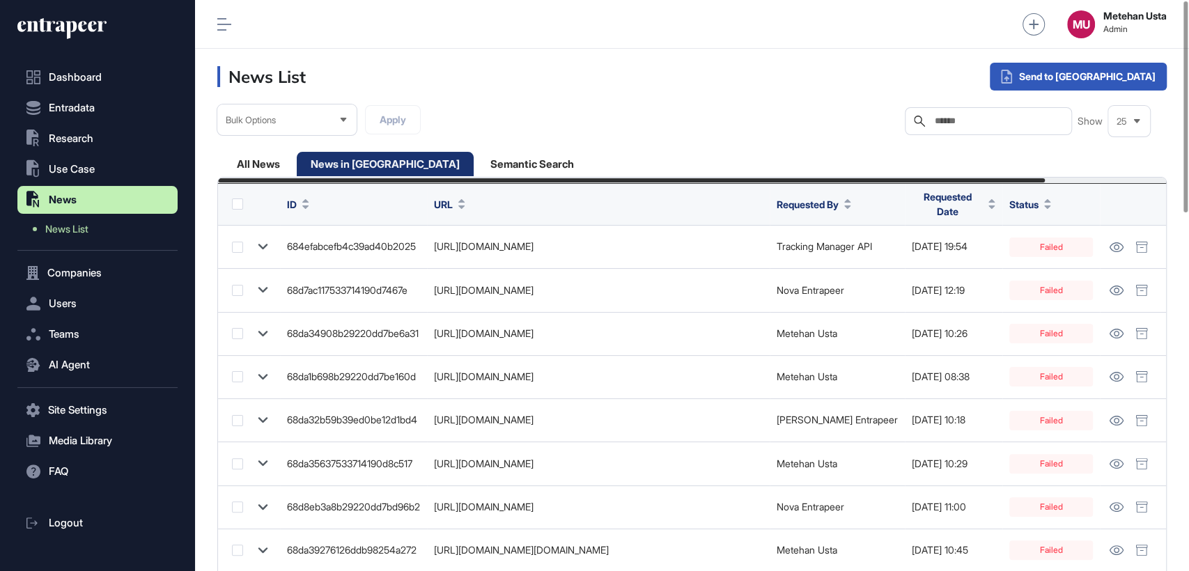
click at [994, 128] on div "Search" at bounding box center [988, 121] width 167 height 28
paste input "**********"
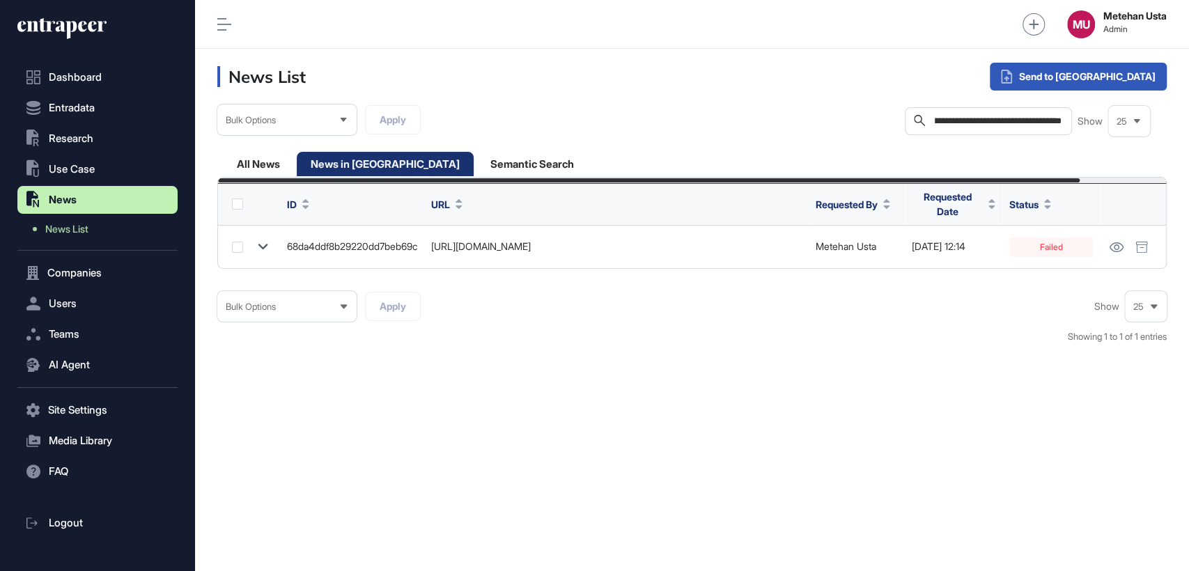
type input "**********"
click at [1086, 107] on div "Single Request" at bounding box center [1041, 112] width 91 height 25
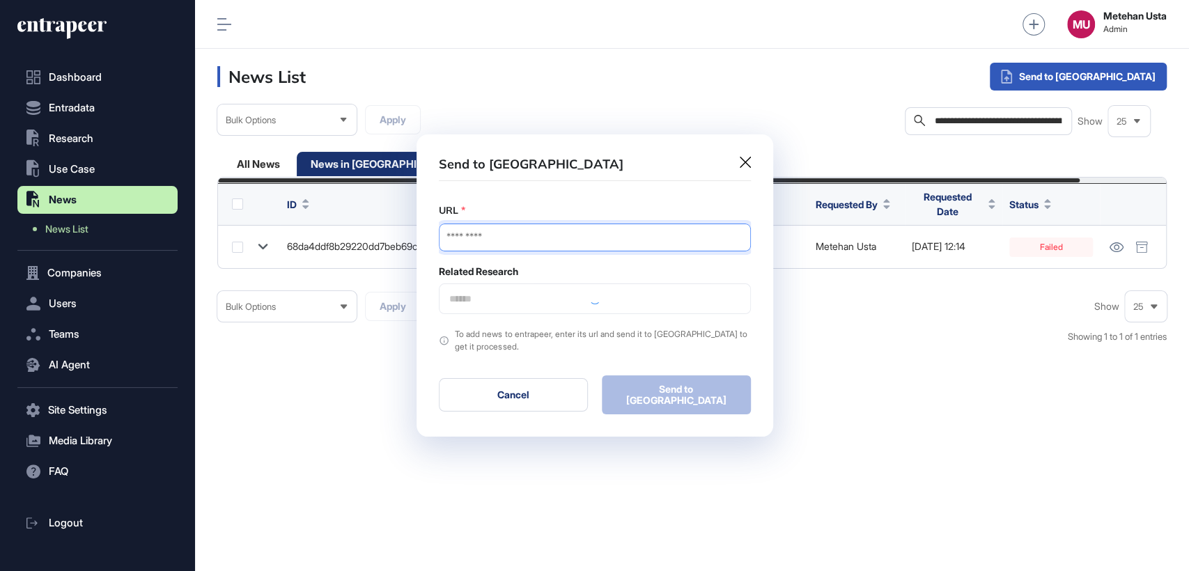
click at [570, 241] on input "URL" at bounding box center [595, 238] width 312 height 28
paste input "**********"
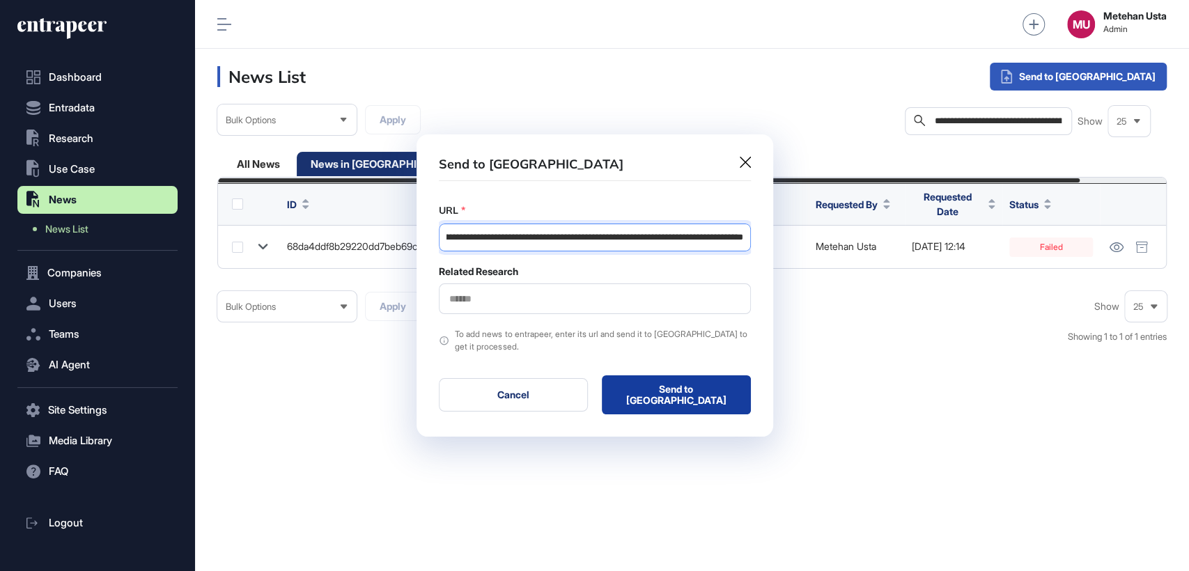
type input "**********"
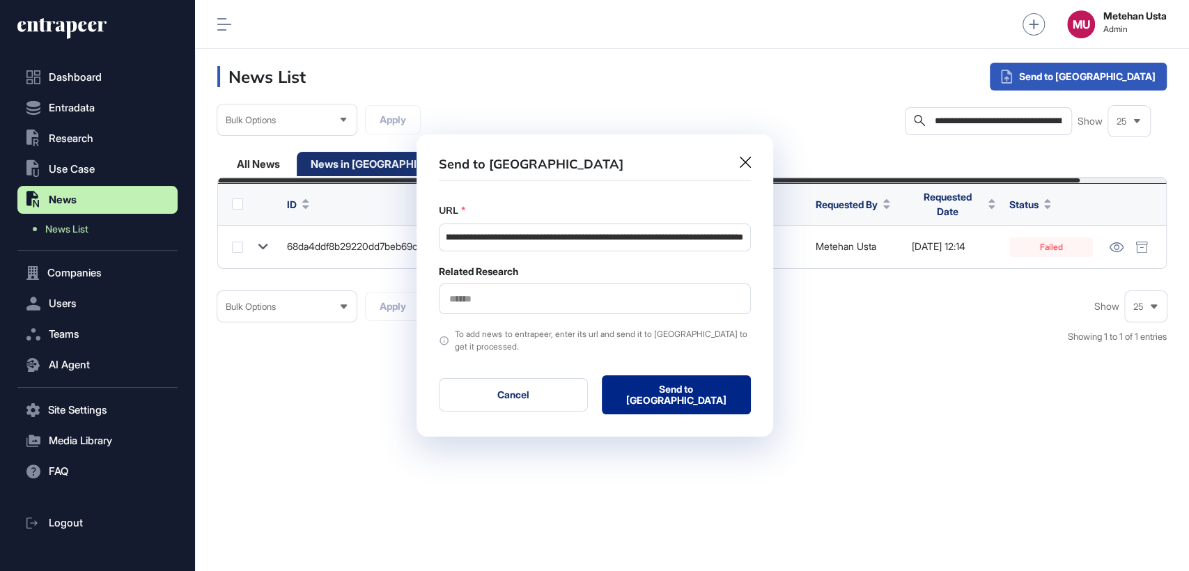
click at [666, 399] on button "Send to [GEOGRAPHIC_DATA]" at bounding box center [676, 394] width 149 height 39
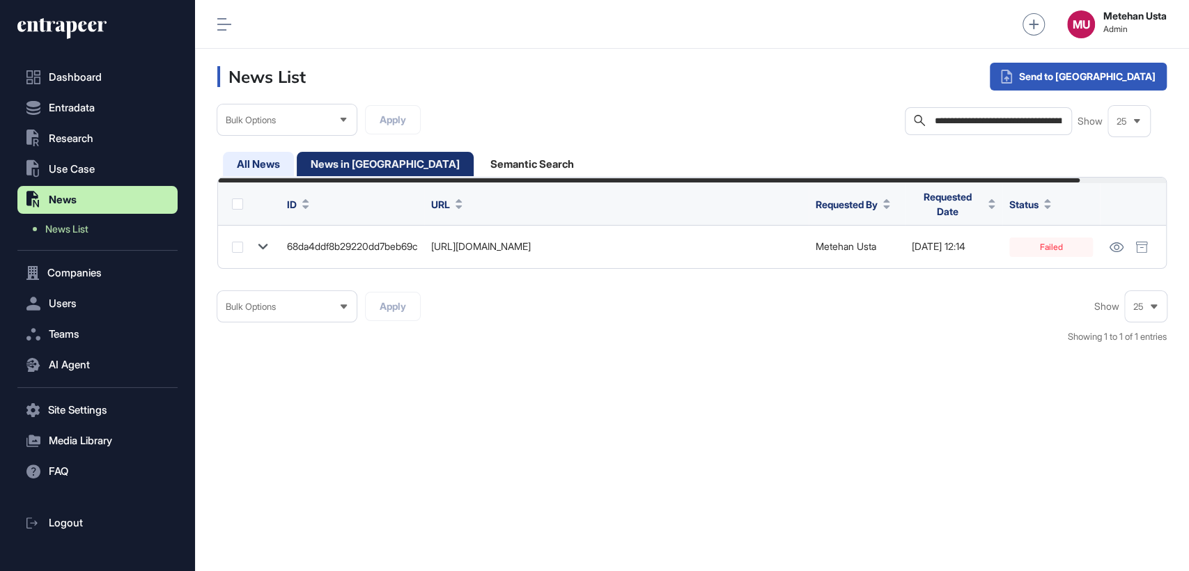
click at [276, 166] on div "All News" at bounding box center [258, 164] width 71 height 24
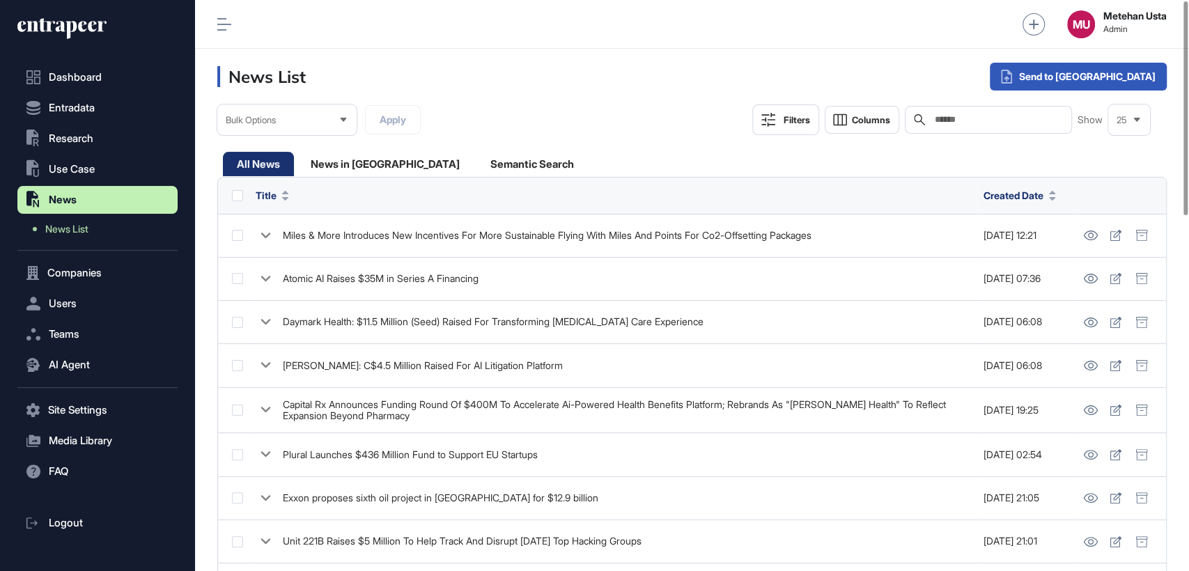
click at [546, 65] on header "News List Send to Portia" at bounding box center [692, 77] width 994 height 56
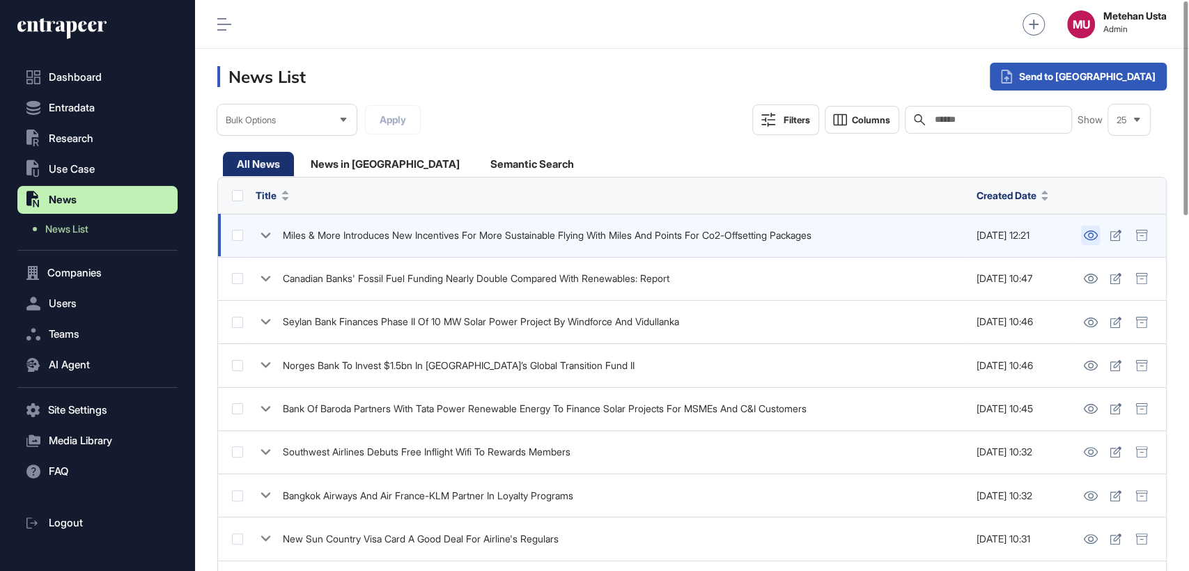
click at [1088, 237] on icon at bounding box center [1090, 235] width 15 height 10
